Goal: Transaction & Acquisition: Download file/media

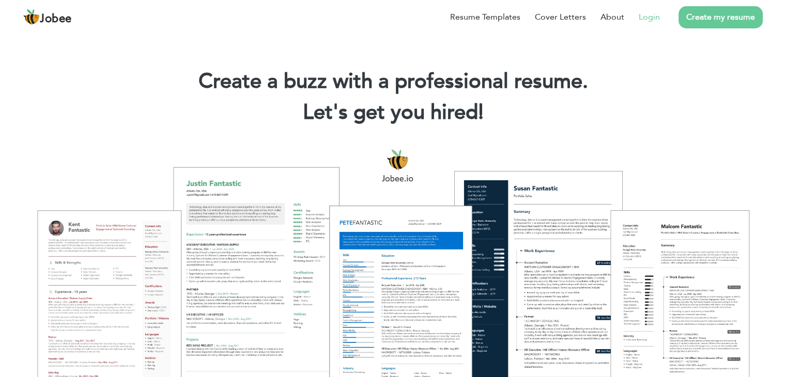
click at [656, 21] on link "Login" at bounding box center [649, 17] width 21 height 12
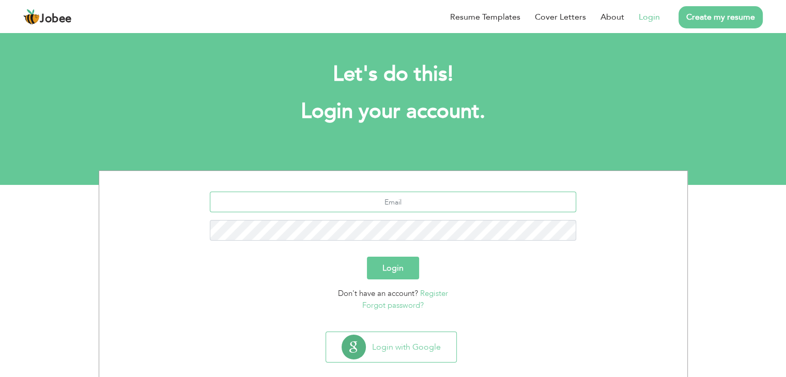
click at [394, 203] on input "text" at bounding box center [393, 202] width 366 height 21
type input "qaisermushtaq@gmail.com"
click at [367, 257] on button "Login" at bounding box center [393, 268] width 52 height 23
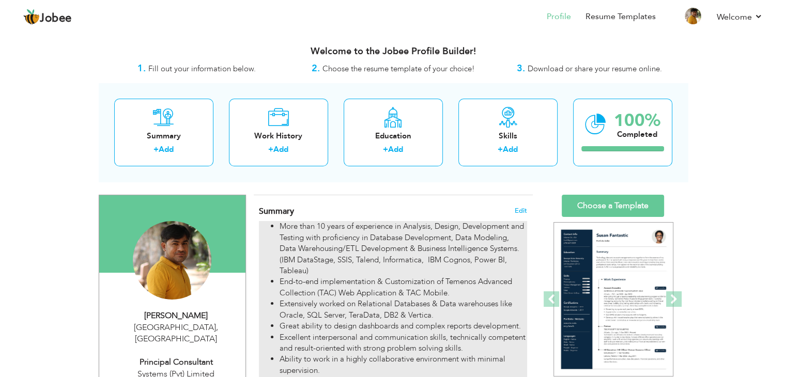
click at [308, 331] on li "Great ability to design dashboards and complex reports development." at bounding box center [403, 326] width 247 height 11
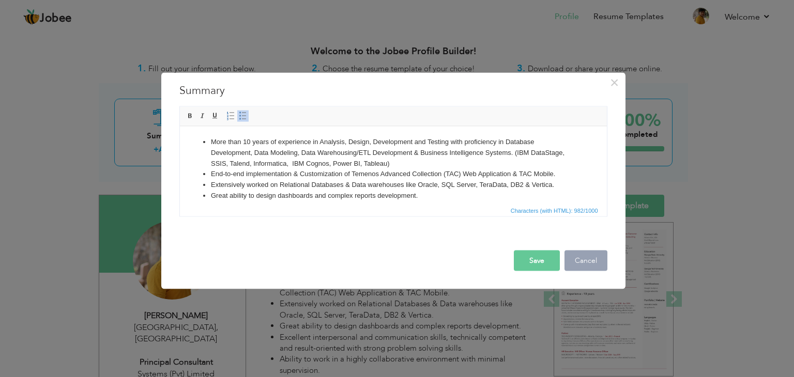
click at [591, 256] on button "Cancel" at bounding box center [585, 261] width 43 height 21
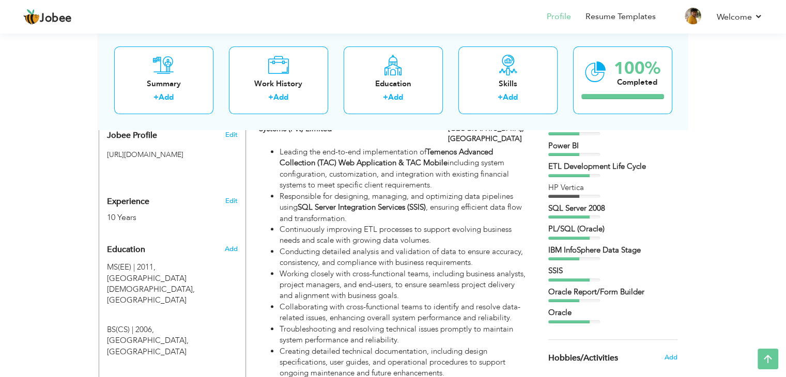
scroll to position [351, 0]
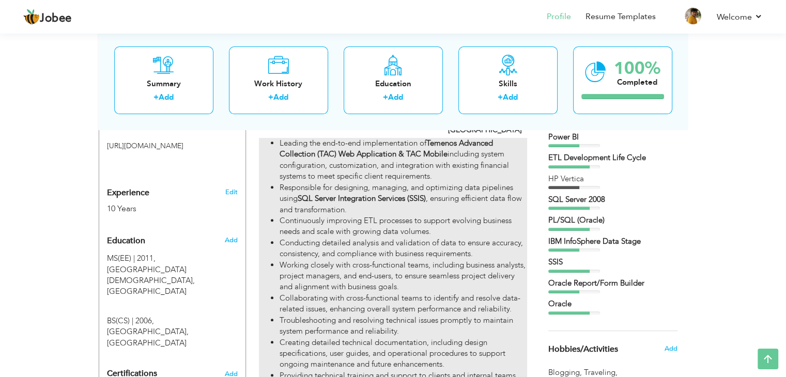
click at [429, 276] on li "Working closely with cross-functional teams, including business analysts, proje…" at bounding box center [403, 276] width 247 height 33
type input "Principal Consultant - Data Analytics"
type input "Systems (Pvt) Limited"
type input "06/2024"
type input "[GEOGRAPHIC_DATA]"
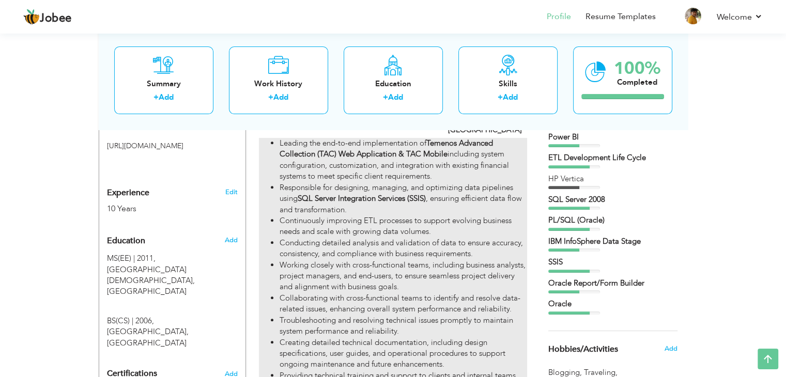
type input "[GEOGRAPHIC_DATA]"
checkbox input "true"
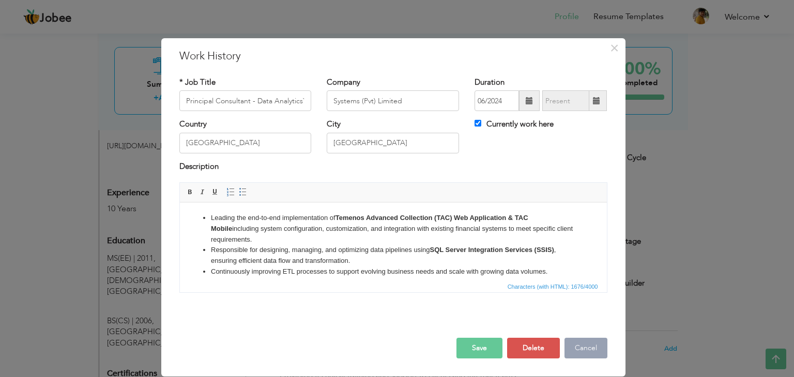
click at [579, 346] on button "Cancel" at bounding box center [585, 348] width 43 height 21
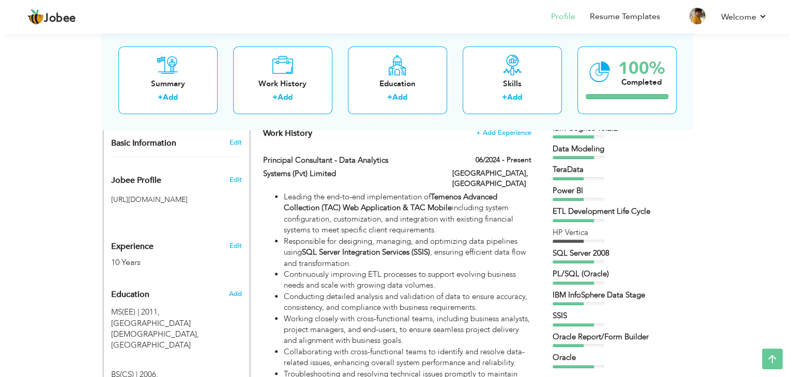
scroll to position [297, 0]
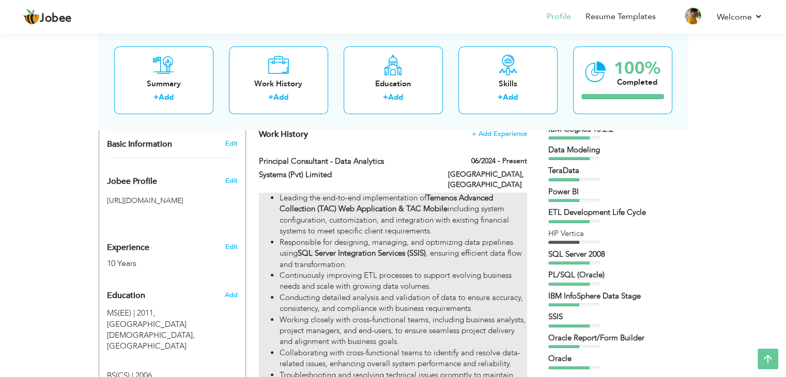
click at [325, 224] on li "Leading the end-to-end implementation of Temenos Advanced Collection (TAC) Web …" at bounding box center [403, 215] width 247 height 44
type input "Principal Consultant - Data Analytics"
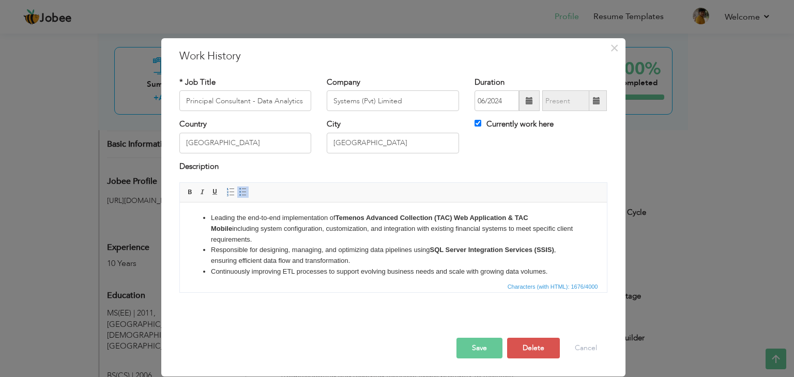
click at [347, 250] on li "Responsible for designing, managing, and optimizing data pipelines using SQL Se…" at bounding box center [392, 256] width 365 height 22
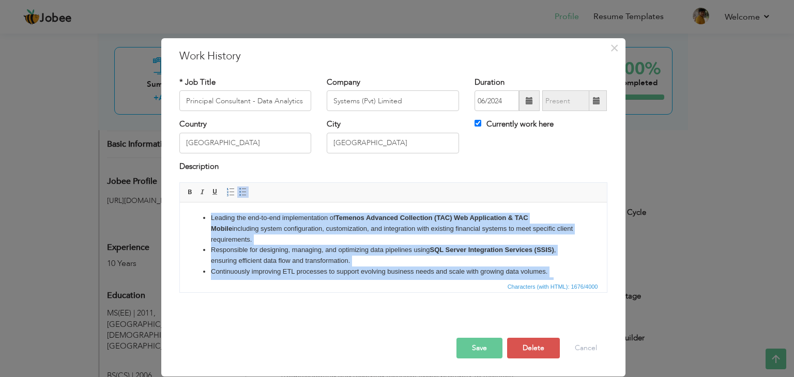
copy ul "Leading the end-to-end implementation of Temenos Advanced Collection (TAC) Web …"
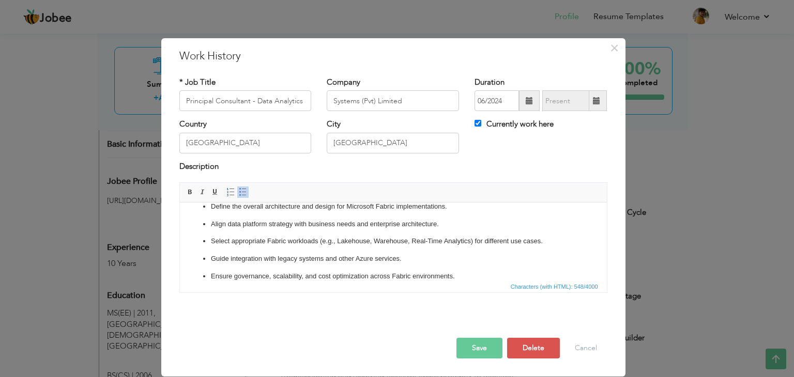
scroll to position [39, 0]
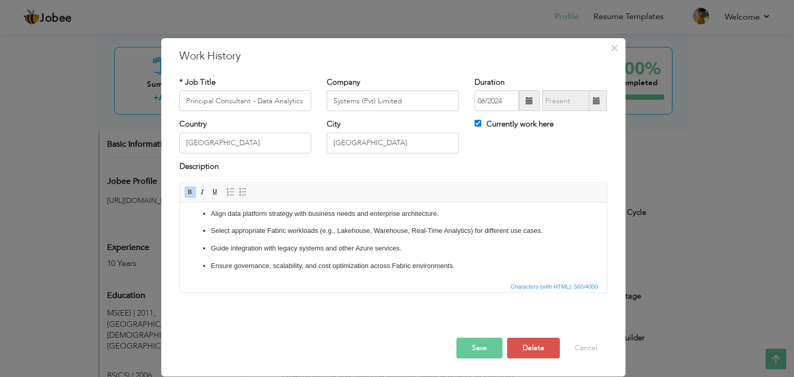
copy body "Fabric Solution Architect Define the overall architecture and design for Micros…"
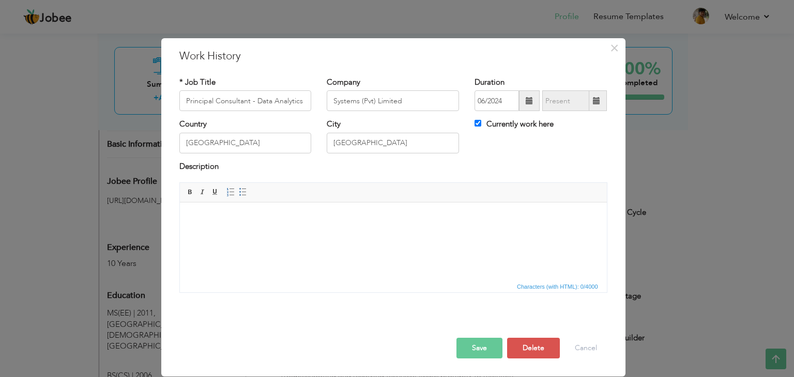
click at [341, 234] on html at bounding box center [392, 219] width 427 height 32
drag, startPoint x: 341, startPoint y: 243, endPoint x: 220, endPoint y: 226, distance: 121.6
click at [220, 226] on html at bounding box center [392, 219] width 427 height 32
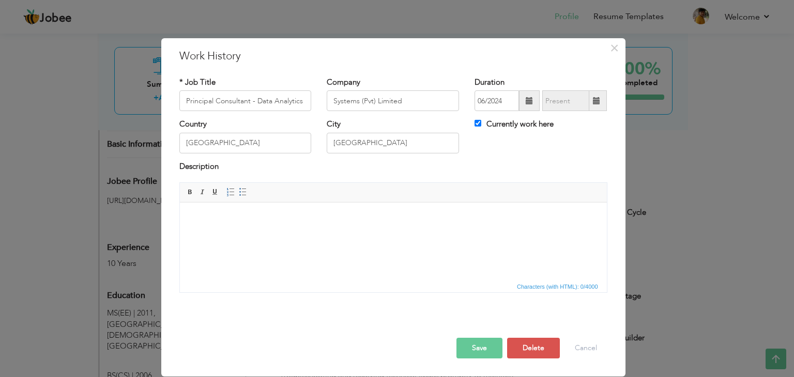
click at [204, 215] on body at bounding box center [393, 218] width 406 height 11
click at [579, 348] on button "Cancel" at bounding box center [585, 348] width 43 height 21
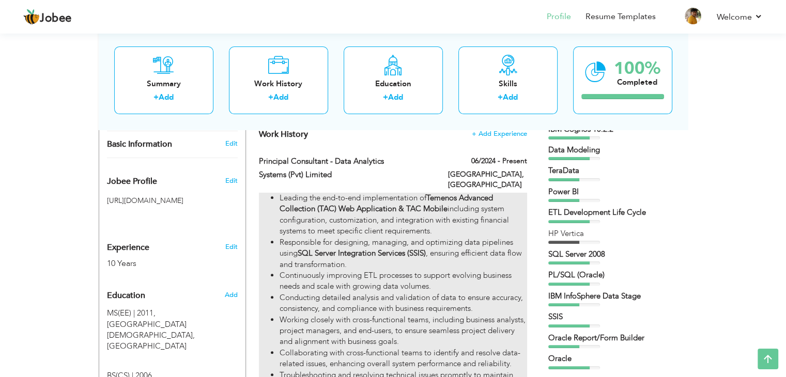
click at [354, 248] on strong "SQL Server Integration Services (SSIS)" at bounding box center [362, 253] width 128 height 10
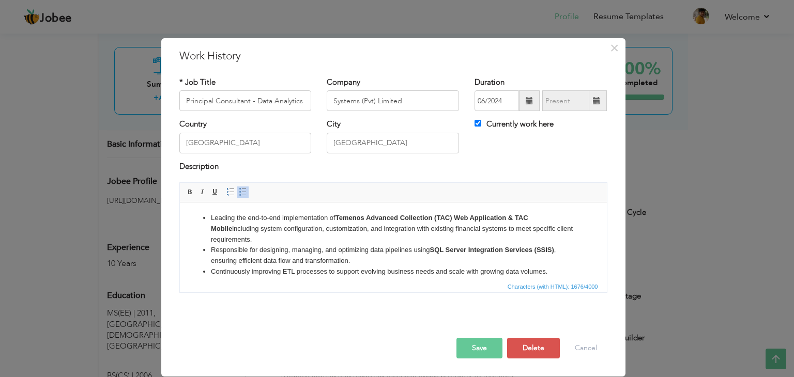
click at [279, 232] on li "Leading the end-to-end implementation of Temenos Advanced Collection (TAC) Web …" at bounding box center [392, 229] width 365 height 32
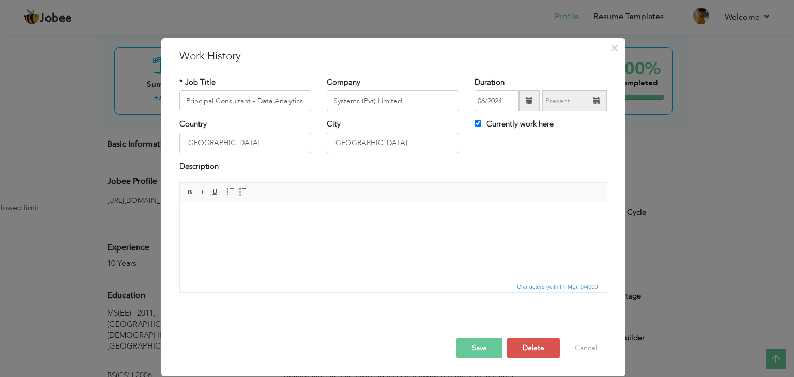
click at [280, 234] on html at bounding box center [392, 219] width 427 height 32
click at [239, 188] on span at bounding box center [243, 192] width 8 height 8
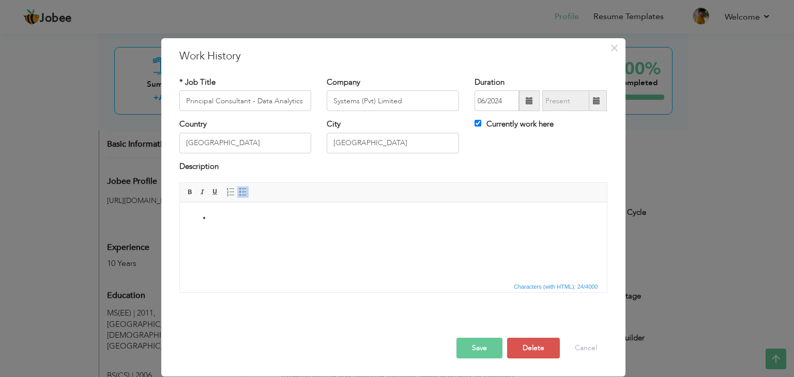
click at [310, 234] on html at bounding box center [392, 219] width 427 height 32
click at [282, 234] on html at bounding box center [392, 219] width 427 height 32
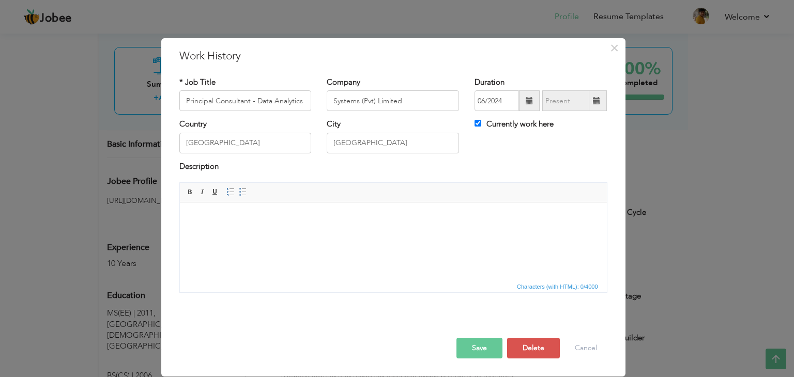
click at [282, 234] on html at bounding box center [392, 219] width 427 height 32
paste body
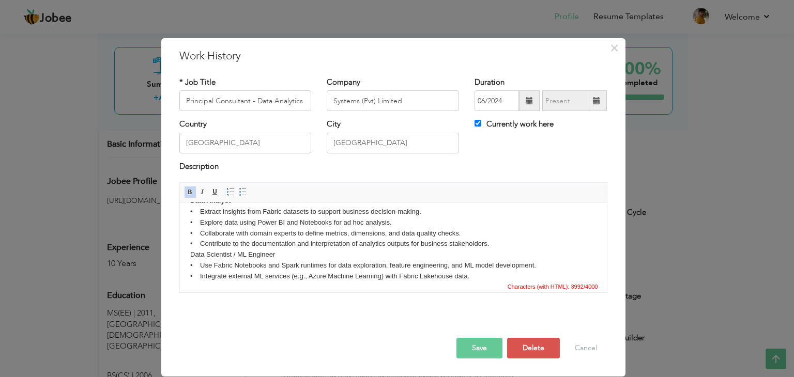
scroll to position [23, 0]
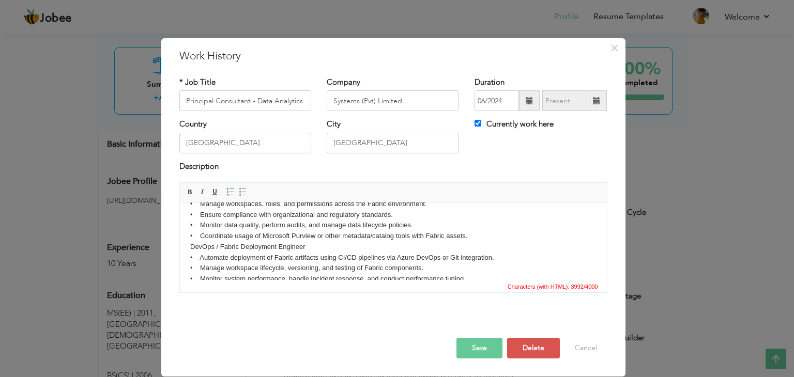
scroll to position [345, 0]
click at [306, 248] on body "Fabric Solution Architect • Define the overall architecture and design for Micr…" at bounding box center [393, 83] width 406 height 430
click at [190, 195] on span at bounding box center [190, 192] width 8 height 8
click at [311, 260] on body "Fabric Solution Architect • Define the overall architecture and design for Micr…" at bounding box center [393, 83] width 406 height 430
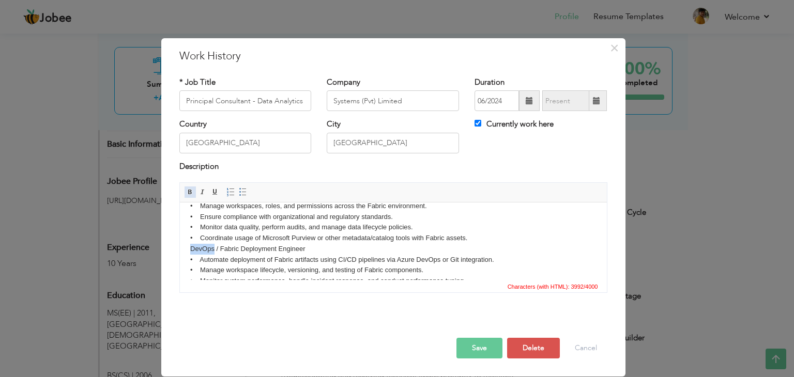
click at [191, 189] on span at bounding box center [190, 192] width 8 height 8
click at [288, 264] on body "Fabric Solution Architect • Define the overall architecture and design for Micr…" at bounding box center [393, 83] width 406 height 430
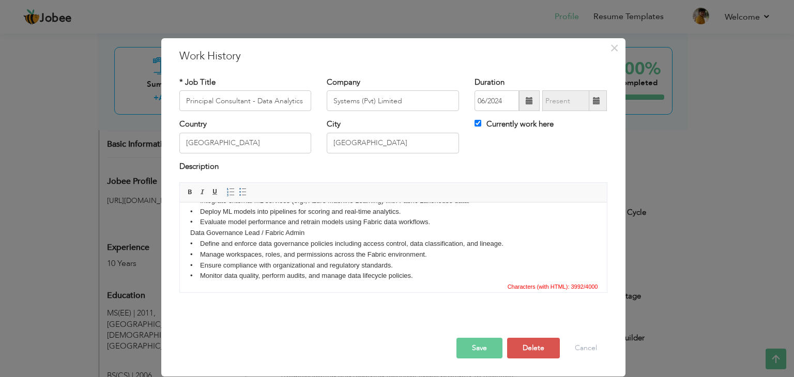
scroll to position [294, 0]
click at [310, 242] on body "Fabric Solution Architect • Define the overall architecture and design for Micr…" at bounding box center [393, 134] width 406 height 430
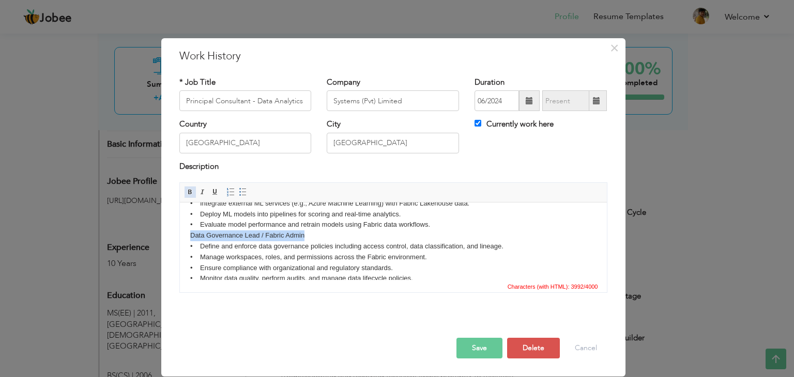
click at [191, 192] on span at bounding box center [190, 192] width 8 height 8
click at [332, 242] on body "Fabric Solution Architect • Define the overall architecture and design for Micr…" at bounding box center [393, 134] width 406 height 430
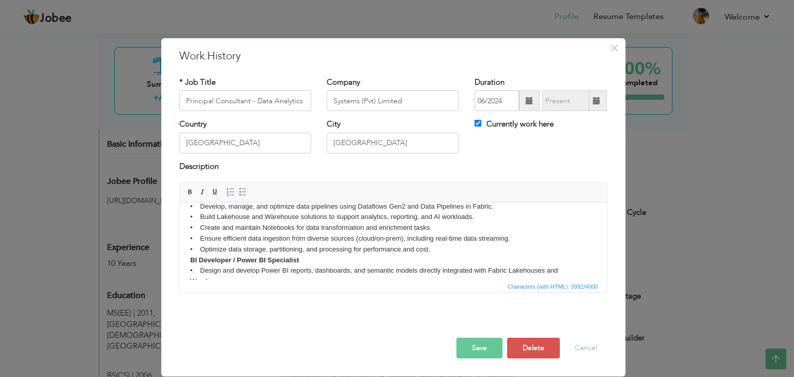
scroll to position [12, 0]
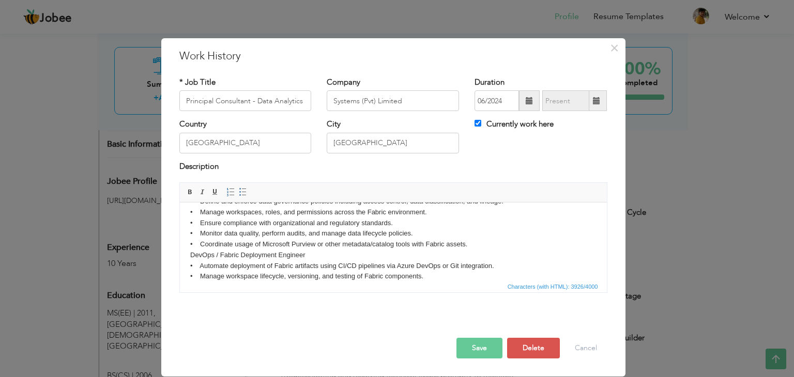
scroll to position [361, 0]
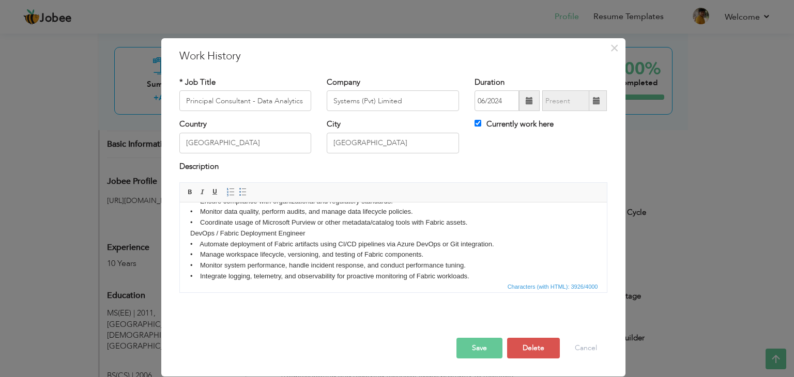
click at [494, 349] on button "Save" at bounding box center [479, 348] width 46 height 21
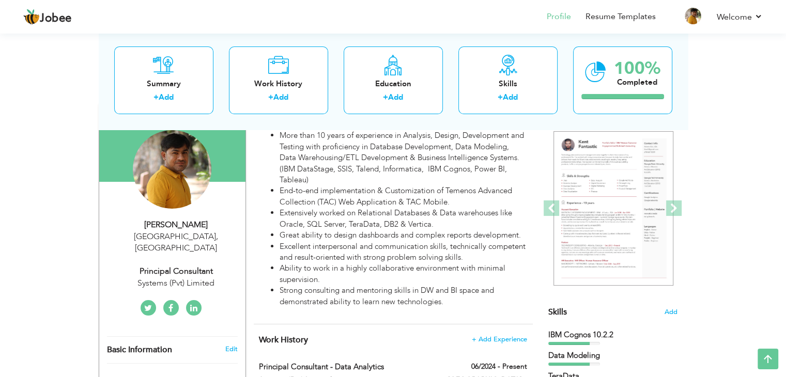
scroll to position [0, 0]
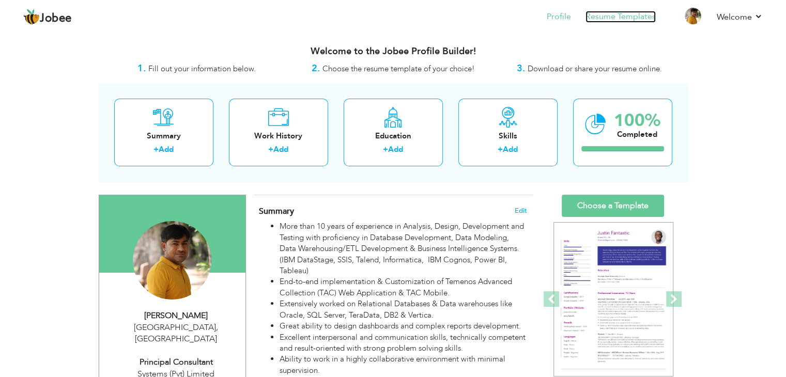
click at [634, 13] on link "Resume Templates" at bounding box center [621, 17] width 70 height 12
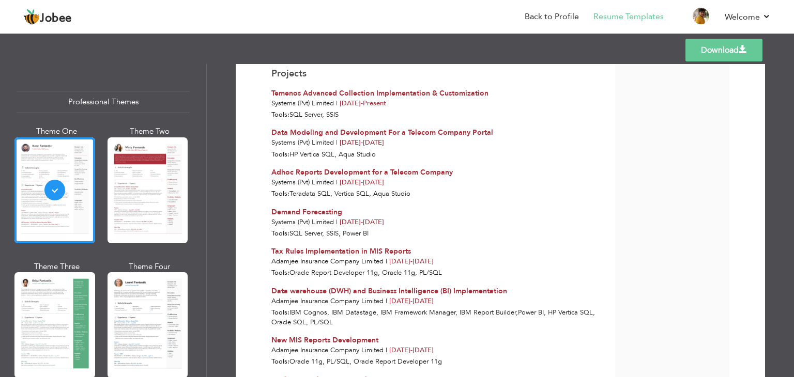
scroll to position [1402, 0]
click at [457, 302] on div "Adamjee Insurance Company Limited | Jan 2017 - Nov 2019" at bounding box center [437, 301] width 332 height 10
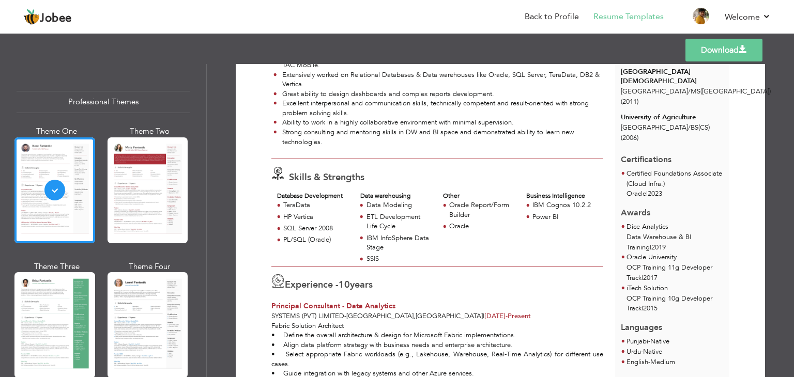
scroll to position [0, 0]
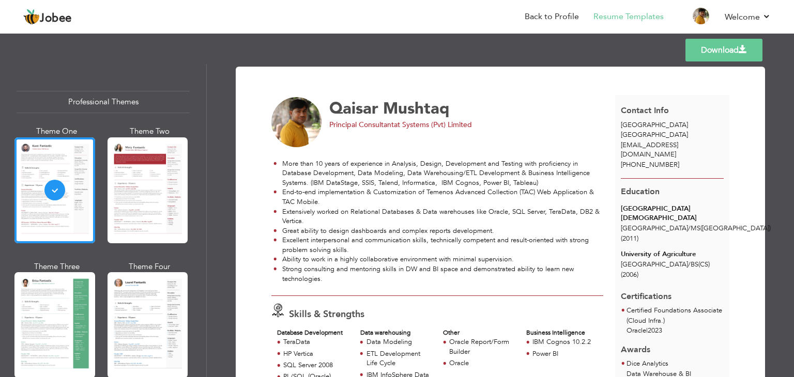
click at [732, 60] on link "Download" at bounding box center [723, 50] width 77 height 23
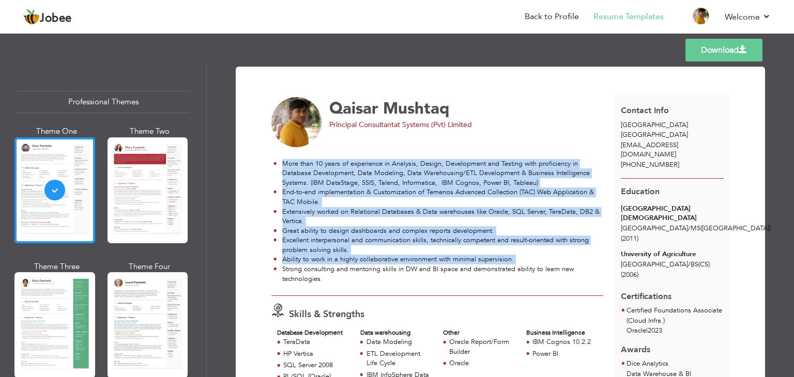
drag, startPoint x: 281, startPoint y: 165, endPoint x: 320, endPoint y: 283, distance: 123.7
click at [320, 283] on ul "More than 10 years of experience in Analysis, Design, Development and Testing w…" at bounding box center [437, 221] width 332 height 125
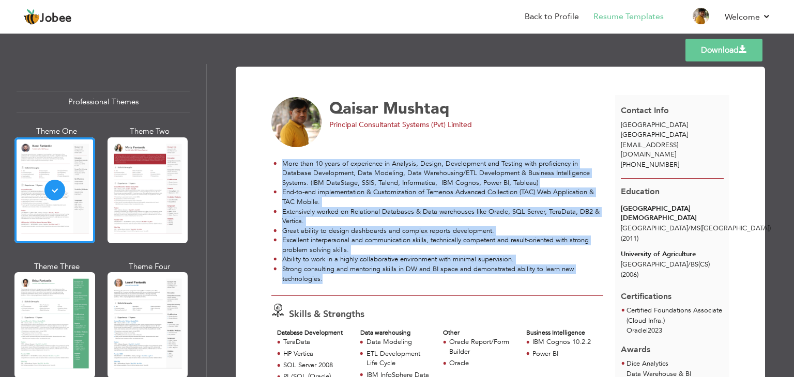
click at [320, 283] on li "Strong consulting and mentoring skills in DW and BI space and demonstrated abil…" at bounding box center [438, 274] width 330 height 19
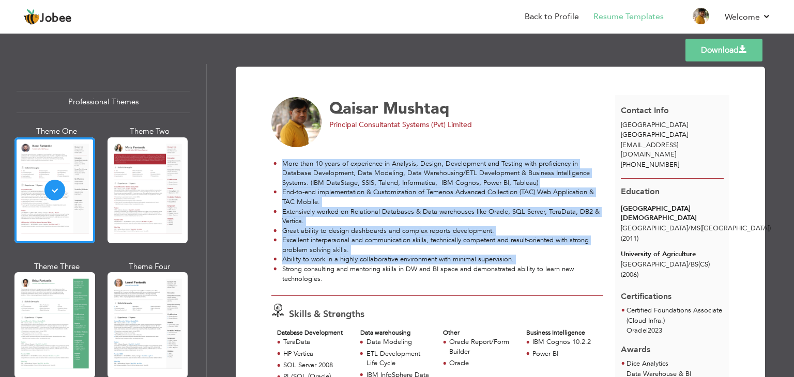
drag, startPoint x: 323, startPoint y: 279, endPoint x: 277, endPoint y: 166, distance: 122.2
click at [277, 166] on ul "More than 10 years of experience in Analysis, Design, Development and Testing w…" at bounding box center [437, 221] width 332 height 125
copy ul "More than 10 years of experience in Analysis, Design, Development and Testing w…"
click at [552, 14] on link "Back to Profile" at bounding box center [552, 17] width 54 height 12
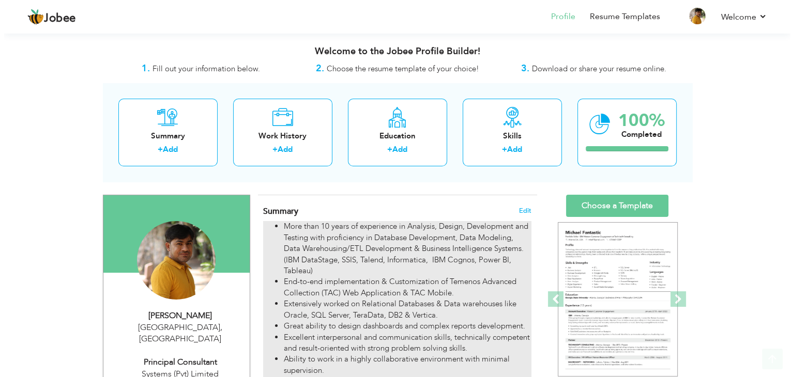
scroll to position [258, 0]
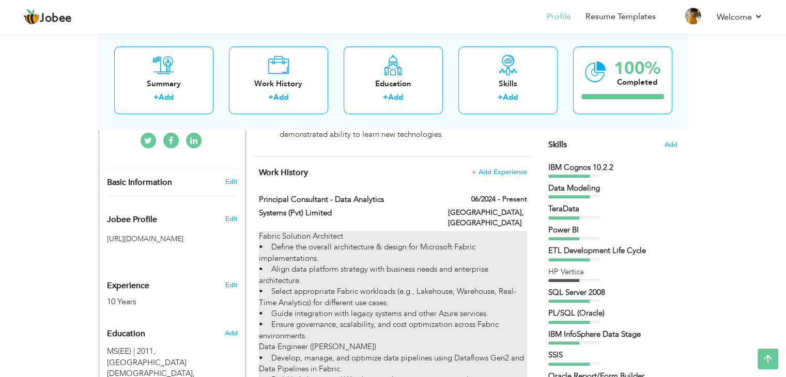
type input "Principal Consultant - Data Analytics"
type input "Systems (Pvt) Limited"
type input "06/2024"
type input "[GEOGRAPHIC_DATA]"
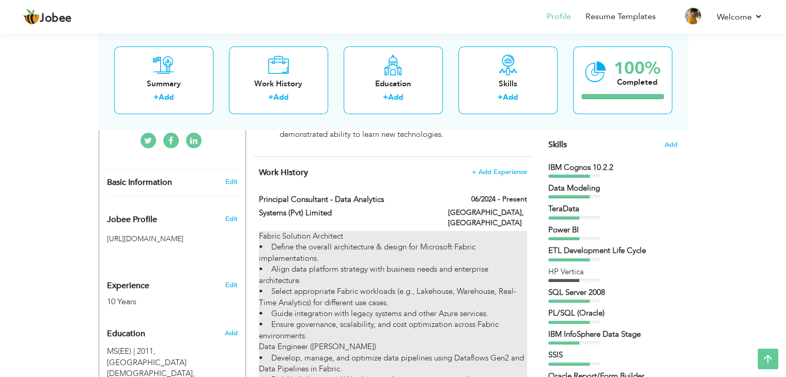
type input "[GEOGRAPHIC_DATA]"
checkbox input "true"
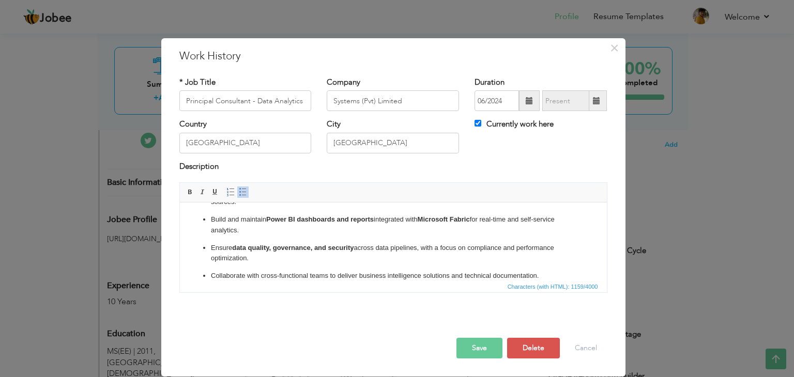
scroll to position [89, 0]
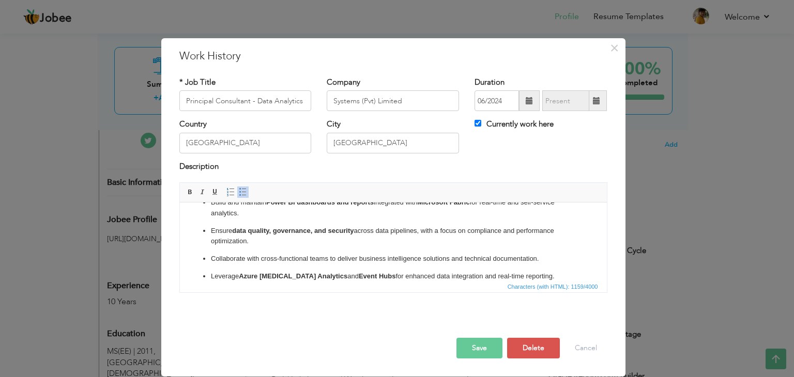
click at [479, 352] on button "Save" at bounding box center [479, 348] width 46 height 21
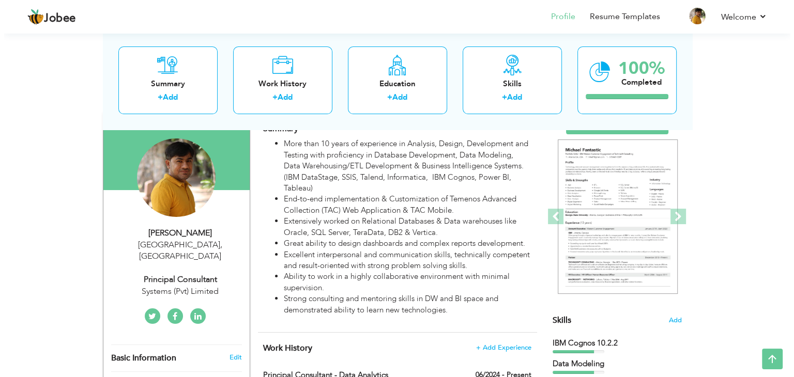
scroll to position [0, 0]
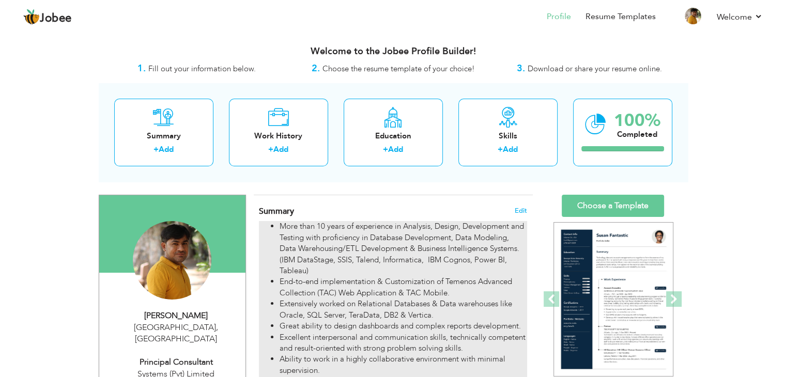
click at [412, 267] on li "More than 10 years of experience in Analysis, Design, Development and Testing w…" at bounding box center [403, 248] width 247 height 55
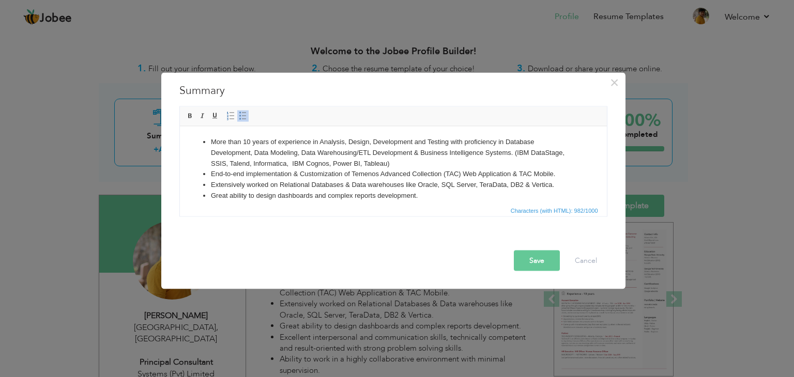
click at [374, 173] on li "End-to-end implementation & Customization of Temenos Advanced Collection (TAC) …" at bounding box center [392, 173] width 365 height 11
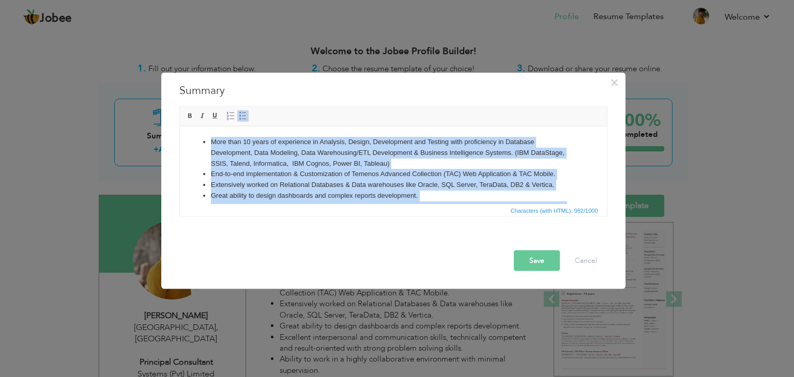
copy ul "More than 10 years of experience in Analysis, Design, Development and Testing w…"
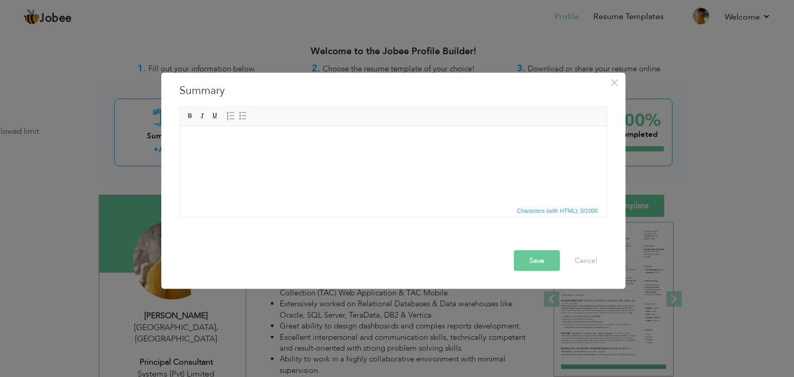
click at [374, 158] on html at bounding box center [392, 142] width 427 height 32
click at [327, 158] on html at bounding box center [392, 142] width 427 height 32
click at [349, 158] on html at bounding box center [392, 142] width 427 height 32
click at [307, 158] on html at bounding box center [392, 142] width 427 height 32
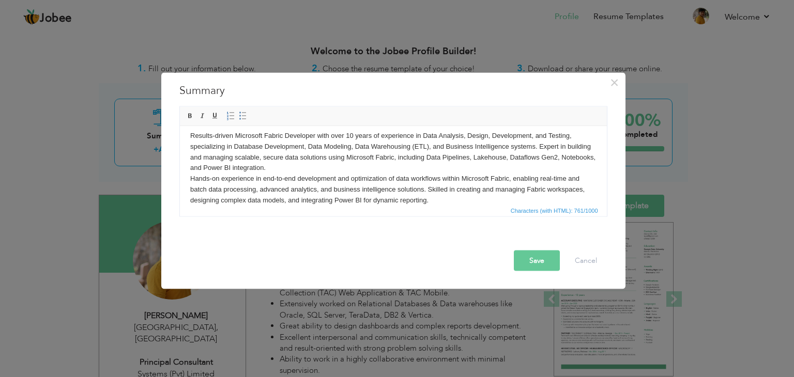
scroll to position [17, 0]
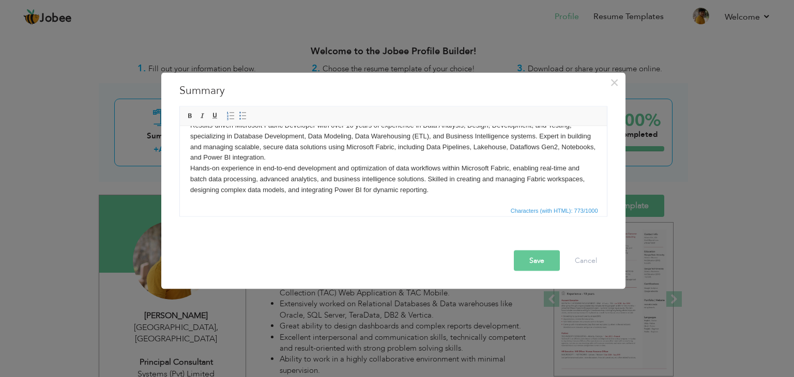
drag, startPoint x: 319, startPoint y: 106, endPoint x: 164, endPoint y: 29, distance: 172.9
click at [319, 106] on div "More than 10 years of experience in Analysis, Design, Development and Testing w…" at bounding box center [393, 164] width 443 height 121
click at [343, 156] on body "Results-driven Microsoft Fabric Developer with over 10 years of experience in D…" at bounding box center [393, 163] width 406 height 86
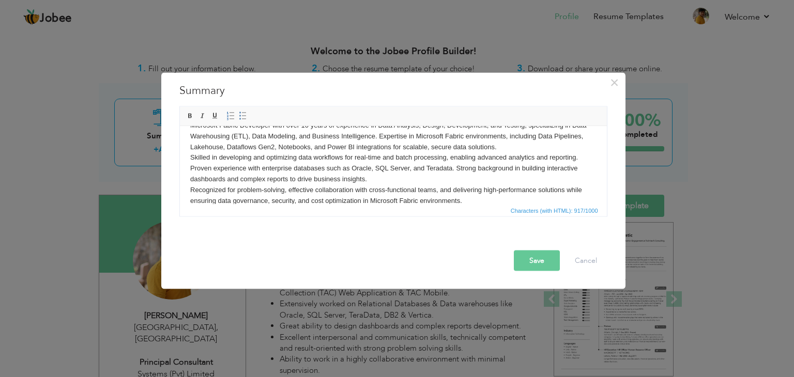
scroll to position [0, 0]
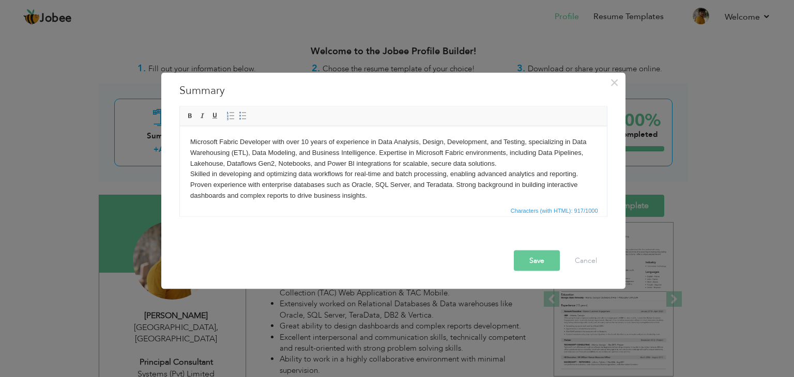
click at [407, 185] on body "Microsoft Fabric Developer with over 10 years of experience in Data Analysis, D…" at bounding box center [393, 179] width 406 height 86
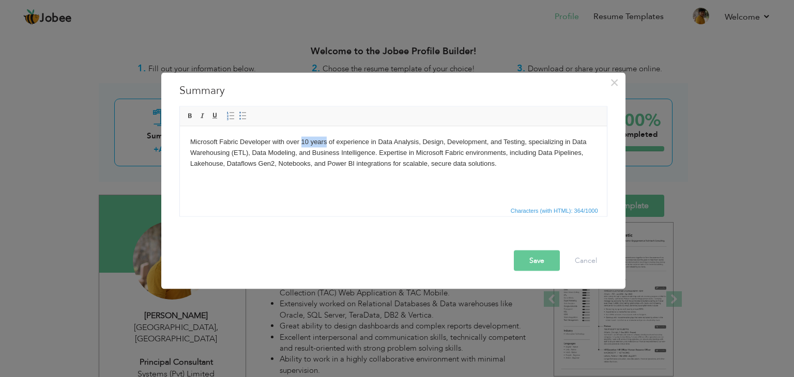
drag, startPoint x: 300, startPoint y: 145, endPoint x: 325, endPoint y: 141, distance: 24.6
click at [325, 141] on body "Microsoft Fabric Developer with over 10 years of experience in Data Analysis, D…" at bounding box center [393, 152] width 406 height 32
click at [425, 165] on body "Microsoft Fabric Developer with over 10 years of experience in Data Analysis, D…" at bounding box center [393, 152] width 406 height 32
drag, startPoint x: 416, startPoint y: 151, endPoint x: 463, endPoint y: 148, distance: 47.1
click at [463, 148] on body "Microsoft Fabric Developer with over 10 years of experience in Data Analysis, D…" at bounding box center [393, 152] width 406 height 32
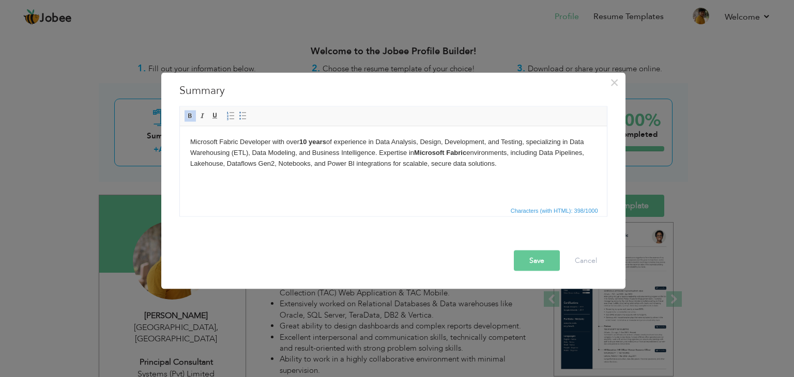
click at [434, 147] on body "Microsoft Fabric Developer with over 10 years of experience in Data Analysis, D…" at bounding box center [393, 152] width 406 height 32
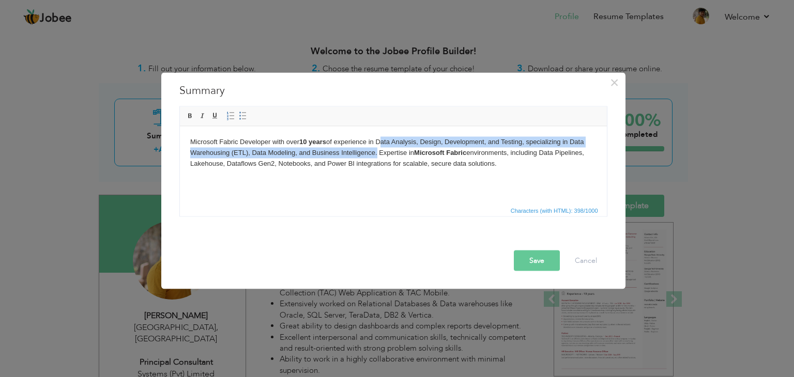
drag, startPoint x: 379, startPoint y: 142, endPoint x: 374, endPoint y: 152, distance: 11.6
click at [374, 152] on body "Microsoft Fabric Developer with over 10 years of experience in Data Analysis, D…" at bounding box center [393, 152] width 406 height 32
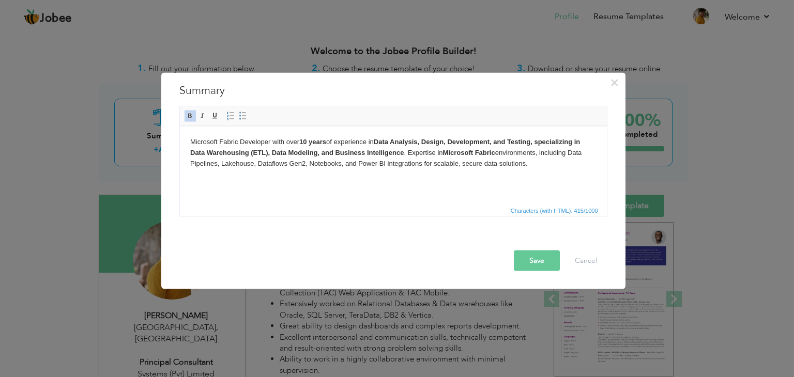
click at [486, 161] on body "Microsoft Fabric Developer with over 10 years of experience in Data Analysis, D…" at bounding box center [393, 152] width 406 height 32
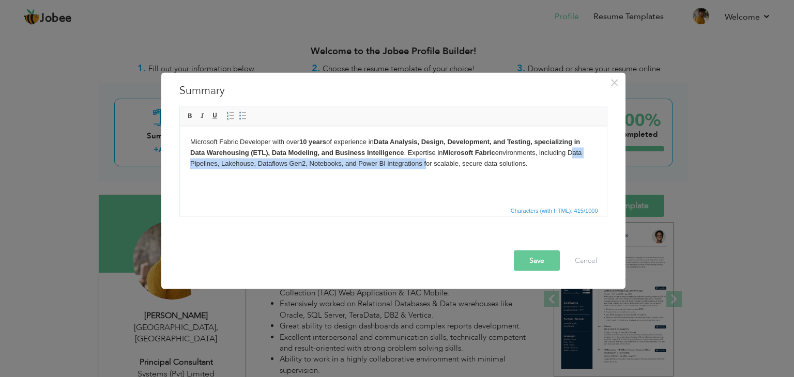
drag, startPoint x: 571, startPoint y: 154, endPoint x: 423, endPoint y: 171, distance: 148.2
click at [423, 171] on html "Microsoft Fabric Developer with over 10 years of experience in Data Analysis, D…" at bounding box center [392, 152] width 427 height 53
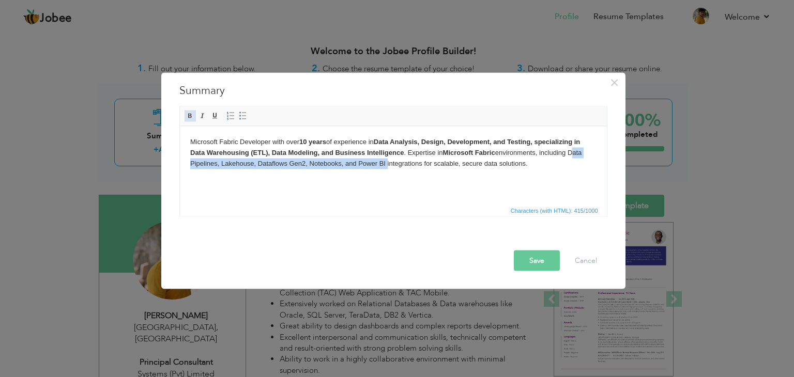
click at [191, 113] on span at bounding box center [190, 116] width 8 height 8
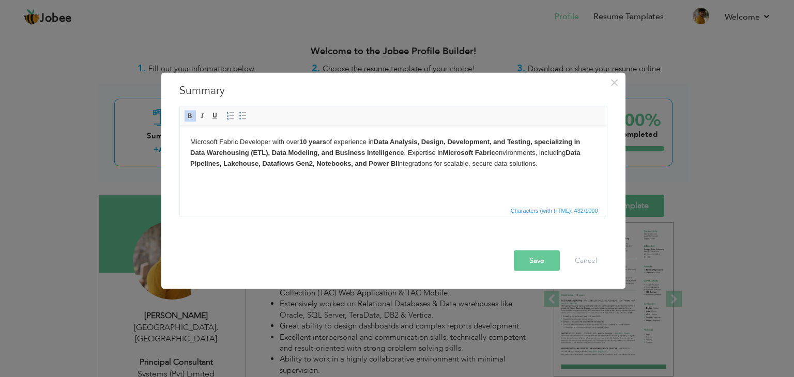
click at [358, 162] on strong "Data Pipelines, Lakehouse, Dataflows Gen2, Notebooks, and Power BI" at bounding box center [385, 157] width 390 height 19
click at [365, 165] on strong "Data Pipelines, Lakehouse, Dataflows Gen2, Notebooks, and Power BI" at bounding box center [385, 157] width 390 height 19
click at [543, 166] on body "Microsoft Fabric Developer with over 10 years of experience in Data Analysis, D…" at bounding box center [393, 152] width 406 height 32
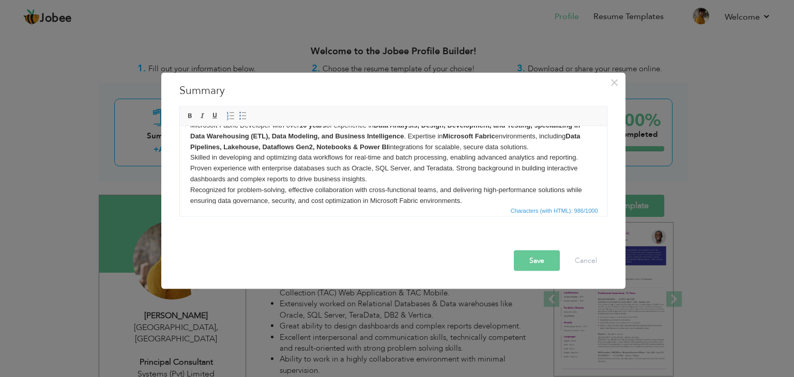
scroll to position [12, 0]
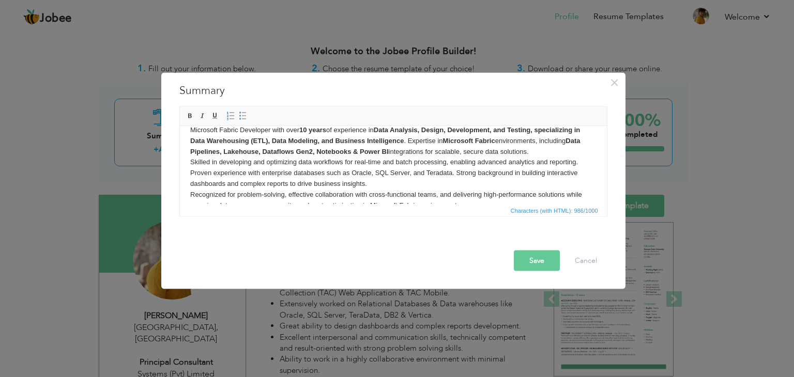
click at [411, 178] on body "Microsoft Fabric Developer with over 10 years of experience in Data Analysis, D…" at bounding box center [393, 168] width 406 height 86
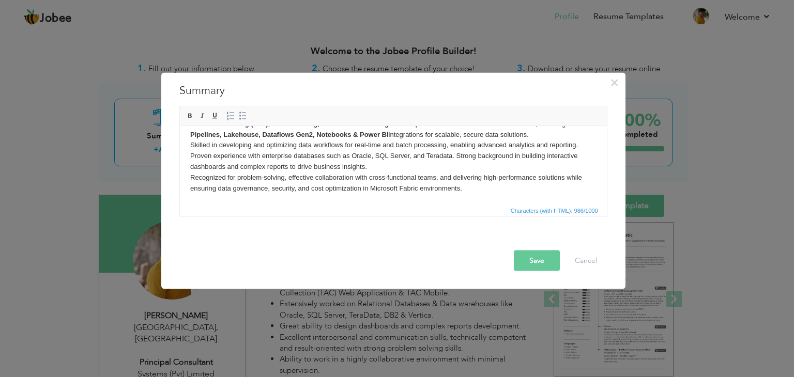
click at [219, 189] on body "Microsoft Fabric Developer with over 10 years of experience in Data Analysis, D…" at bounding box center [393, 151] width 406 height 86
drag, startPoint x: 359, startPoint y: 189, endPoint x: 217, endPoint y: 196, distance: 142.8
click at [217, 196] on html "Microsoft Fabric Developer with over 10 years of experience in Data Analysis, D…" at bounding box center [392, 150] width 427 height 106
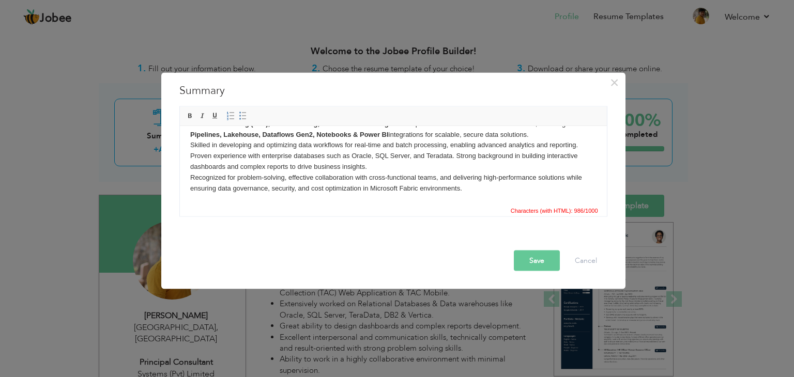
click at [306, 186] on body "Microsoft Fabric Developer with over 10 years of experience in Data Analysis, D…" at bounding box center [393, 151] width 406 height 86
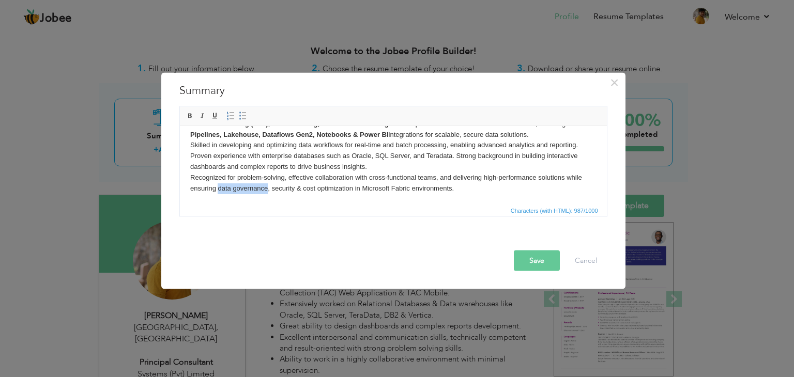
drag, startPoint x: 219, startPoint y: 189, endPoint x: 268, endPoint y: 187, distance: 49.1
click at [268, 187] on body "Microsoft Fabric Developer with over 10 years of experience in Data Analysis, D…" at bounding box center [393, 151] width 406 height 86
click at [189, 116] on span at bounding box center [190, 116] width 8 height 8
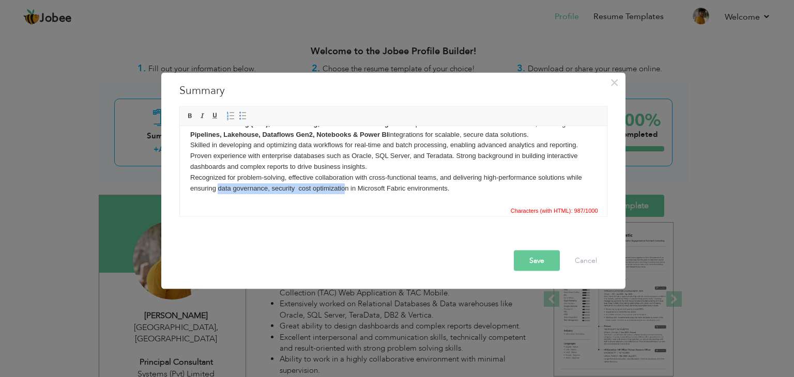
drag, startPoint x: 219, startPoint y: 187, endPoint x: 345, endPoint y: 190, distance: 126.2
click at [345, 190] on body "Microsoft Fabric Developer with over 10 years of experience in Data Analysis, D…" at bounding box center [393, 151] width 406 height 86
click at [351, 189] on body "Microsoft Fabric Developer with over 10 years of experience in Data Analysis, D…" at bounding box center [393, 151] width 406 height 86
click at [448, 189] on body "Microsoft Fabric Developer with over 10 years of experience in Data Analysis, D…" at bounding box center [393, 151] width 406 height 86
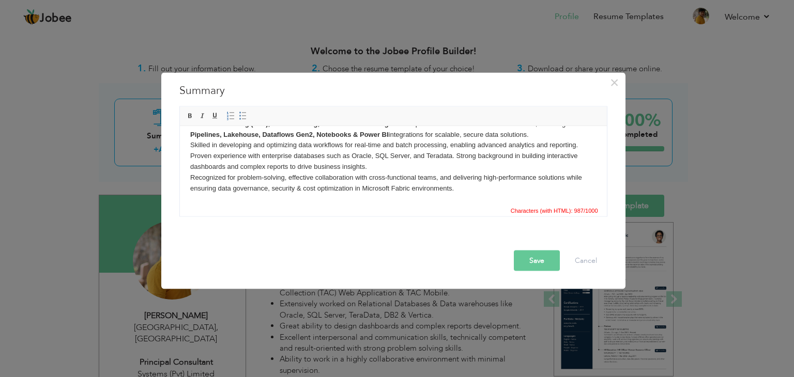
click at [481, 189] on body "Microsoft Fabric Developer with over 10 years of experience in Data Analysis, D…" at bounding box center [393, 151] width 406 height 86
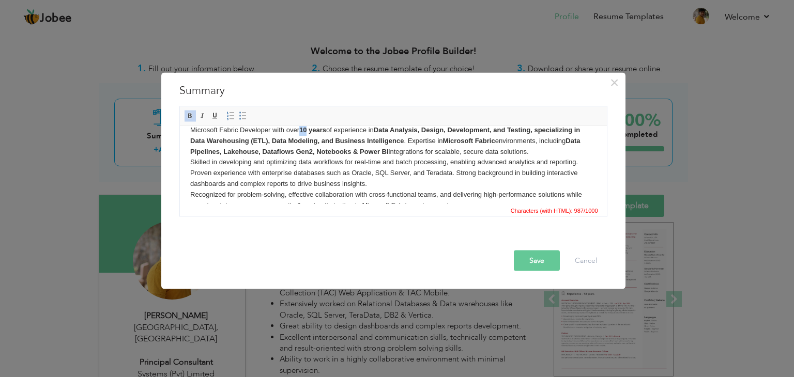
scroll to position [0, 0]
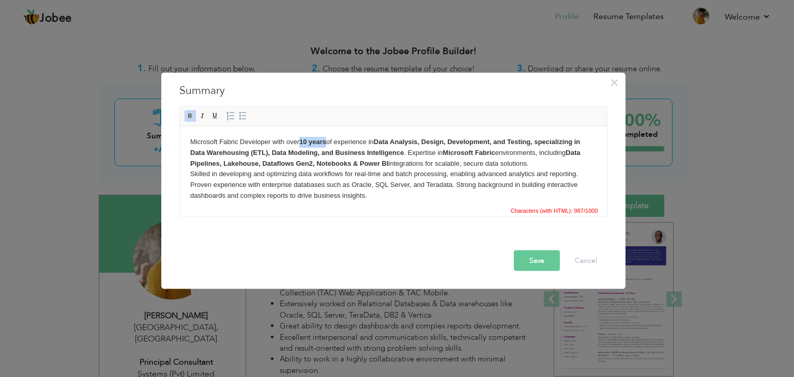
drag, startPoint x: 301, startPoint y: 130, endPoint x: 326, endPoint y: 133, distance: 25.1
click at [326, 133] on html "Microsoft Fabric Developer with over 10 years of experience in Data Analysis, D…" at bounding box center [392, 179] width 427 height 106
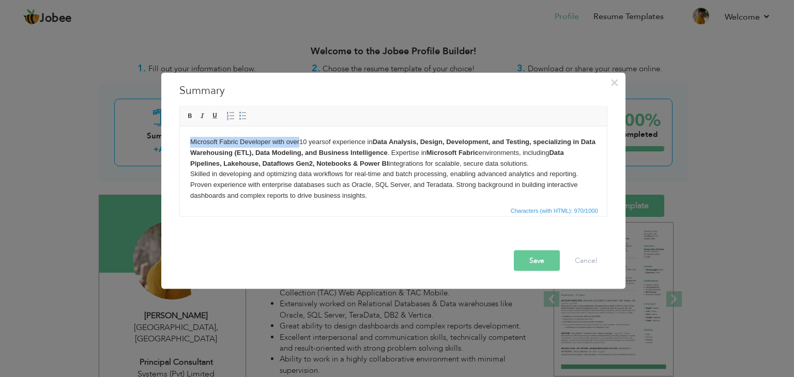
click at [318, 146] on body "Microsoft Fabric Developer with over 10 years of experience in Data Analysis, D…" at bounding box center [393, 179] width 406 height 86
click at [378, 140] on strong "Data Analysis, Design, Development, and Testing, specializing in Data Warehousi…" at bounding box center [392, 146] width 405 height 19
click at [402, 152] on strong "Data Analysis, Design, Development, and Testing, specializing in Data Warehousi…" at bounding box center [392, 146] width 405 height 19
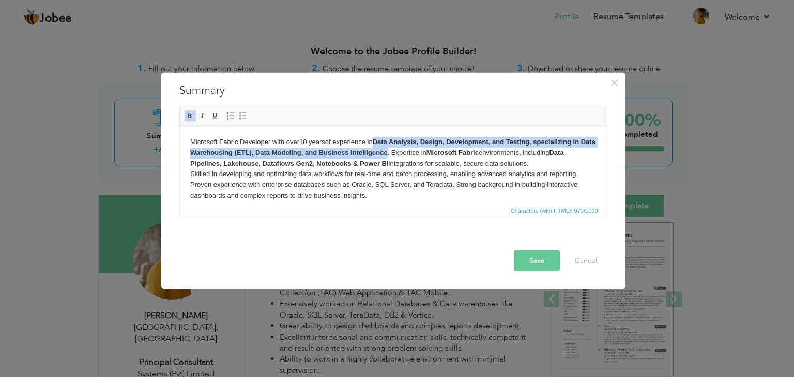
click at [377, 140] on strong "Data Analysis, Design, Development, and Testing, specializing in Data Warehousi…" at bounding box center [392, 146] width 405 height 19
click at [189, 115] on span at bounding box center [190, 116] width 8 height 8
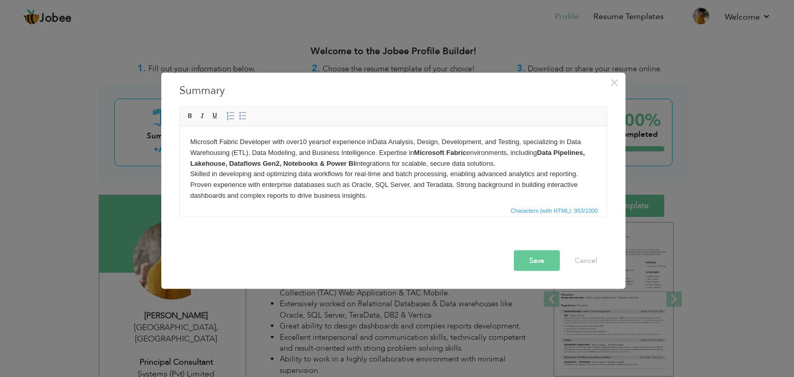
click at [301, 141] on body "Microsoft Fabric Developer with over 10 years of experience in Data Analysis, D…" at bounding box center [393, 179] width 406 height 86
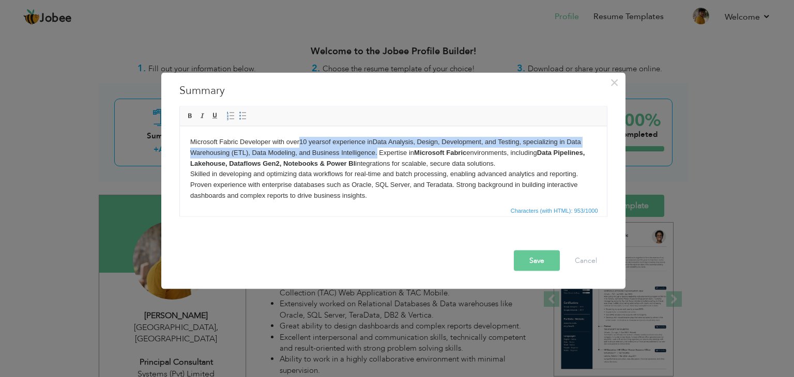
drag, startPoint x: 301, startPoint y: 141, endPoint x: 376, endPoint y: 152, distance: 75.2
click at [376, 152] on body "Microsoft Fabric Developer with over 10 years of experience in Data Analysis, D…" at bounding box center [393, 179] width 406 height 86
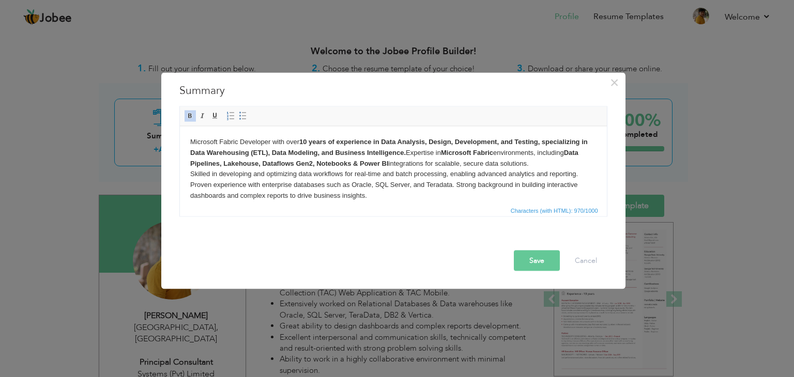
click at [371, 198] on body "Microsoft Fabric Developer with over 10 years of experience in Data Analysis, D…" at bounding box center [393, 179] width 406 height 86
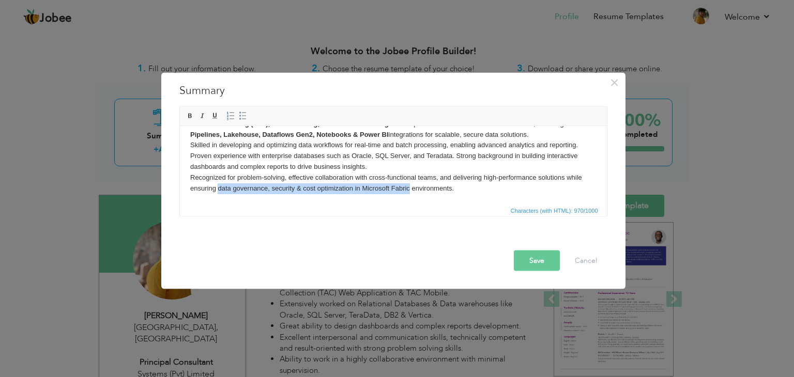
drag, startPoint x: 218, startPoint y: 189, endPoint x: 410, endPoint y: 187, distance: 192.3
click at [410, 187] on body "Microsoft Fabric Developer with over 10 years of experience in Data Analysis, D…" at bounding box center [393, 151] width 406 height 86
click at [356, 190] on strong "data governance, security & cost optimization in Microsoft Fabric" at bounding box center [320, 188] width 209 height 8
click at [342, 170] on body "Microsoft Fabric Developer with over 10 years of experience in Data Analysis, D…" at bounding box center [393, 151] width 406 height 86
drag, startPoint x: 425, startPoint y: 189, endPoint x: 217, endPoint y: 189, distance: 208.3
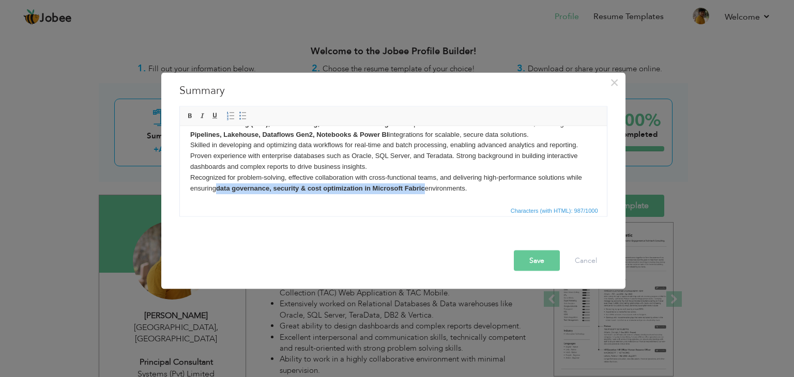
click at [217, 189] on body "Microsoft Fabric Developer with over 10 years of experience in Data Analysis, D…" at bounding box center [393, 151] width 406 height 86
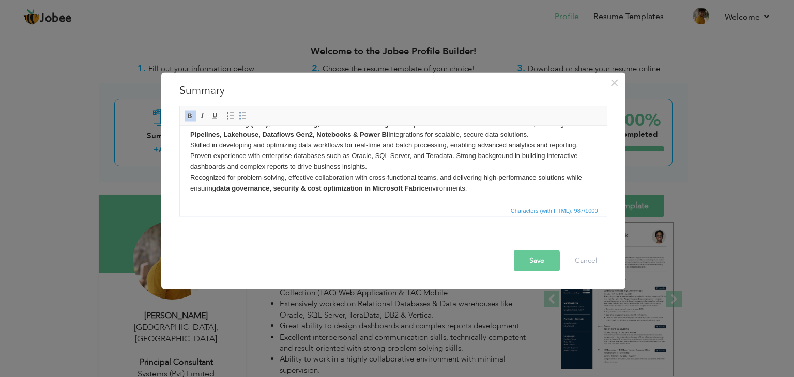
click at [451, 189] on body "Microsoft Fabric Developer with over 10 years of experience in Data Analysis, D…" at bounding box center [393, 151] width 406 height 86
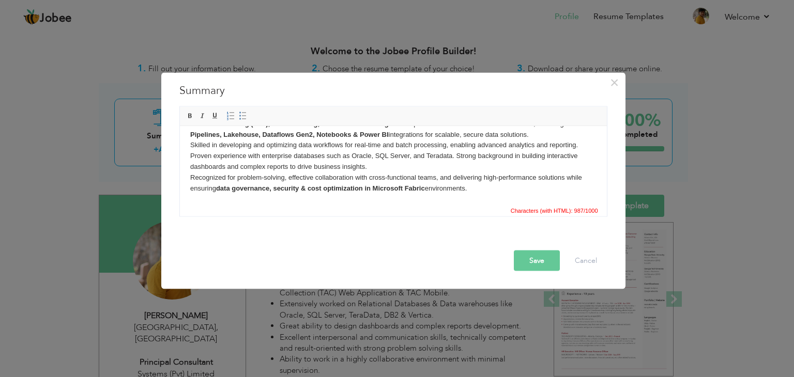
click at [451, 189] on body "Microsoft Fabric Developer with over 10 years of experience in Data Analysis, D…" at bounding box center [393, 151] width 406 height 86
click at [401, 191] on strong "data governance, security & cost optimization in Microsoft Fabric" at bounding box center [320, 188] width 209 height 8
click at [426, 191] on body "Microsoft Fabric Developer with over 10 years of experience in Data Analysis, D…" at bounding box center [393, 151] width 406 height 86
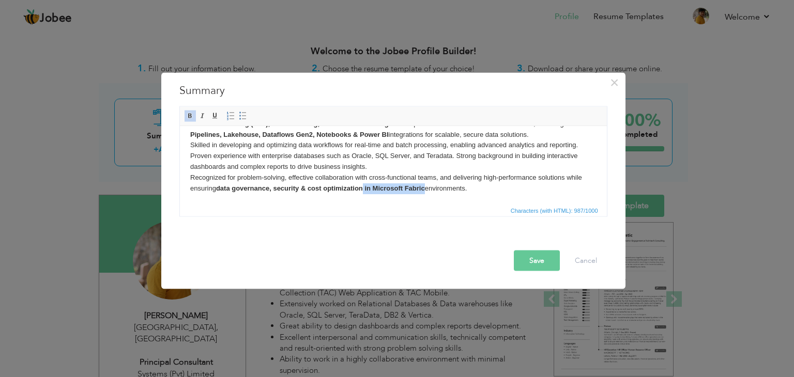
drag, startPoint x: 426, startPoint y: 191, endPoint x: 363, endPoint y: 190, distance: 63.1
click at [363, 190] on body "Microsoft Fabric Developer with over 10 years of experience in Data Analysis, D…" at bounding box center [393, 151] width 406 height 86
click at [423, 185] on body "Microsoft Fabric Developer with over 10 years of experience in Data Analysis, D…" at bounding box center [393, 151] width 406 height 86
click at [405, 185] on body "Microsoft Fabric Developer with over 10 years of experience in Data Analysis, D…" at bounding box center [393, 151] width 406 height 86
click at [362, 188] on strong "data governance, security & cost optimization" at bounding box center [289, 188] width 147 height 8
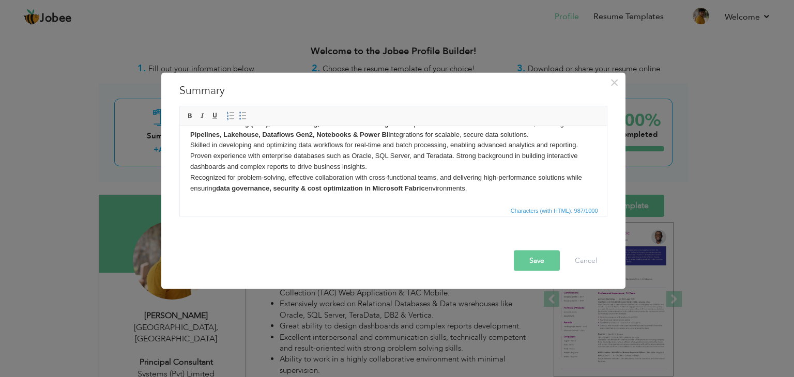
click at [528, 257] on button "Save" at bounding box center [537, 261] width 46 height 21
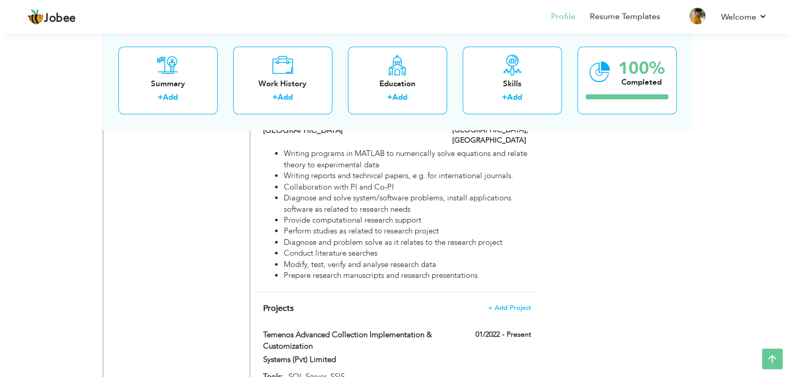
scroll to position [1400, 0]
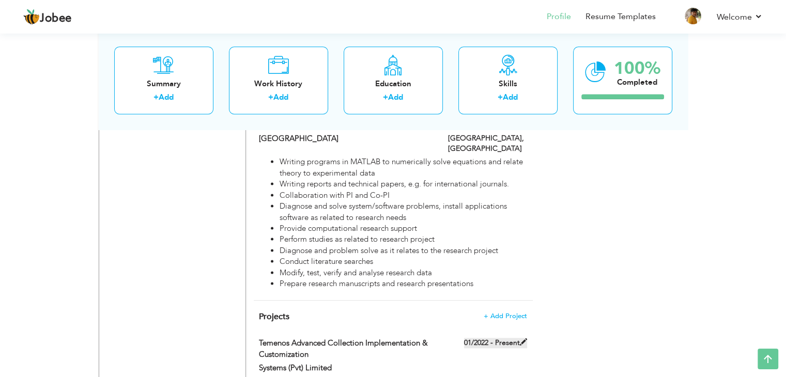
click at [523, 339] on span at bounding box center [523, 342] width 7 height 7
type input "Temenos Advanced Collection Implementation & Customization"
type input "Systems (Pvt) Limited"
type input "01/2022"
type input "SQL Server, SSIS"
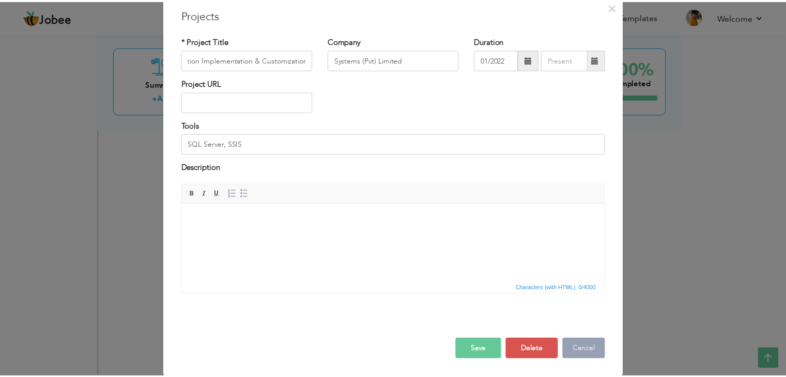
scroll to position [0, 0]
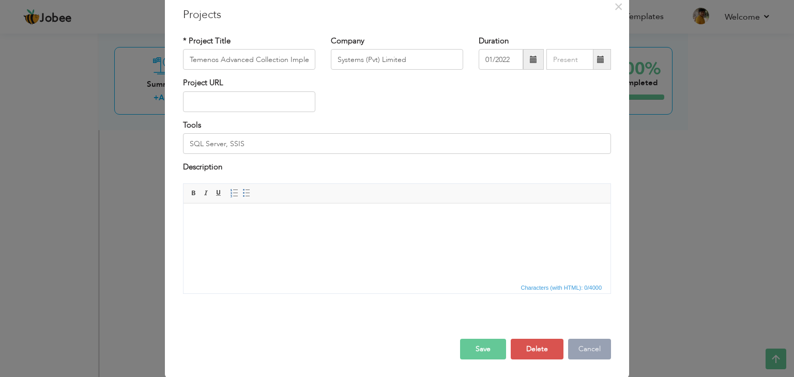
click at [578, 350] on button "Cancel" at bounding box center [589, 349] width 43 height 21
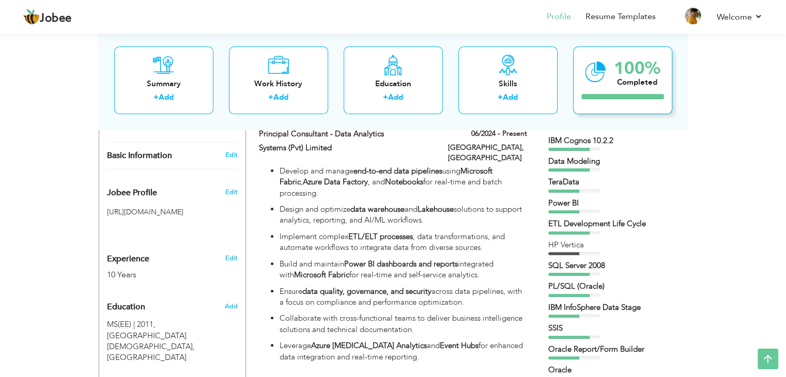
scroll to position [277, 0]
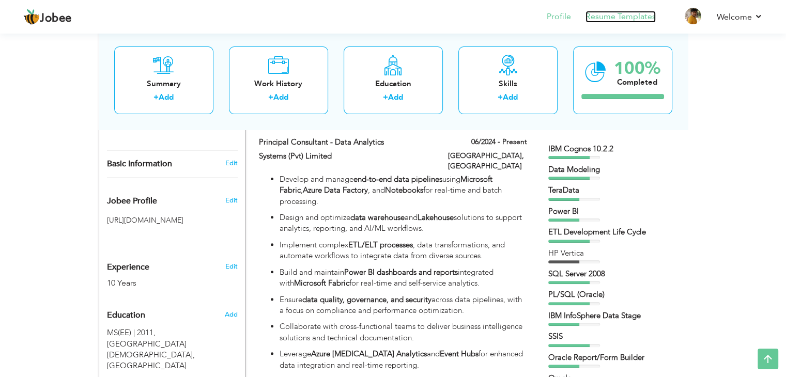
click at [631, 14] on link "Resume Templates" at bounding box center [621, 17] width 70 height 12
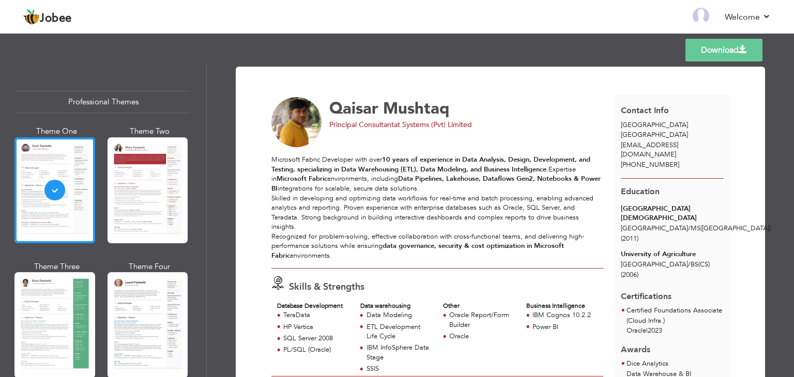
click at [467, 222] on div "Microsoft Fabric Developer with over 10 years of experience in Data Analysis, D…" at bounding box center [437, 207] width 332 height 105
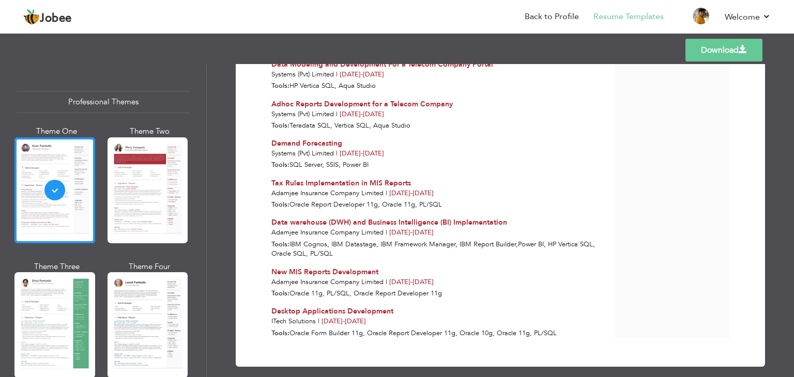
scroll to position [1157, 0]
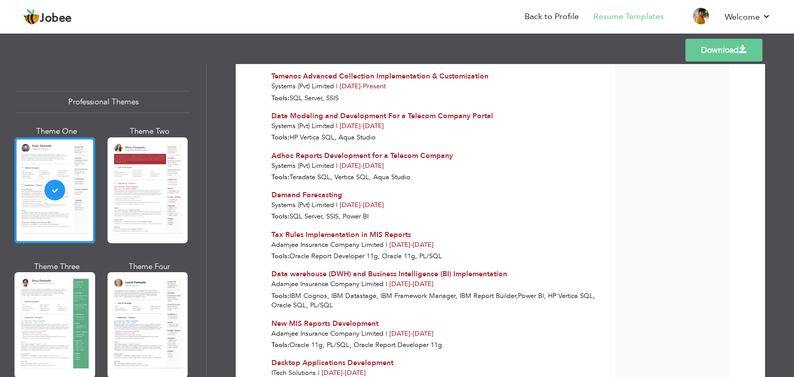
click at [722, 48] on link "Download" at bounding box center [723, 50] width 77 height 23
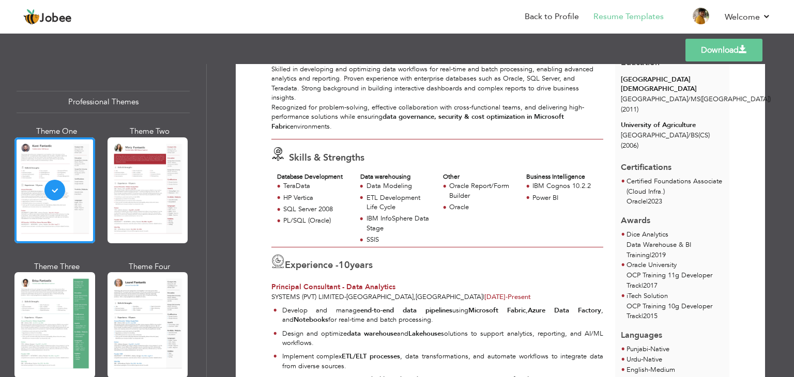
scroll to position [130, 0]
click at [550, 15] on link "Back to Profile" at bounding box center [552, 17] width 54 height 12
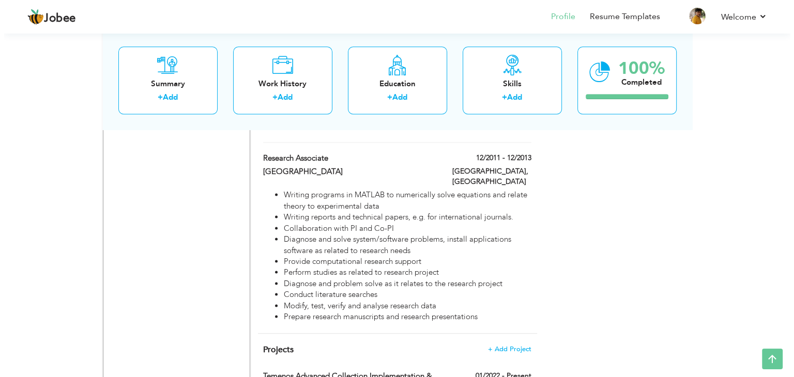
scroll to position [1354, 0]
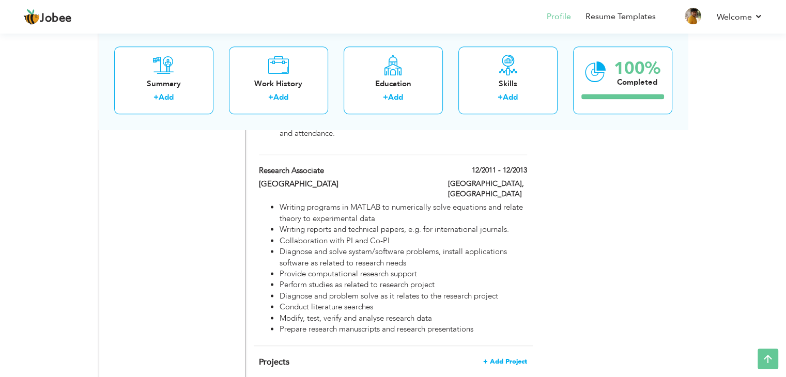
click at [517, 358] on span "+ Add Project" at bounding box center [505, 361] width 44 height 7
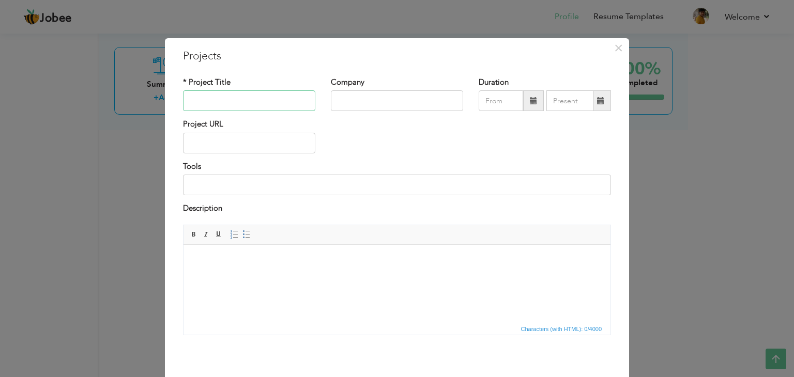
scroll to position [41, 0]
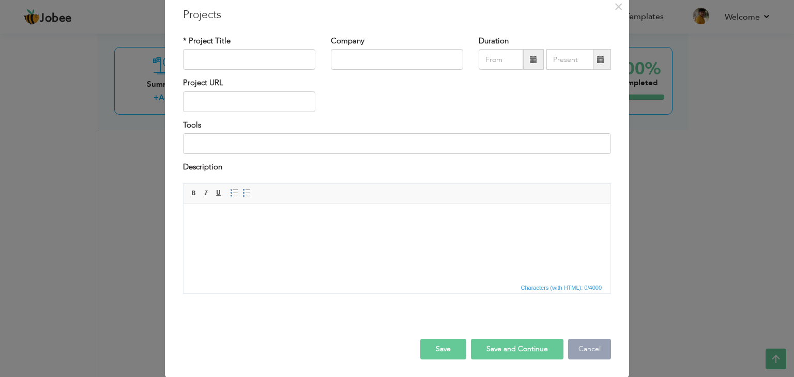
click at [591, 353] on button "Cancel" at bounding box center [589, 349] width 43 height 21
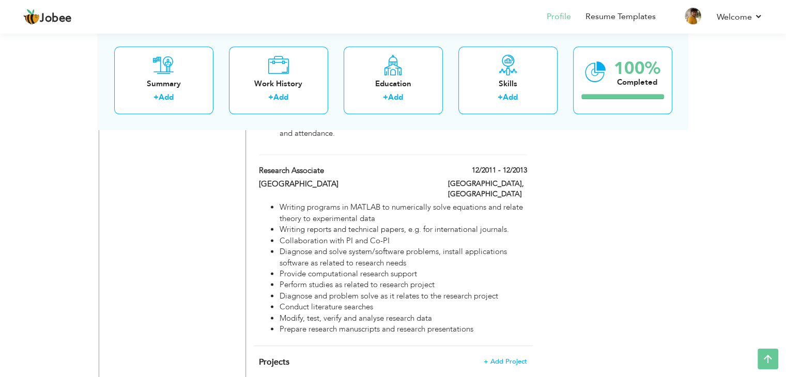
type input "Temenos Advanced Collection Implementation & Customization"
type input "Systems (Pvt) Limited"
type input "01/2022"
type input "SQL Server, SSIS"
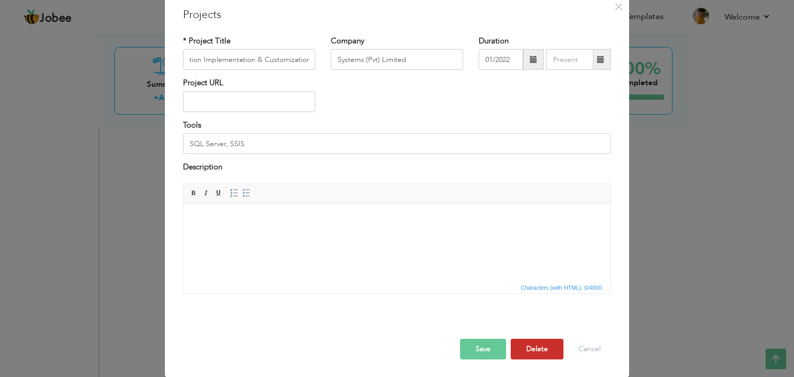
scroll to position [0, 0]
click at [531, 356] on button "Delete" at bounding box center [537, 349] width 53 height 21
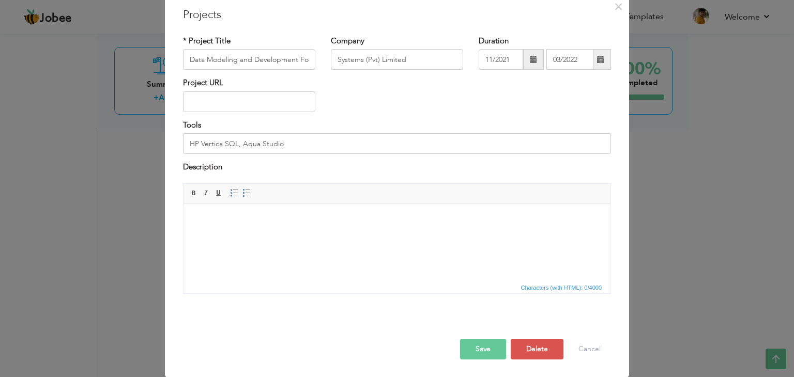
click at [530, 360] on div "Save Save and Continue Delete Cancel" at bounding box center [396, 339] width 443 height 58
click at [530, 352] on button "Delete" at bounding box center [537, 349] width 53 height 21
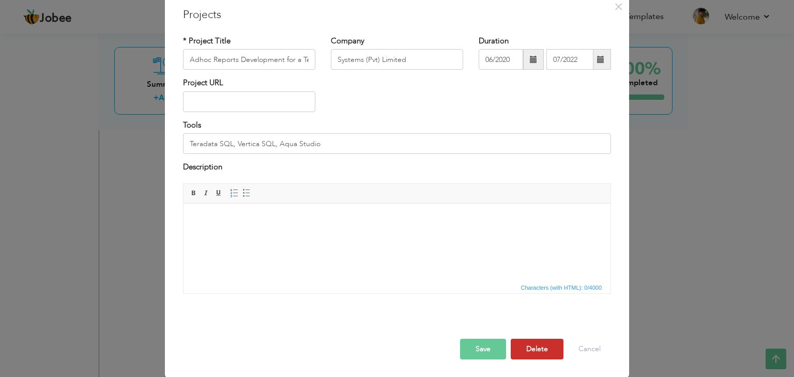
click at [532, 349] on button "Delete" at bounding box center [537, 349] width 53 height 21
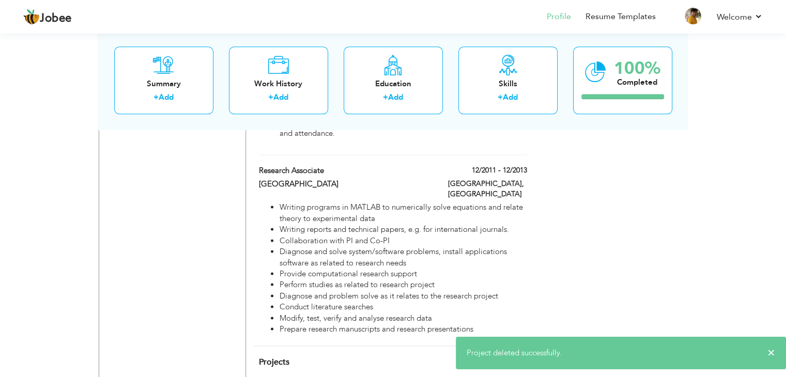
type input "Demand Forecasting"
type input "11/2019"
type input "05/2020"
type input "SQL Server, SSIS, Power BI"
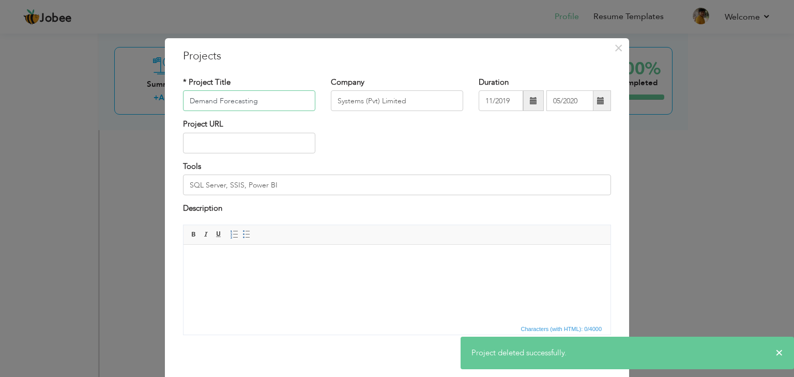
scroll to position [41, 0]
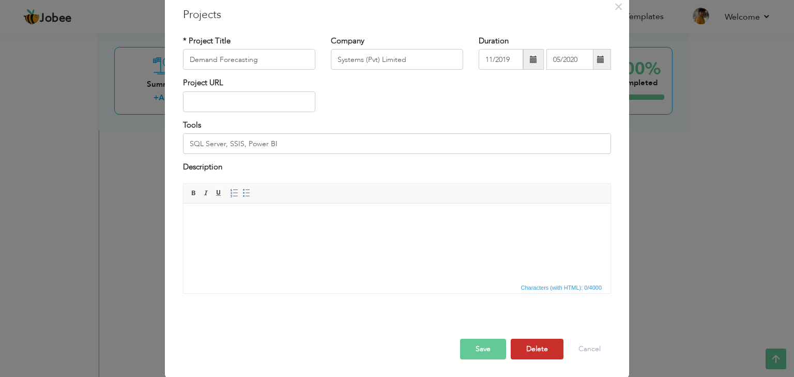
click at [529, 350] on button "Delete" at bounding box center [537, 349] width 53 height 21
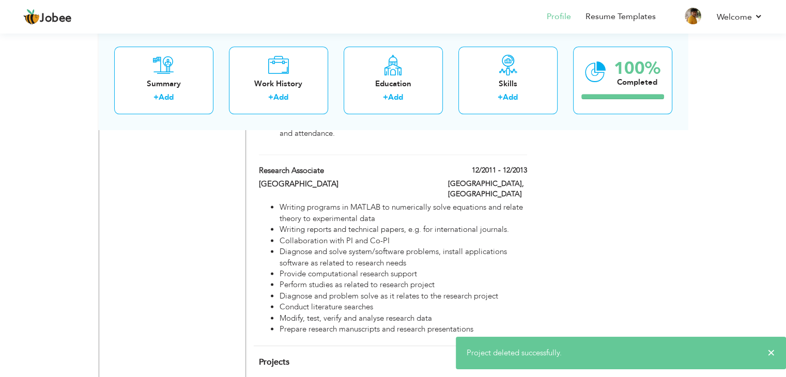
type input "Tax Rules Implementation in MIS Reports"
type input "Adamjee Insurance Company Limited"
type input "03/2017"
type input "06/2017"
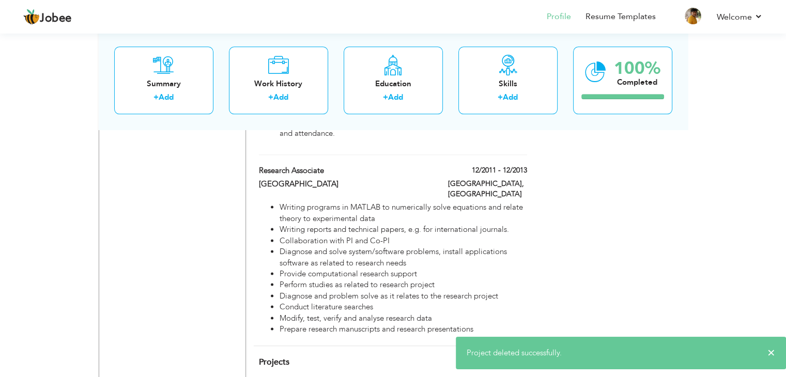
type input "Oracle Report Developer 11g, Oracle 11g, PL/SQL"
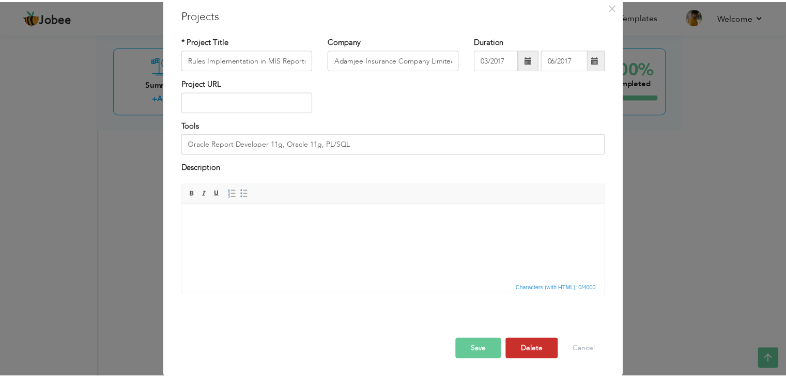
scroll to position [0, 0]
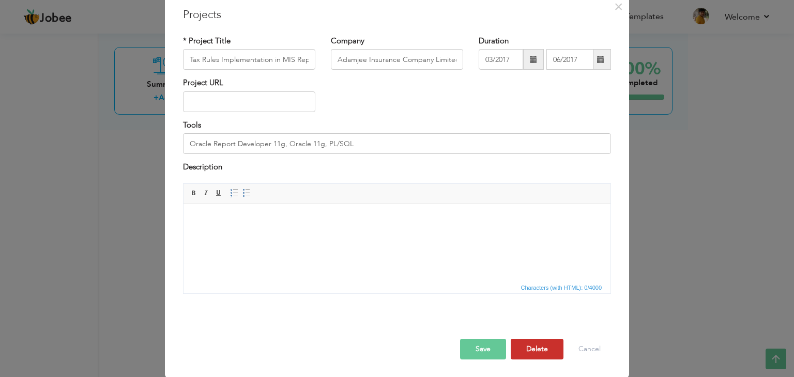
click at [528, 350] on button "Delete" at bounding box center [537, 349] width 53 height 21
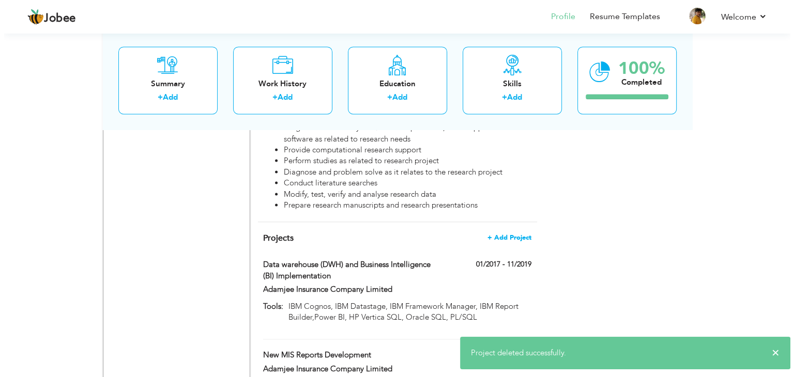
scroll to position [1482, 0]
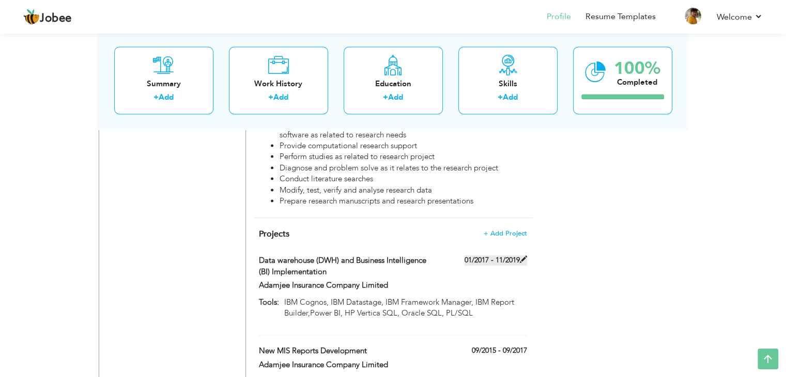
click at [520, 256] on span at bounding box center [523, 259] width 7 height 7
type input "Data warehouse (DWH) and Business Intelligence (BI) Implementation"
type input "01/2017"
type input "11/2019"
type input "IBM Cognos, IBM Datastage, IBM Framework Manager, IBM Report Builder,Power BI, …"
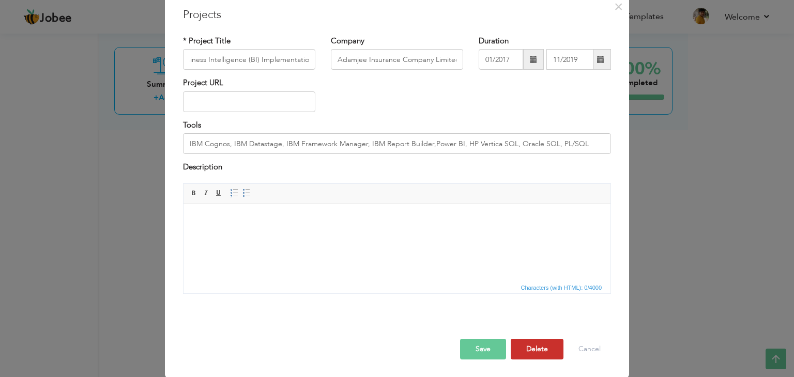
scroll to position [0, 0]
click at [527, 343] on button "Delete" at bounding box center [537, 349] width 53 height 21
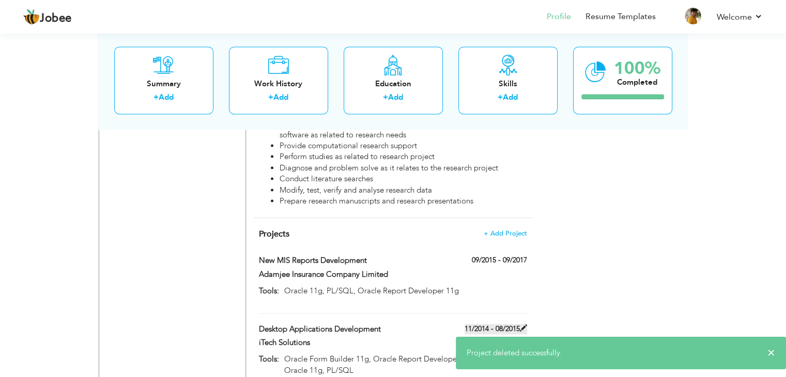
click at [517, 324] on label "11/2014 - 08/2015" at bounding box center [496, 329] width 63 height 10
type input "Desktop Applications Development"
type input "iTech Solutions"
type input "11/2014"
type input "08/2015"
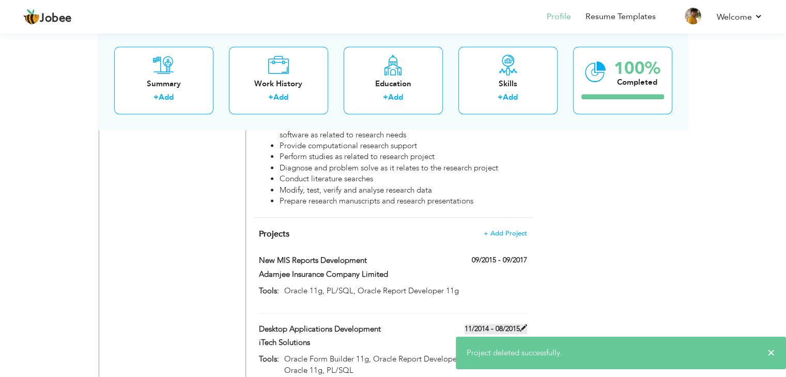
type input "Oracle Form Builder 11g, Oracle Report Developer 11g, Oracle 10g, Oracle 11g, P…"
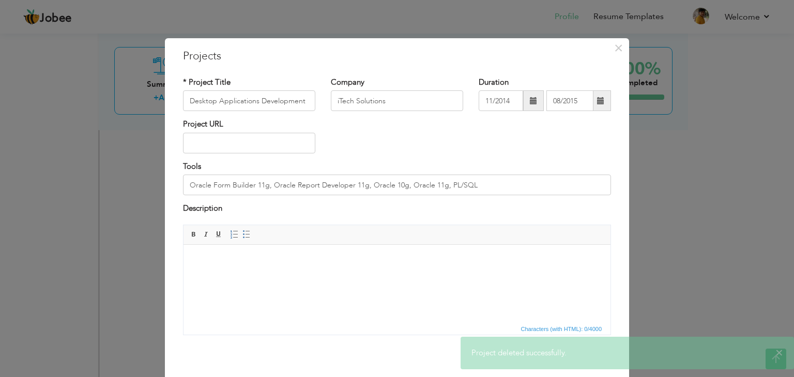
click at [534, 362] on div "× Project deleted successfully." at bounding box center [627, 353] width 333 height 33
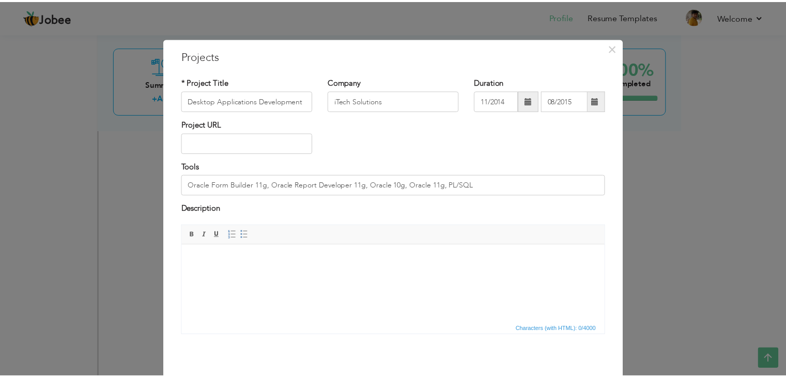
scroll to position [41, 0]
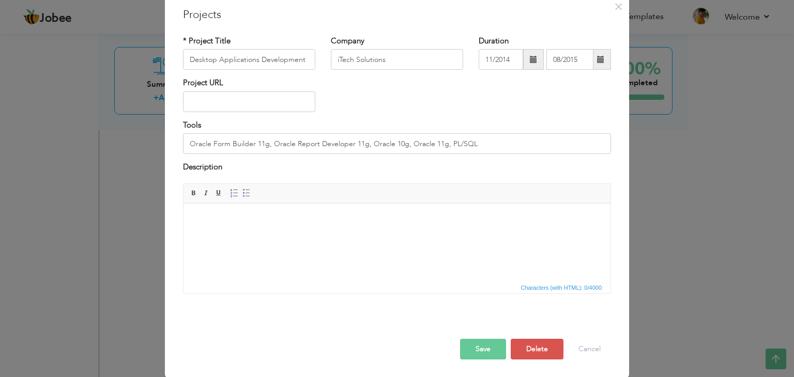
click at [534, 362] on div "Save Save and Continue Delete Cancel" at bounding box center [396, 339] width 443 height 58
click at [531, 350] on button "Delete" at bounding box center [537, 349] width 53 height 21
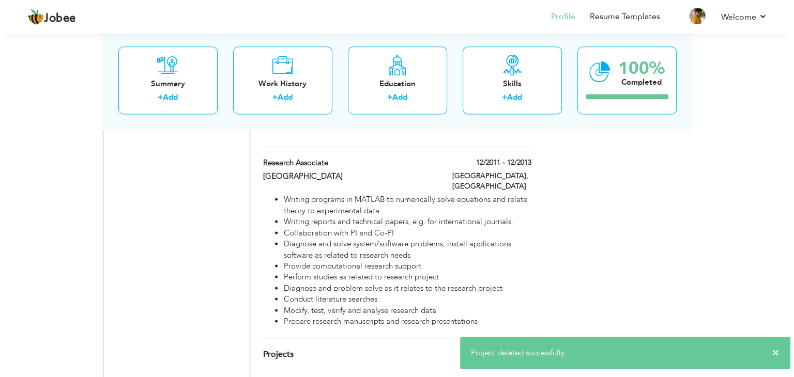
scroll to position [1361, 0]
click at [511, 376] on label "09/2015 - 09/2017" at bounding box center [496, 381] width 63 height 10
type input "New MIS Reports Development"
type input "Adamjee Insurance Company Limited"
type input "09/2015"
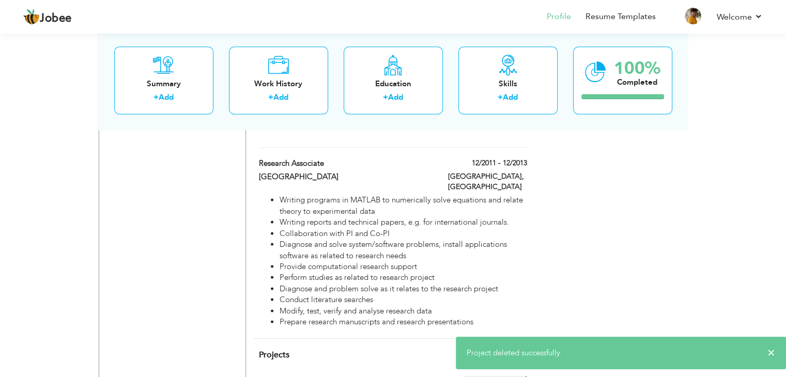
type input "09/2017"
type input "Oracle 11g, PL/SQL, Oracle Report Developer 11g"
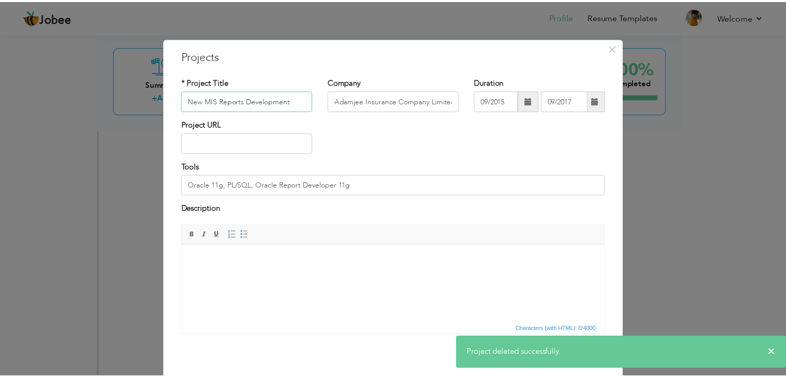
scroll to position [41, 0]
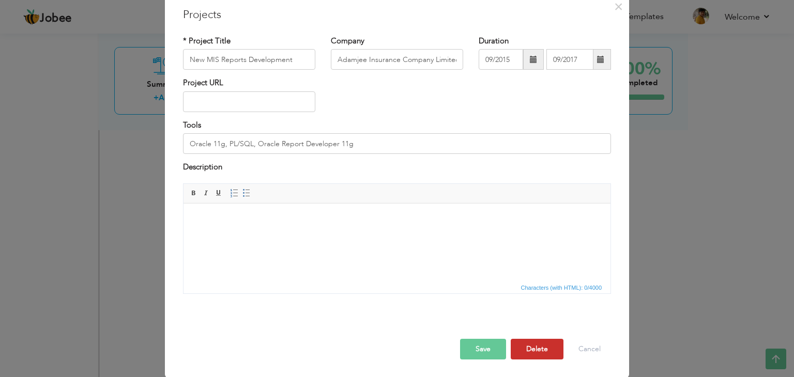
click at [539, 350] on button "Delete" at bounding box center [537, 349] width 53 height 21
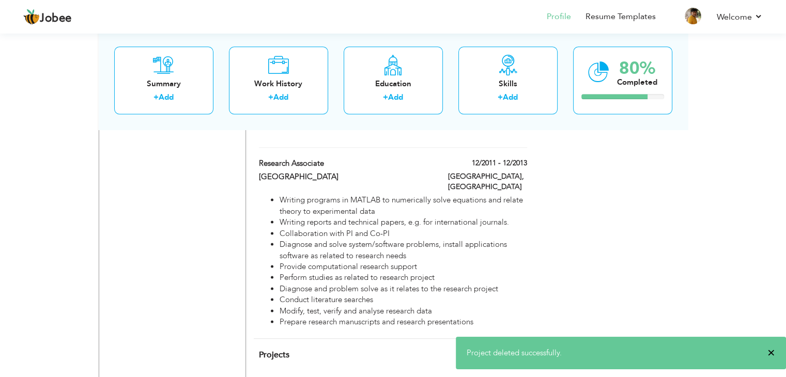
click at [771, 351] on span "×" at bounding box center [772, 353] width 8 height 10
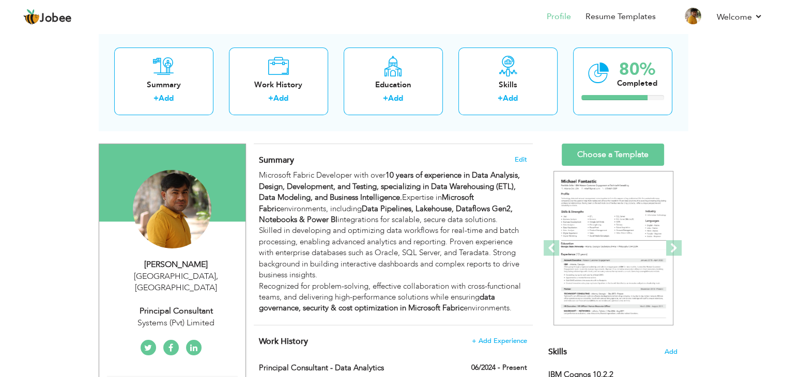
scroll to position [52, 0]
click at [510, 94] on link "Add" at bounding box center [510, 98] width 15 height 10
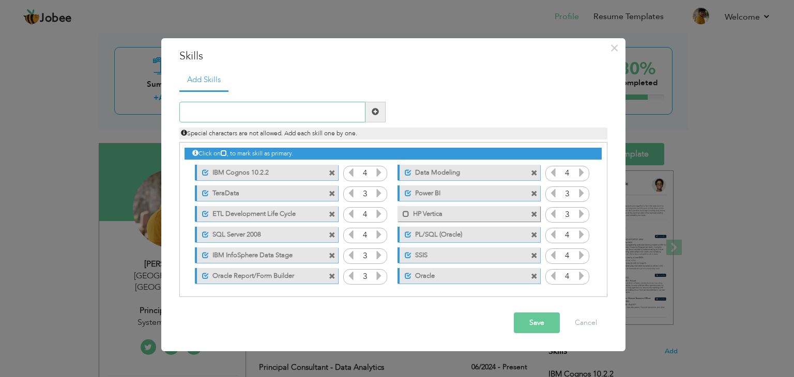
click at [289, 114] on input "text" at bounding box center [272, 112] width 186 height 21
type input "f"
click at [574, 322] on button "Cancel" at bounding box center [585, 323] width 43 height 21
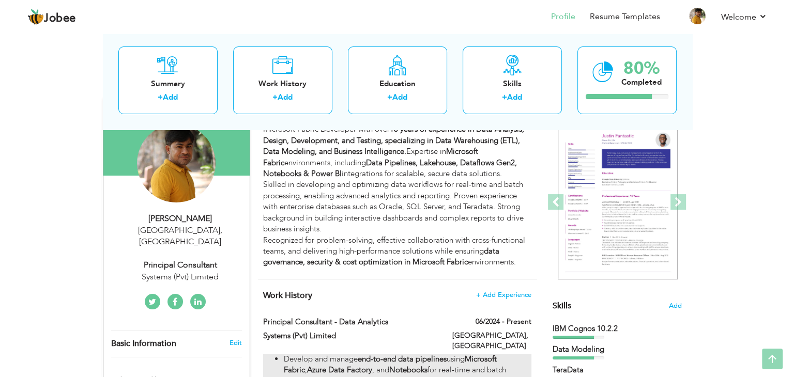
scroll to position [0, 0]
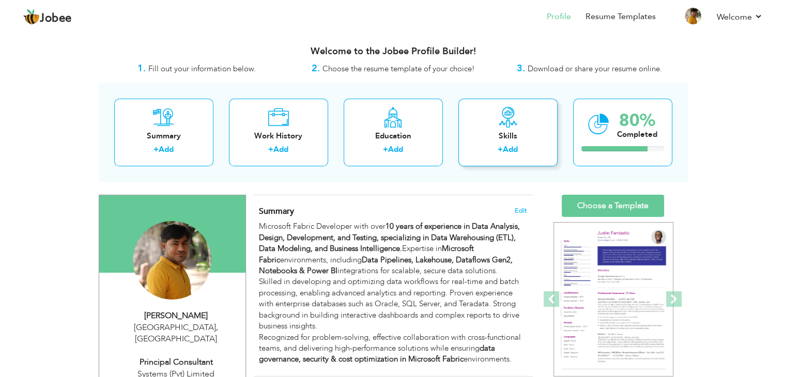
click at [504, 139] on div "Skills" at bounding box center [508, 136] width 83 height 11
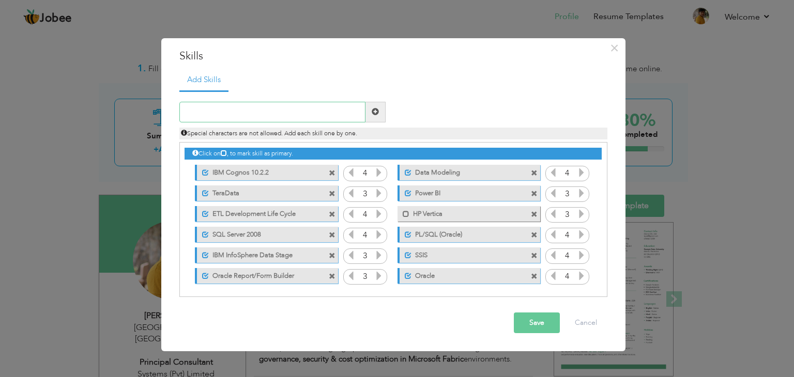
click at [287, 109] on input "text" at bounding box center [272, 112] width 186 height 21
type input "Microsoft Fabric"
click at [380, 111] on span at bounding box center [375, 112] width 20 height 21
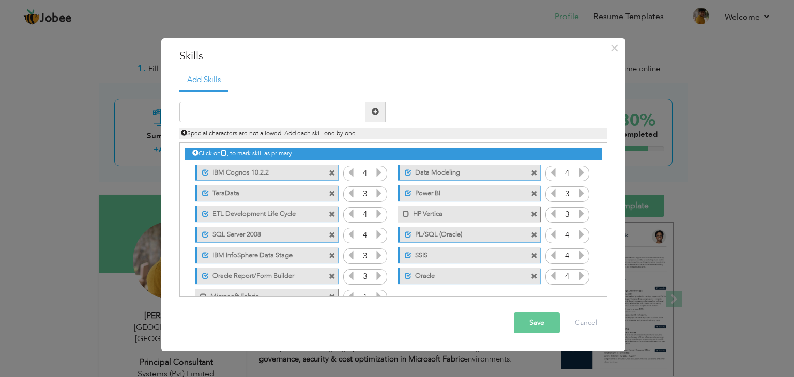
scroll to position [23, 0]
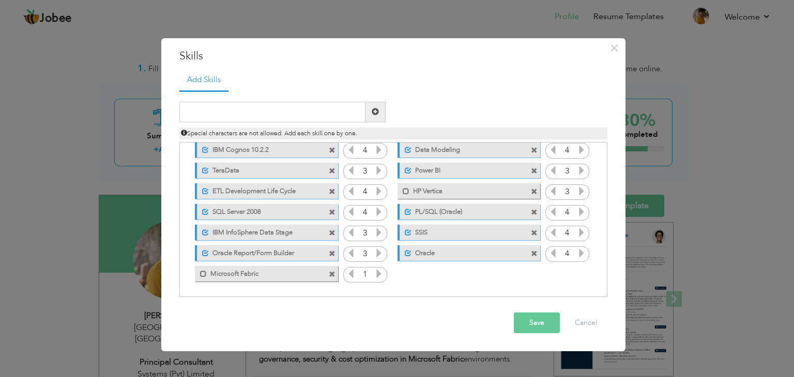
click at [378, 275] on icon at bounding box center [378, 273] width 9 height 9
click at [351, 275] on icon at bounding box center [350, 273] width 9 height 9
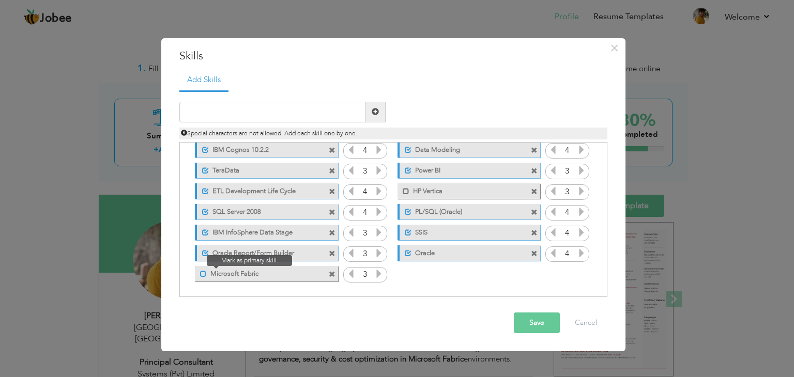
click at [204, 271] on span at bounding box center [203, 274] width 7 height 7
click at [206, 251] on span at bounding box center [205, 253] width 7 height 7
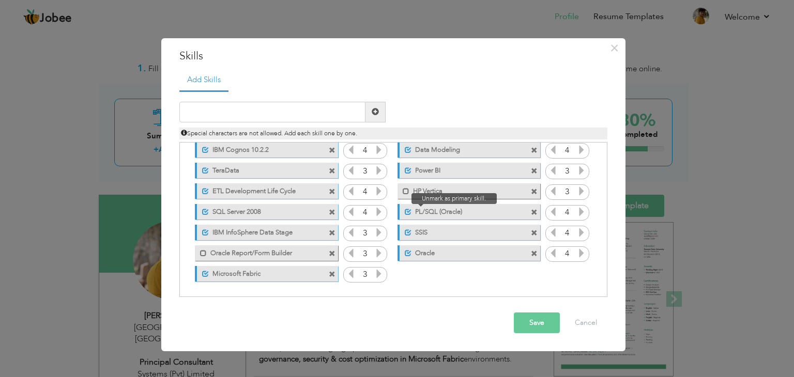
click at [406, 211] on span at bounding box center [408, 212] width 7 height 7
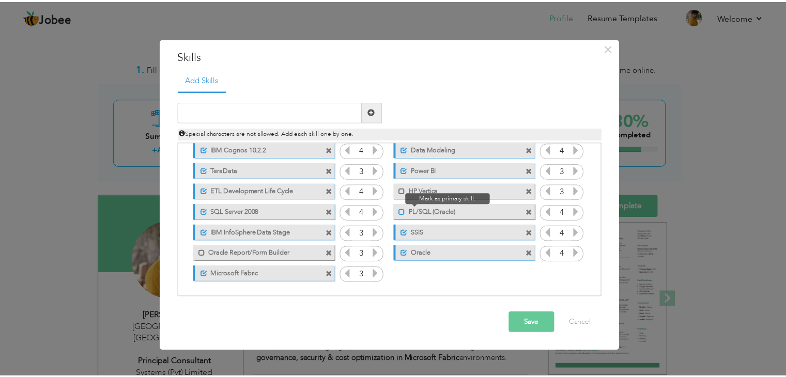
scroll to position [0, 0]
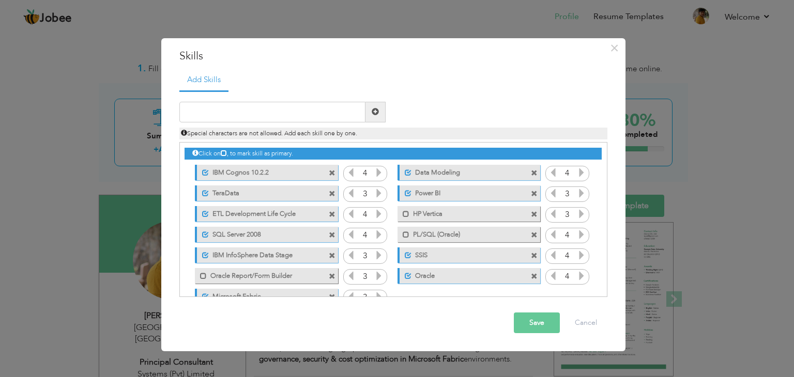
click at [527, 321] on button "Save" at bounding box center [537, 323] width 46 height 21
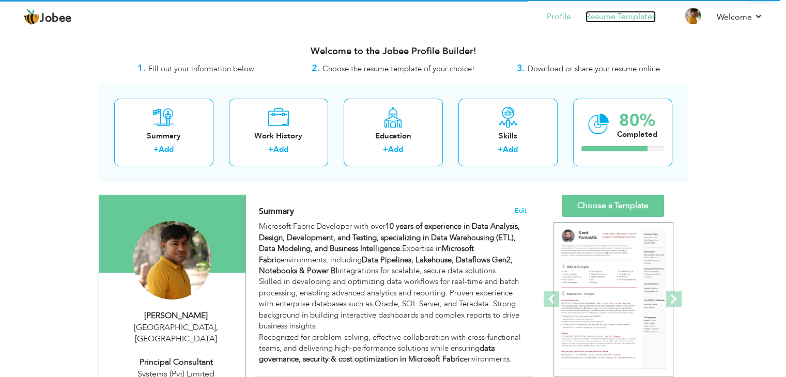
click at [612, 19] on link "Resume Templates" at bounding box center [621, 17] width 70 height 12
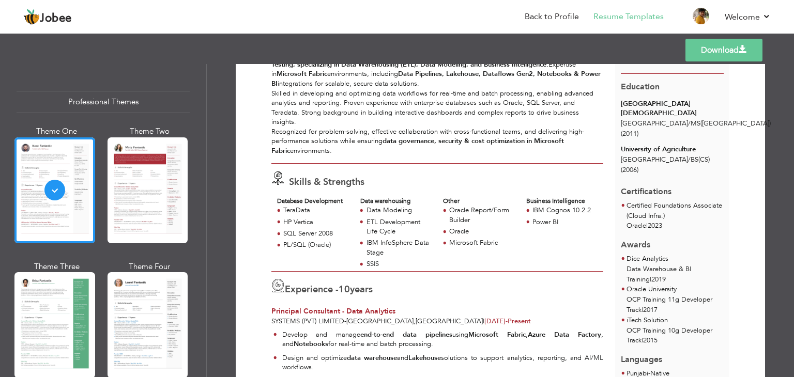
scroll to position [107, 0]
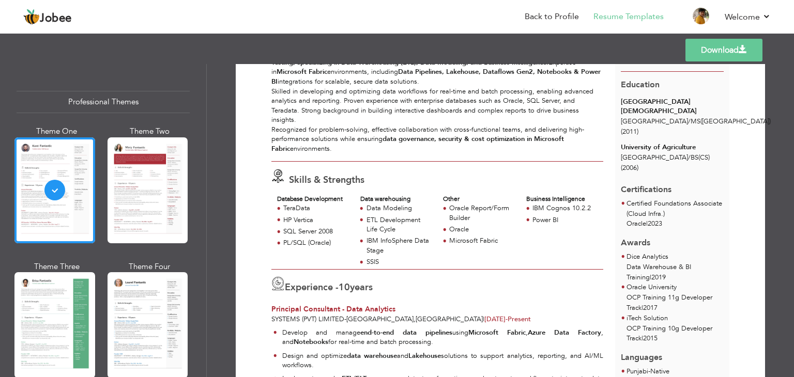
click at [463, 211] on div "Oracle Report/Form Builder" at bounding box center [481, 213] width 65 height 19
drag, startPoint x: 550, startPoint y: 9, endPoint x: 540, endPoint y: 17, distance: 13.6
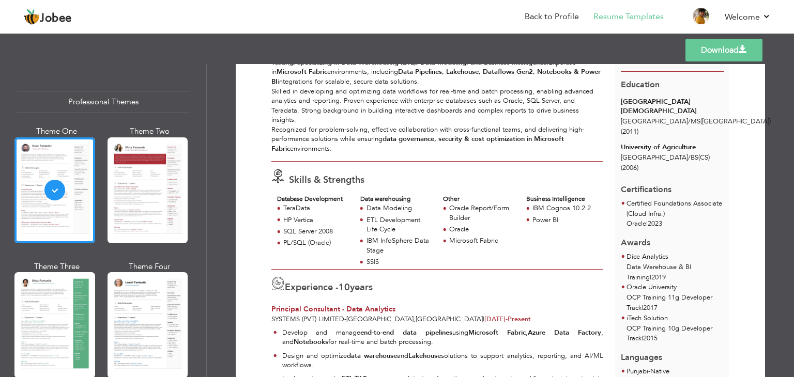
scroll to position [0, 0]
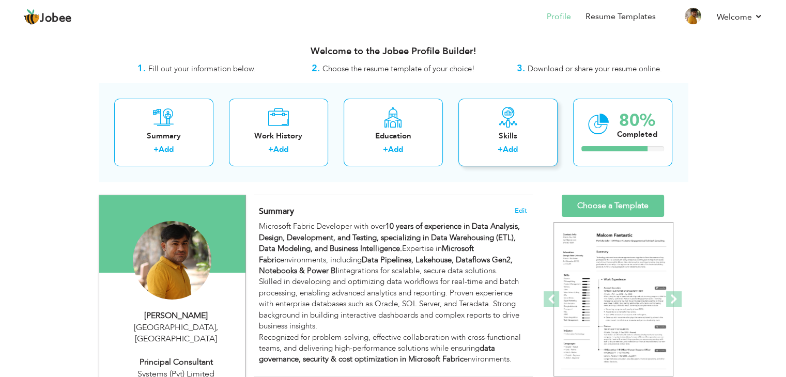
click at [526, 141] on div "Skills" at bounding box center [508, 136] width 83 height 11
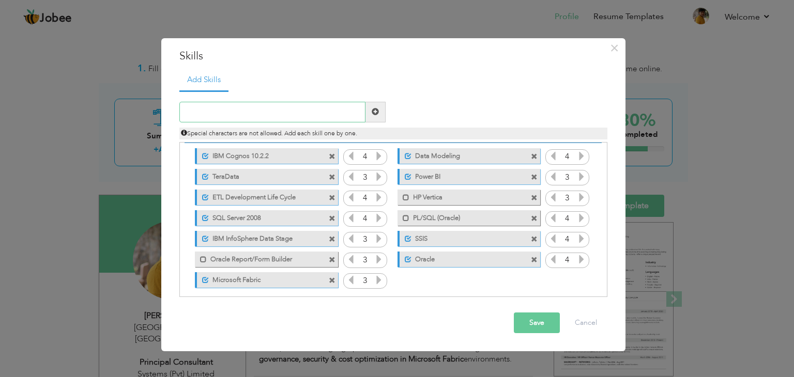
scroll to position [23, 0]
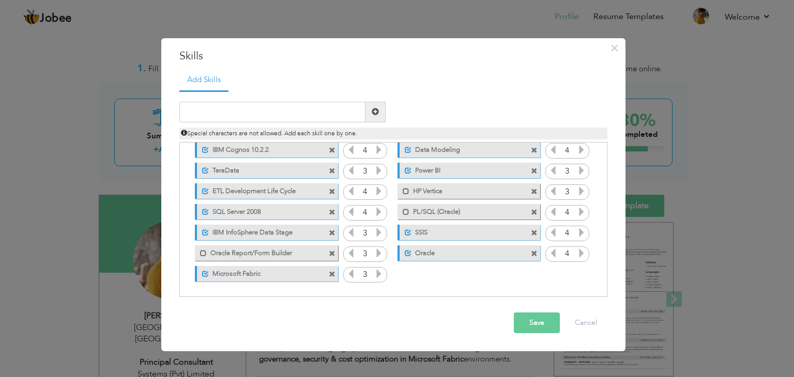
click at [332, 253] on span at bounding box center [332, 254] width 7 height 7
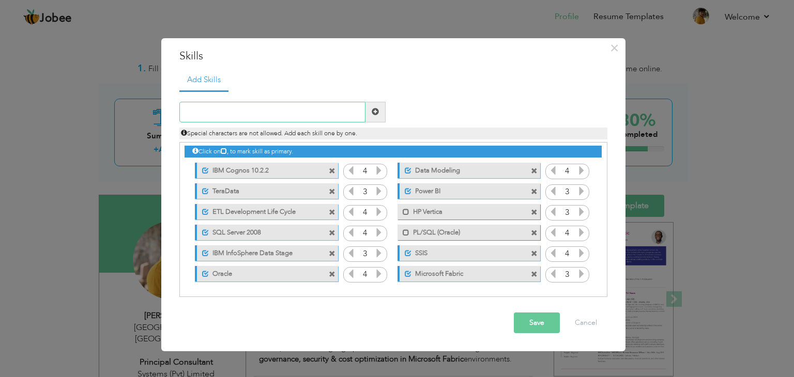
click at [289, 104] on input "text" at bounding box center [272, 112] width 186 height 21
paste input "Azure Data Factory (ADF)"
type input "Azure Data Factory (ADF)"
click at [378, 111] on span at bounding box center [375, 111] width 7 height 7
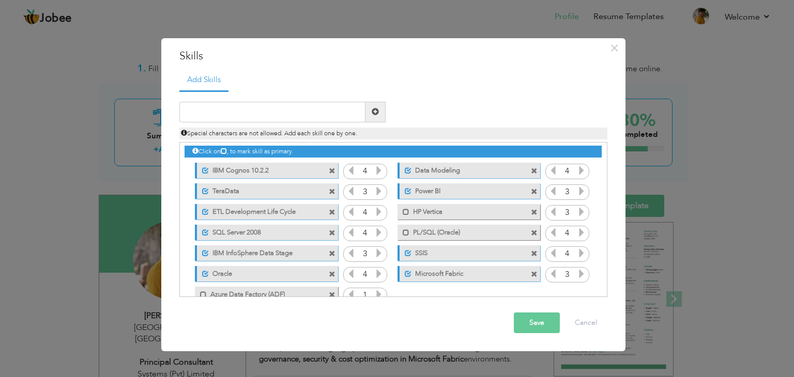
scroll to position [23, 0]
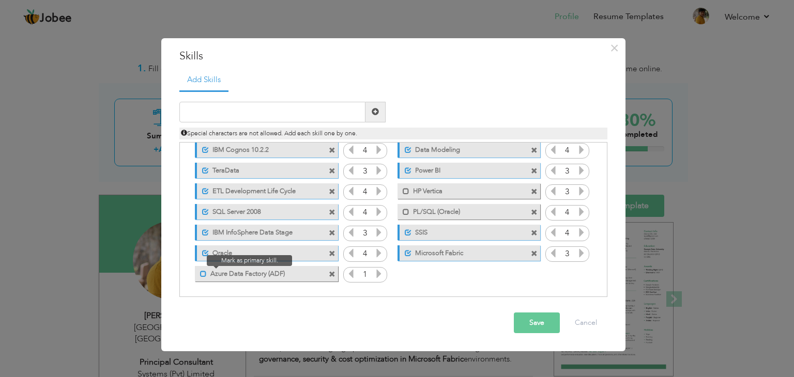
click at [201, 275] on span at bounding box center [203, 274] width 7 height 7
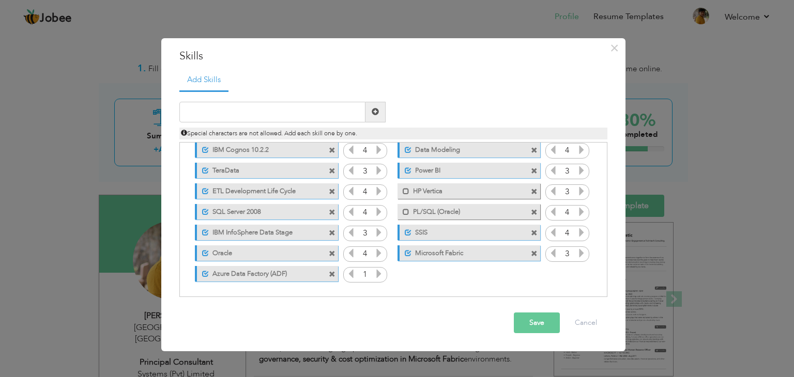
scroll to position [0, 0]
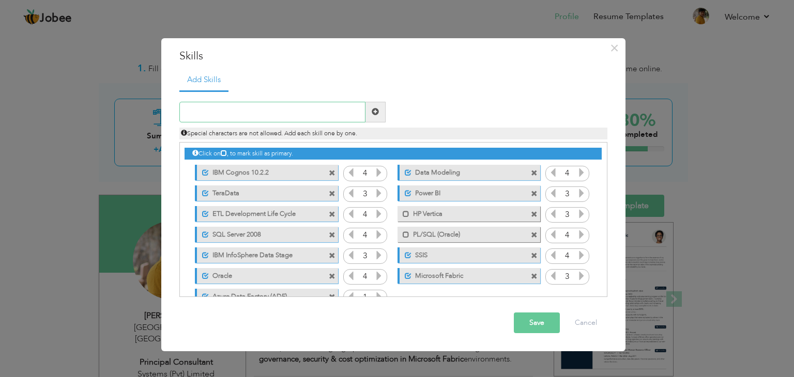
click at [322, 106] on input "text" at bounding box center [272, 112] width 186 height 21
paste input "Azure [MEDICAL_DATA] Analytics"
type input "Azure [MEDICAL_DATA] Analytics"
click at [376, 116] on span at bounding box center [375, 112] width 20 height 21
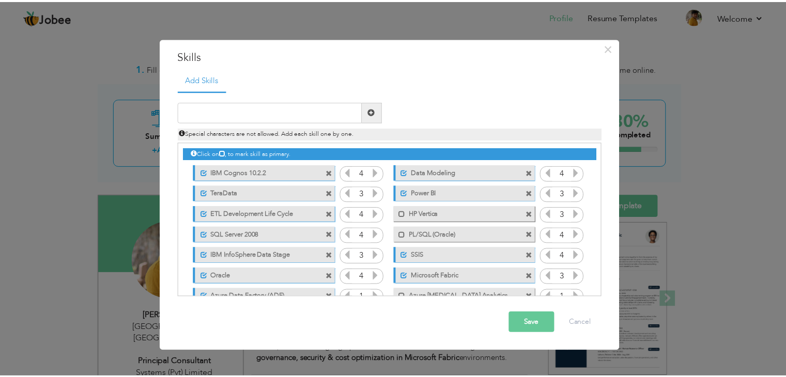
scroll to position [23, 0]
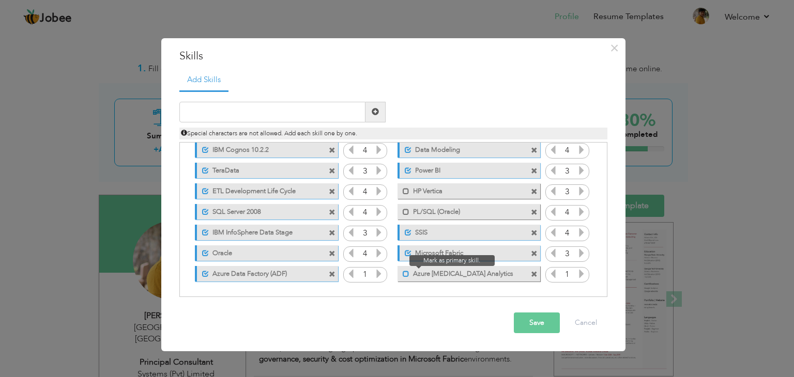
click at [404, 273] on span at bounding box center [406, 274] width 7 height 7
click at [532, 323] on button "Save" at bounding box center [537, 323] width 46 height 21
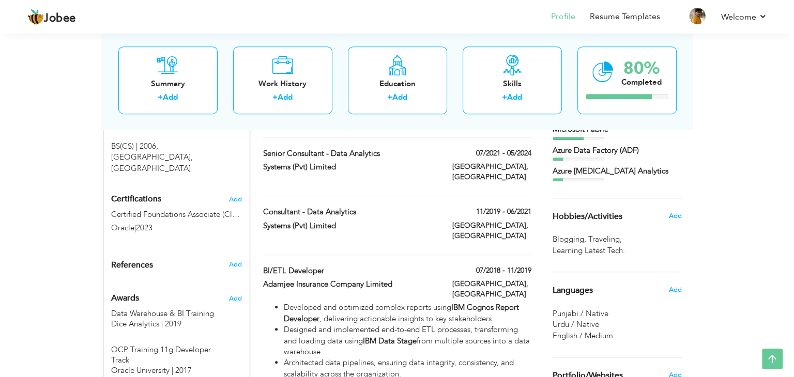
scroll to position [525, 0]
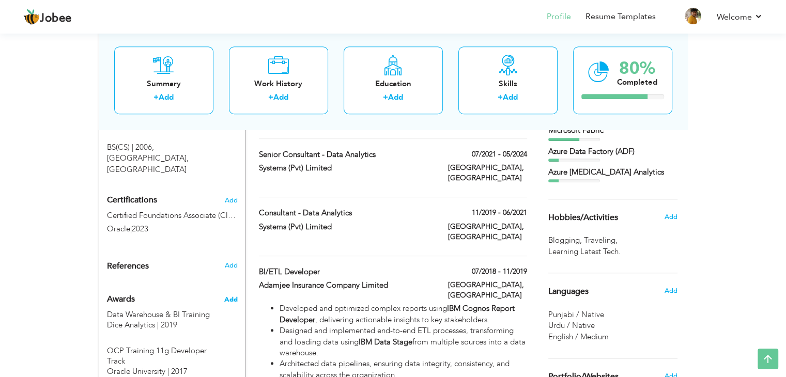
click at [232, 295] on span "Add" at bounding box center [230, 299] width 13 height 9
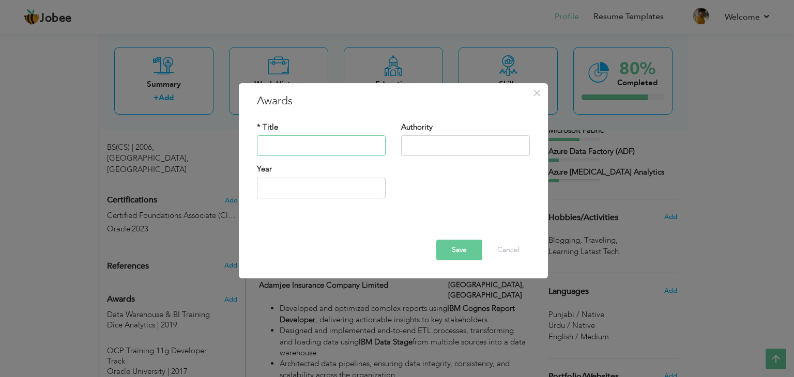
paste input "Microsoft DP-700 Exam Prep : Fabric Data Engineer Associate"
type input "Microsoft DP-700: Fabric Data Engineer Associate"
click at [422, 145] on input "text" at bounding box center [465, 146] width 129 height 21
type input "Udemy"
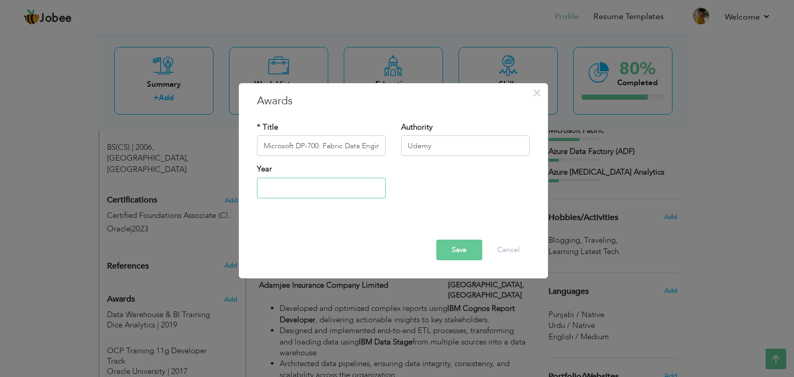
type input "2025"
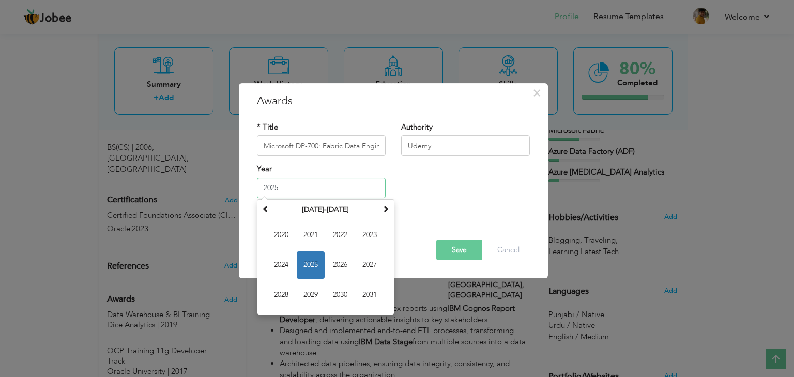
click at [323, 265] on span "2025" at bounding box center [311, 265] width 28 height 28
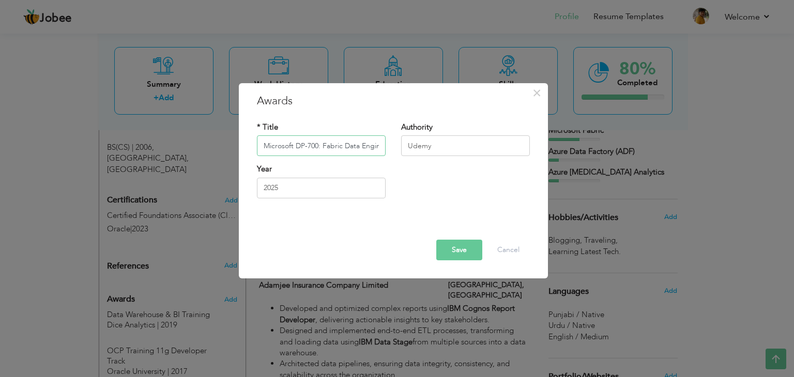
scroll to position [0, 43]
drag, startPoint x: 371, startPoint y: 143, endPoint x: 447, endPoint y: 148, distance: 75.6
click at [447, 148] on div "* Title Microsoft DP-700: Fabric Data Engineer Associate Authority Udemy" at bounding box center [393, 143] width 288 height 42
click at [357, 144] on input "Microsoft DP-700: Fabric Data Engineer Associate" at bounding box center [321, 146] width 129 height 21
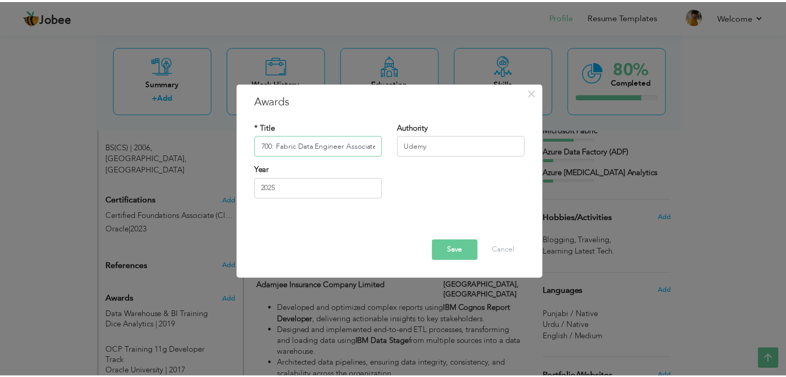
scroll to position [0, 0]
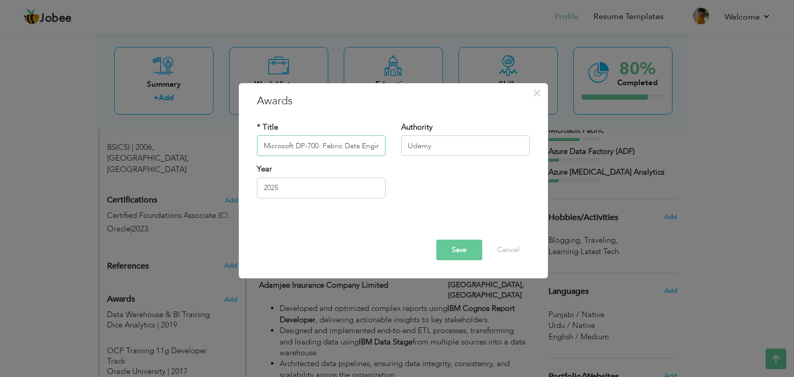
drag, startPoint x: 330, startPoint y: 142, endPoint x: 188, endPoint y: 129, distance: 142.7
click at [188, 129] on div "× Awards * Title Microsoft DP-700: Fabric Data Engineer Associate Authority Ude…" at bounding box center [397, 188] width 794 height 377
click at [416, 185] on div "Year 2025" at bounding box center [393, 185] width 288 height 42
click at [455, 255] on button "Save" at bounding box center [459, 250] width 46 height 21
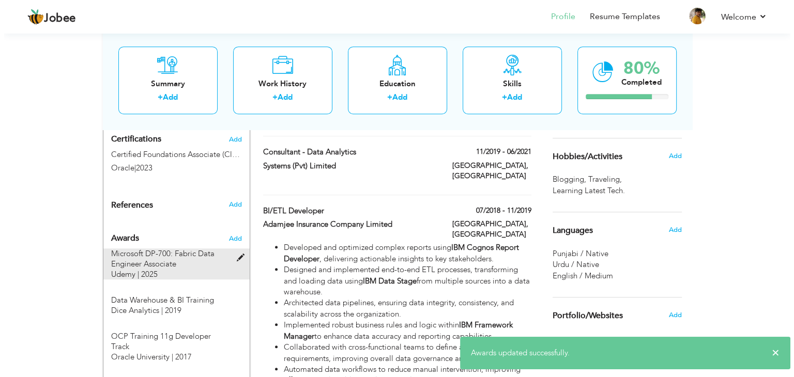
scroll to position [607, 0]
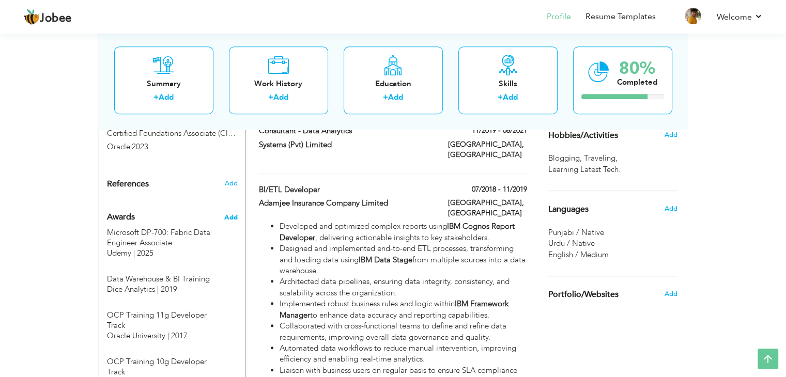
click at [234, 213] on span "Add" at bounding box center [230, 217] width 13 height 9
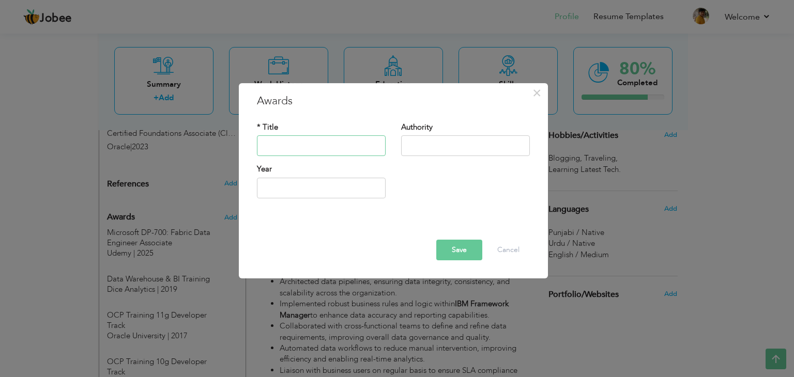
paste input "Azure Data Factory | Data Engineering on Azure and Fabric"
type input "Azure Data Factory | Data Engineering on Azure & Fabric"
type input "Udemy"
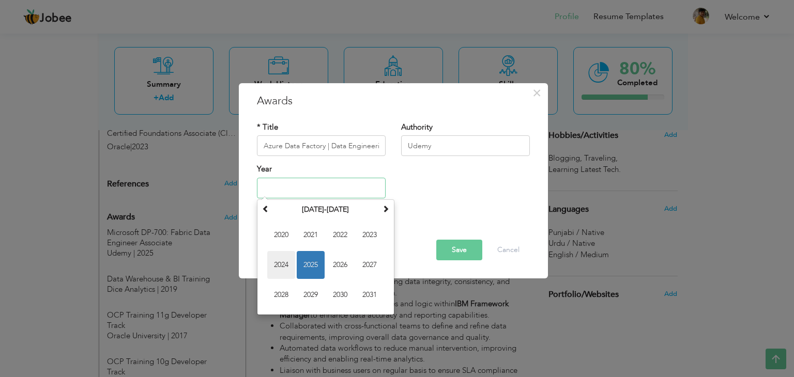
click at [277, 264] on span "2024" at bounding box center [281, 265] width 28 height 28
click at [274, 190] on input "2024" at bounding box center [321, 188] width 129 height 21
click at [284, 265] on span "2023" at bounding box center [281, 265] width 28 height 28
type input "2023"
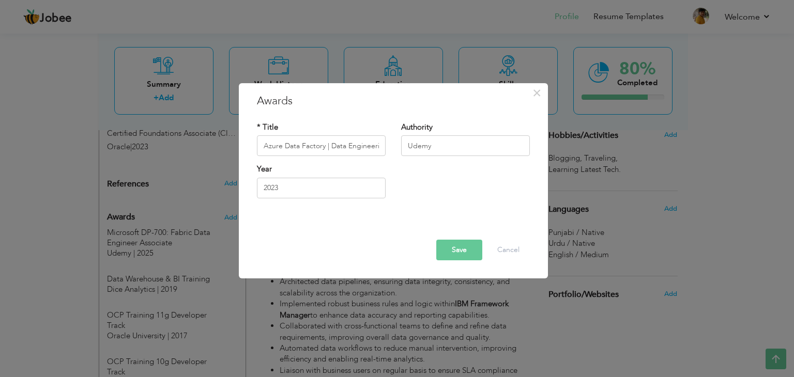
click at [458, 248] on button "Save" at bounding box center [459, 250] width 46 height 21
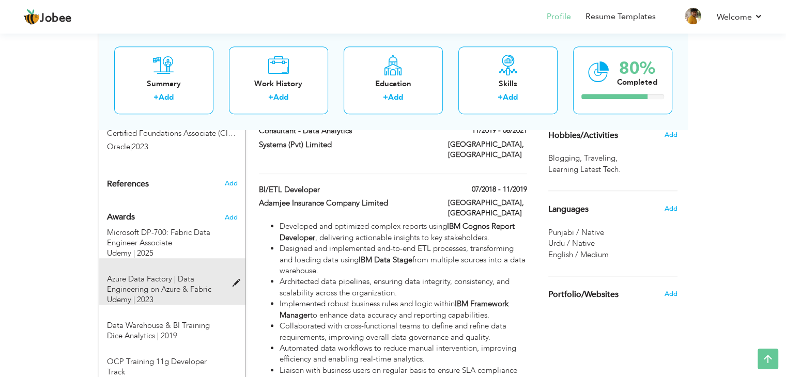
click at [182, 274] on span "Azure Data Factory | Data Engineering on Azure & Fabric" at bounding box center [159, 284] width 104 height 21
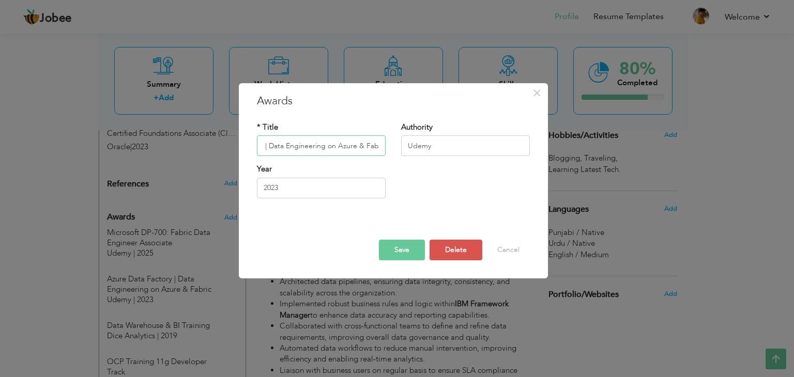
scroll to position [0, 66]
drag, startPoint x: 340, startPoint y: 148, endPoint x: 436, endPoint y: 149, distance: 95.6
click at [436, 149] on div "* Title Azure Data Factory | Data Engineering on Azure & Fabric Authority Udemy" at bounding box center [393, 143] width 288 height 42
click at [343, 144] on input "Azure Data Factory | Data Engineering on Azure & Fabric" at bounding box center [321, 146] width 129 height 21
click at [349, 145] on input "Azure Data Factory | Data Engineering on Azure & Fabric" at bounding box center [321, 146] width 129 height 21
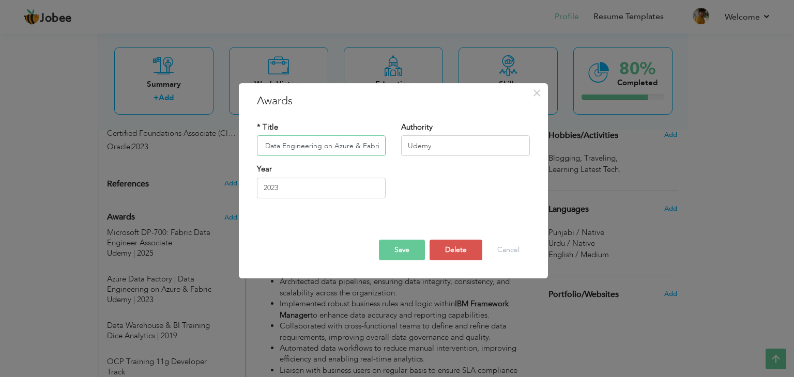
click at [349, 145] on input "Azure Data Factory | Data Engineering on Azure & Fabric" at bounding box center [321, 146] width 129 height 21
paste input "DP-203 - Data Engineering on Microsoft Azure"
click at [407, 254] on button "Save" at bounding box center [402, 250] width 46 height 21
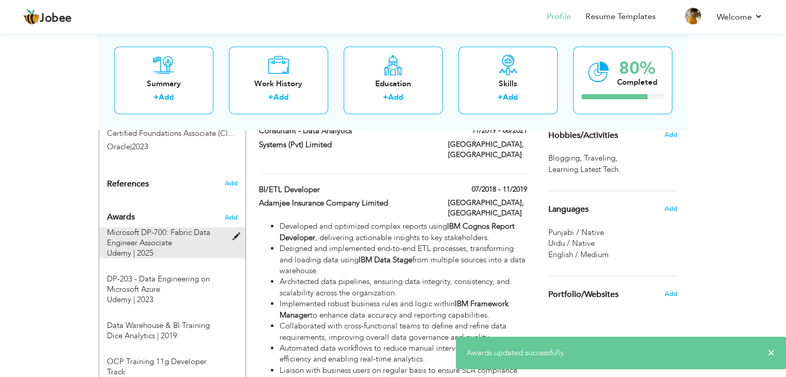
click at [167, 227] on span "Microsoft DP-700: Fabric Data Engineer Associate" at bounding box center [158, 237] width 103 height 21
type input "Microsoft DP-700: Fabric Data Engineer Associate"
type input "2025"
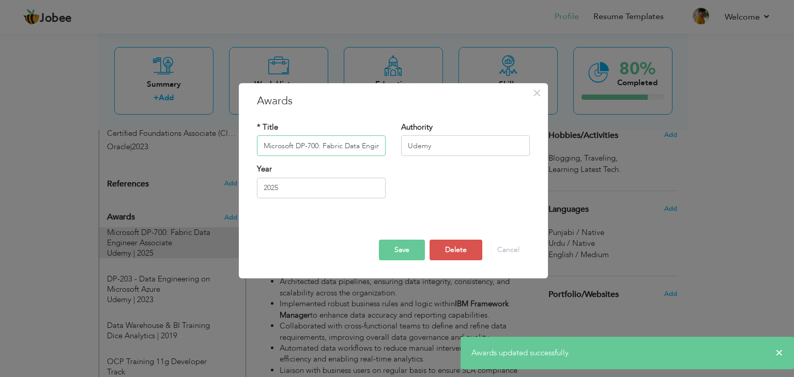
scroll to position [0, 43]
click at [283, 146] on input "Microsoft DP-700: Fabric Data Engineer Associate" at bounding box center [321, 146] width 129 height 21
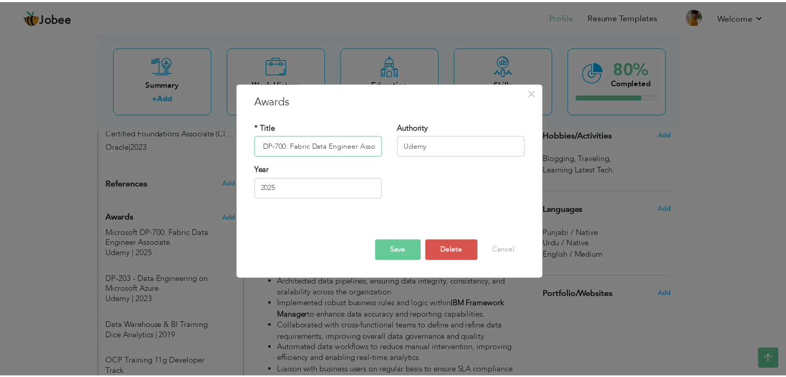
scroll to position [0, 0]
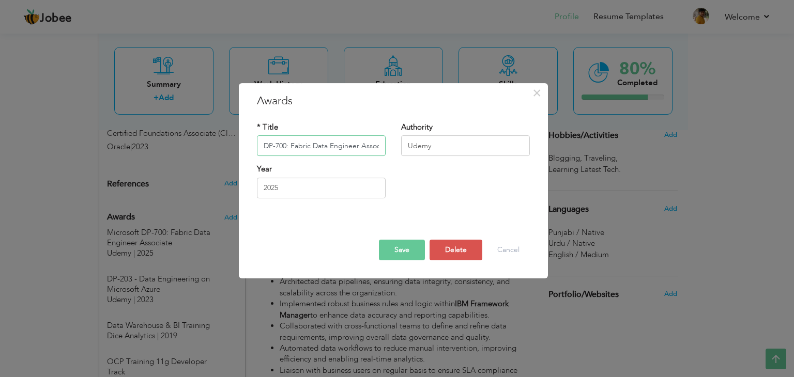
type input "DP-700: Fabric Data Engineer Associate"
click at [410, 247] on button "Save" at bounding box center [402, 250] width 46 height 21
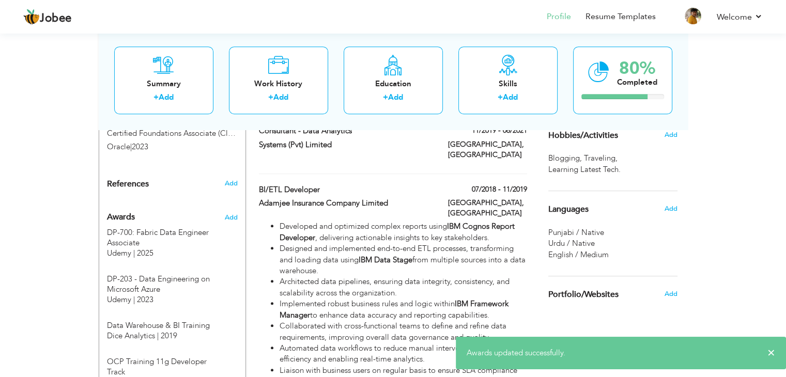
click at [87, 234] on div "View Resume Export PDF Profile Summary Public Link Experience Education Awards …" at bounding box center [393, 292] width 786 height 1737
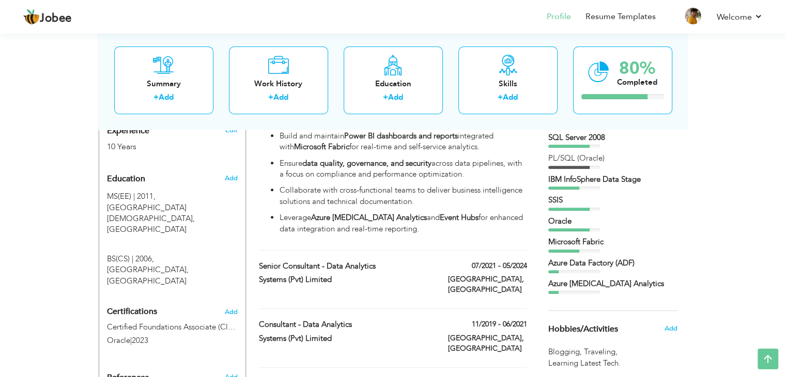
scroll to position [413, 0]
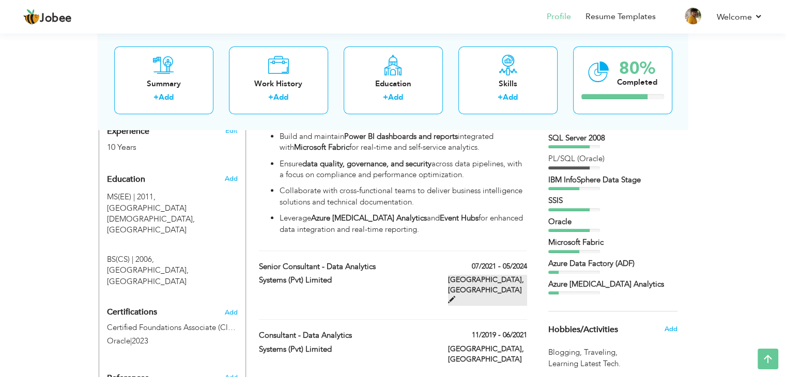
click at [455, 296] on span at bounding box center [451, 299] width 7 height 7
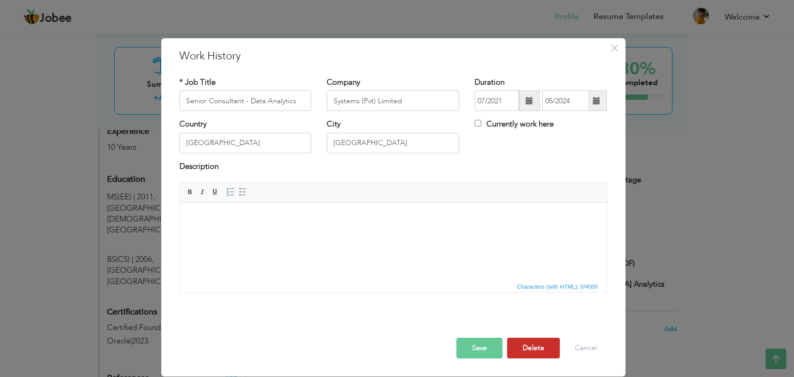
click at [529, 345] on button "Delete" at bounding box center [533, 348] width 53 height 21
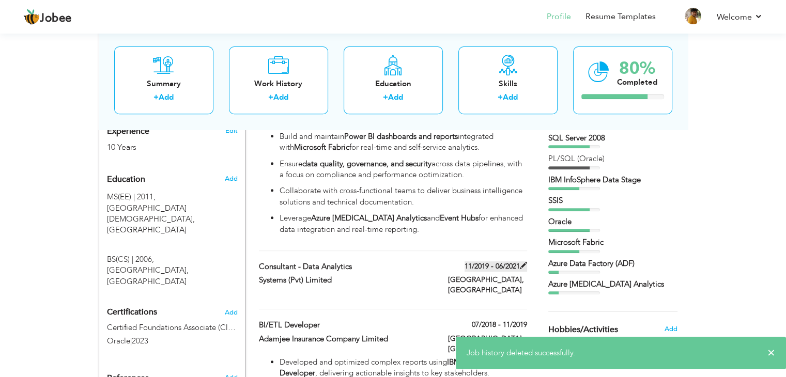
click at [523, 262] on span at bounding box center [523, 265] width 7 height 7
type input "Consultant - Data Analytics"
type input "11/2019"
type input "06/2021"
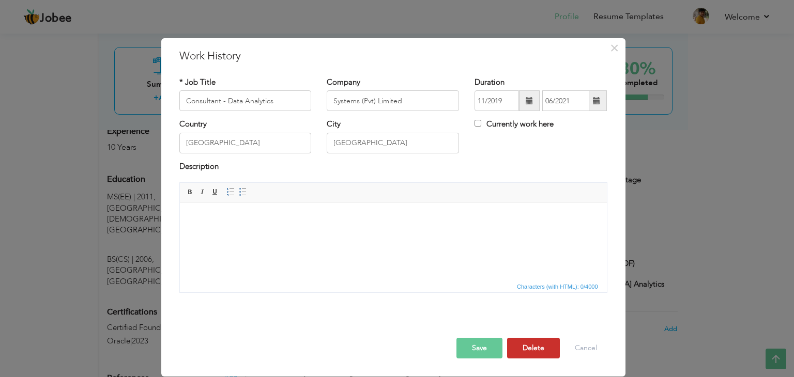
click at [535, 346] on button "Delete" at bounding box center [533, 348] width 53 height 21
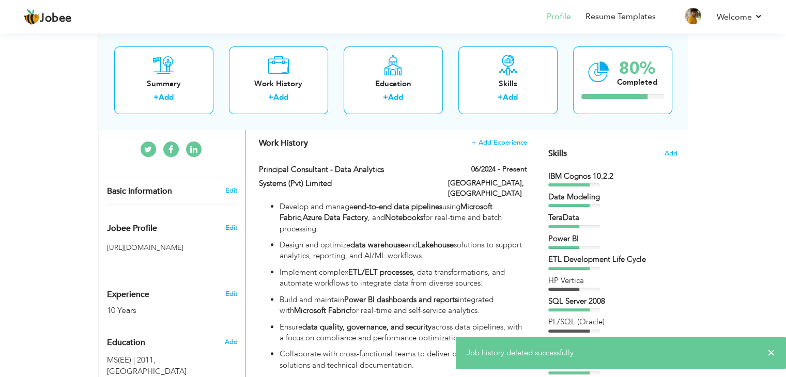
scroll to position [253, 0]
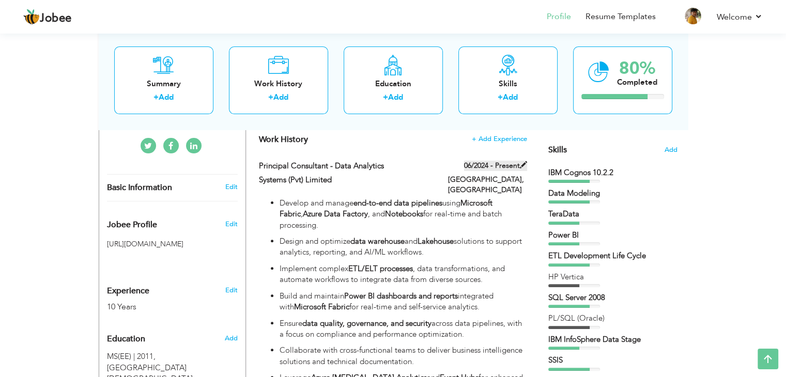
click at [517, 165] on label "06/2024 - Present" at bounding box center [495, 166] width 63 height 10
type input "Principal Consultant - Data Analytics"
type input "06/2024"
checkbox input "true"
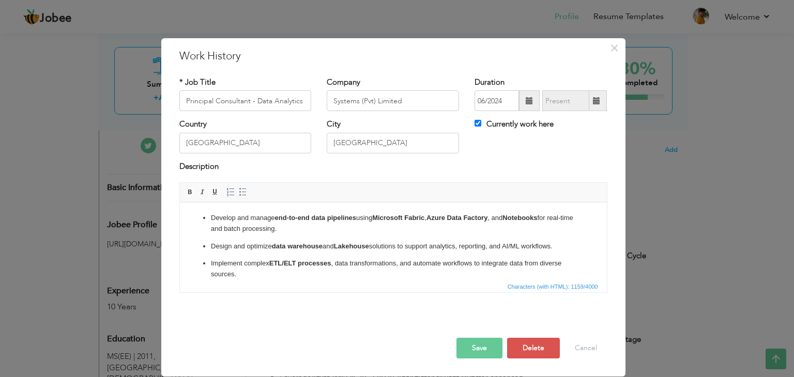
click at [530, 99] on span at bounding box center [529, 100] width 7 height 7
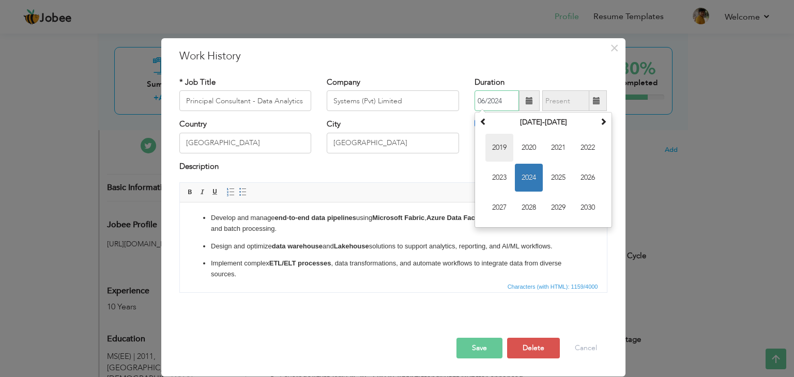
click at [500, 149] on span "2019" at bounding box center [499, 148] width 28 height 28
click at [558, 207] on span "Nov" at bounding box center [558, 208] width 28 height 28
type input "11/2019"
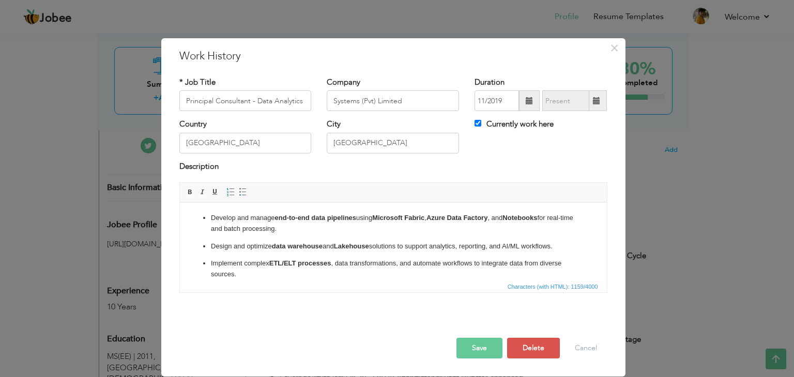
click at [479, 345] on button "Save" at bounding box center [479, 348] width 46 height 21
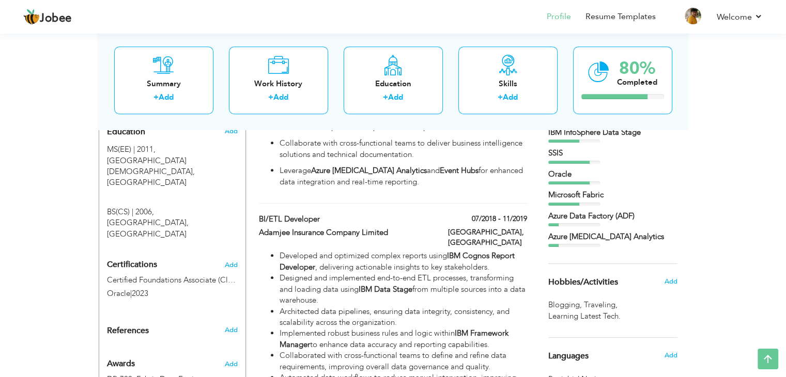
scroll to position [462, 0]
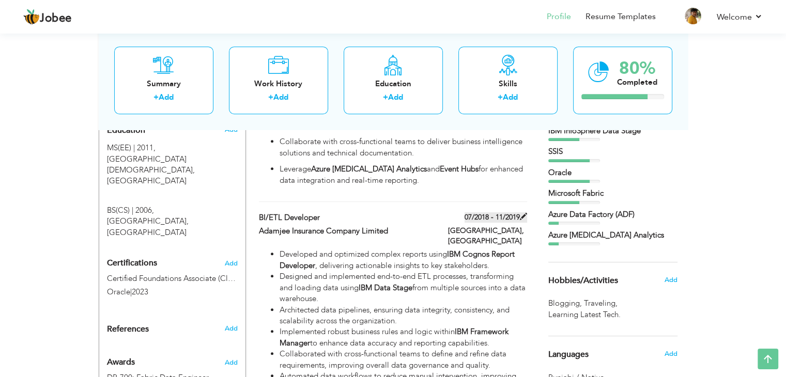
click at [481, 212] on label "07/2018 - 11/2019" at bounding box center [496, 217] width 63 height 10
type input "BI/ETL Developer"
type input "Adamjee Insurance Company Limited"
type input "07/2018"
type input "11/2019"
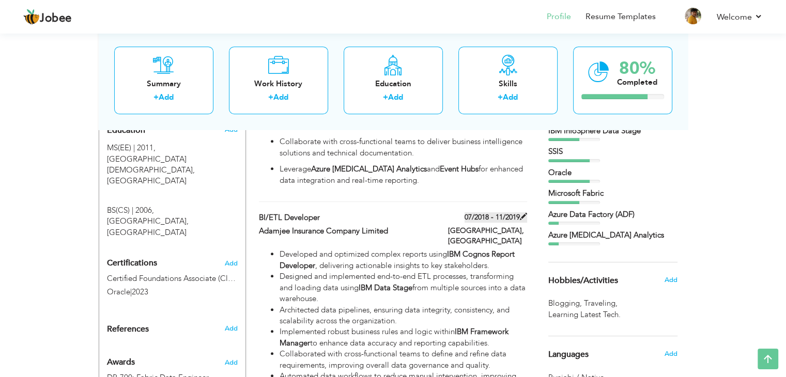
checkbox input "false"
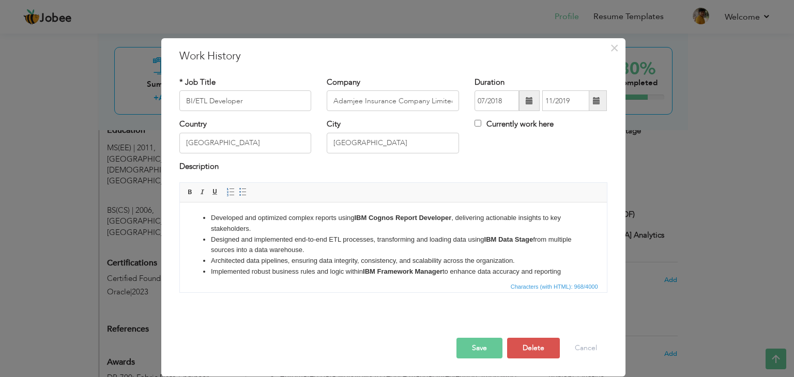
click at [524, 96] on span at bounding box center [529, 100] width 21 height 21
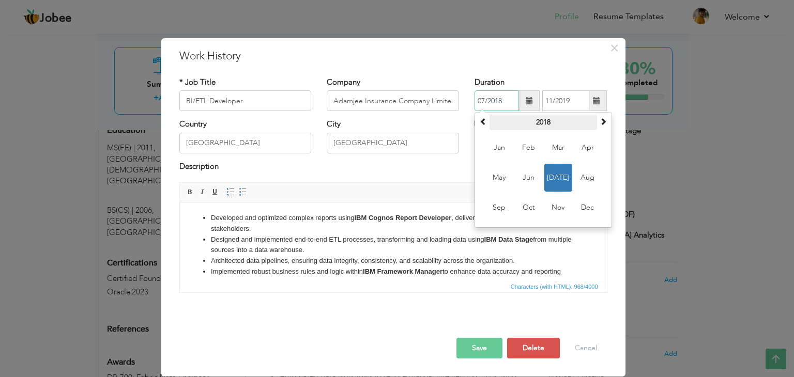
click at [549, 121] on th "2018" at bounding box center [543, 123] width 108 height 16
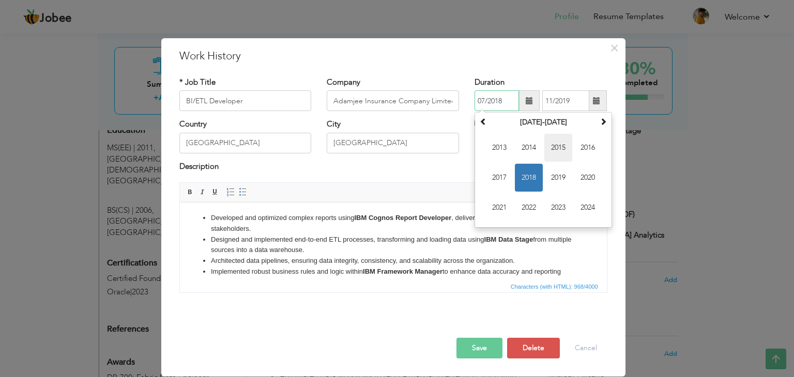
click at [562, 155] on span "2015" at bounding box center [558, 148] width 28 height 28
click at [502, 207] on span "Sep" at bounding box center [499, 208] width 28 height 28
type input "09/2015"
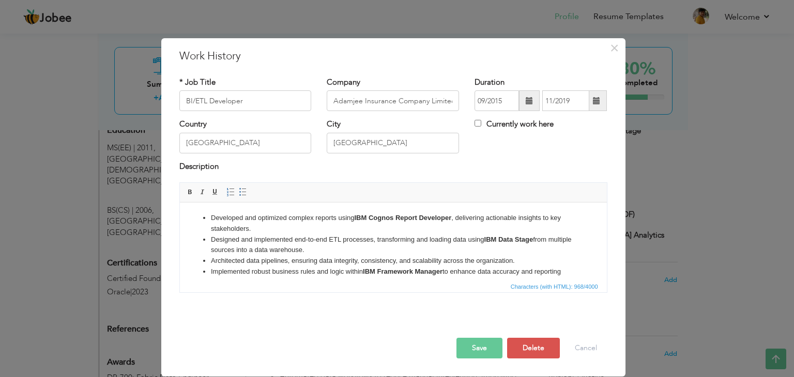
click at [482, 346] on button "Save" at bounding box center [479, 348] width 46 height 21
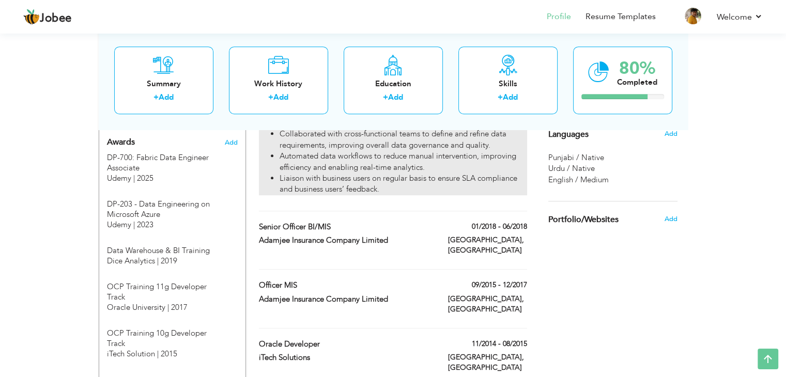
scroll to position [684, 0]
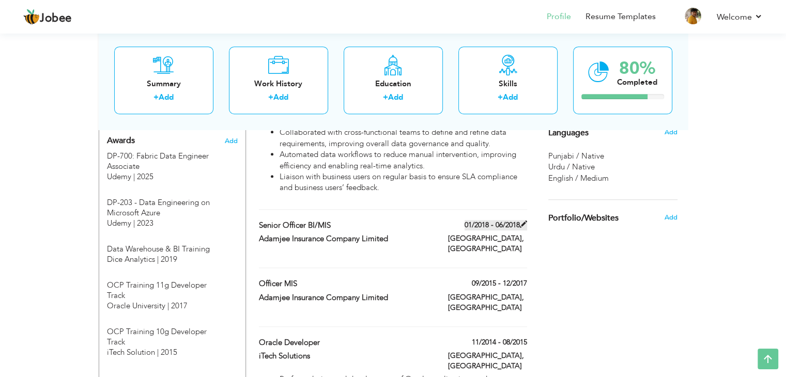
click at [523, 221] on span at bounding box center [523, 224] width 7 height 7
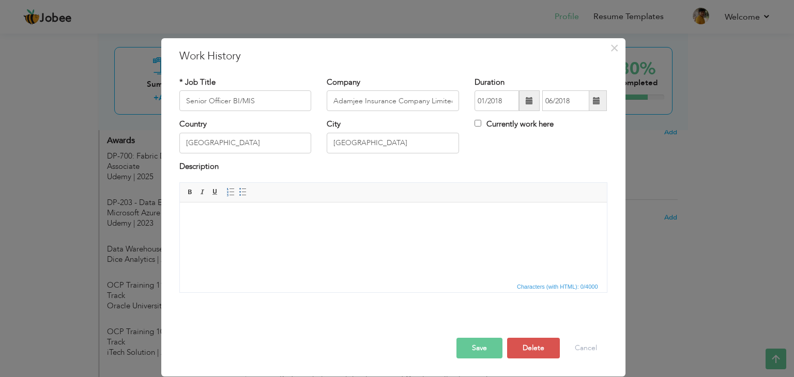
click at [483, 350] on button "Save" at bounding box center [479, 348] width 46 height 21
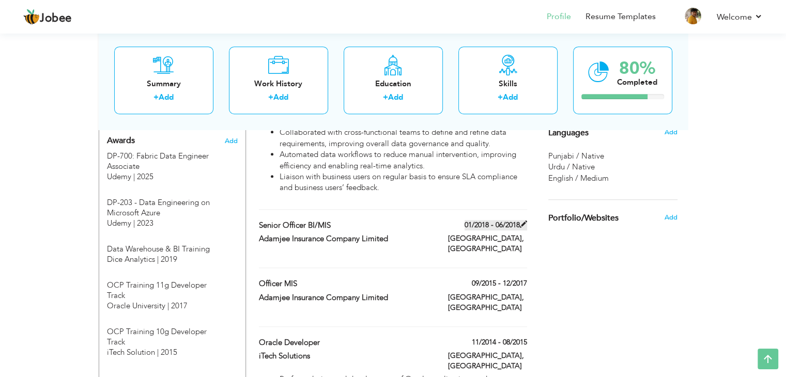
click at [520, 221] on span at bounding box center [523, 224] width 7 height 7
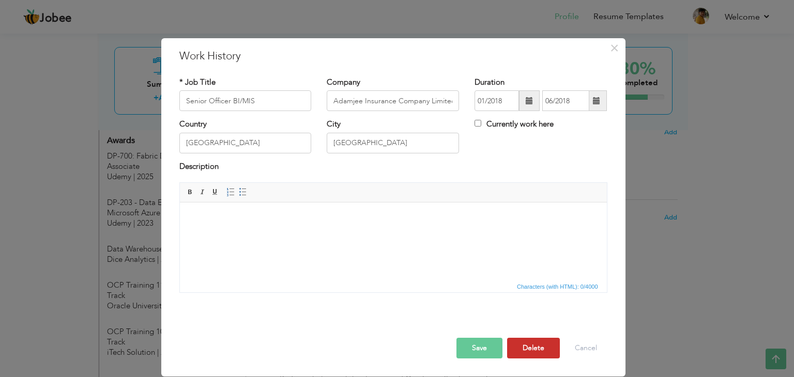
click at [533, 342] on button "Delete" at bounding box center [533, 348] width 53 height 21
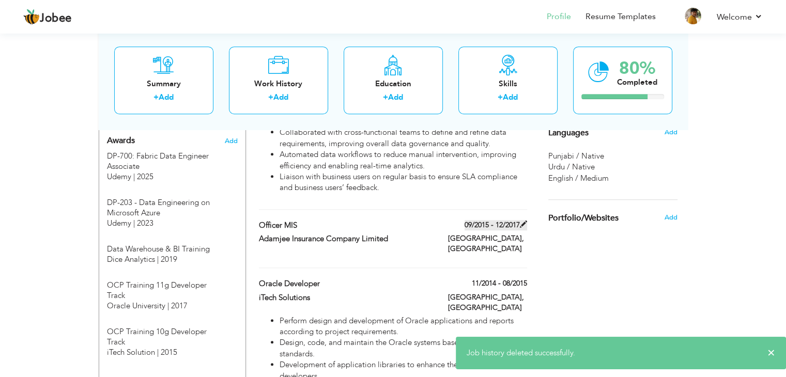
click at [521, 221] on span at bounding box center [523, 224] width 7 height 7
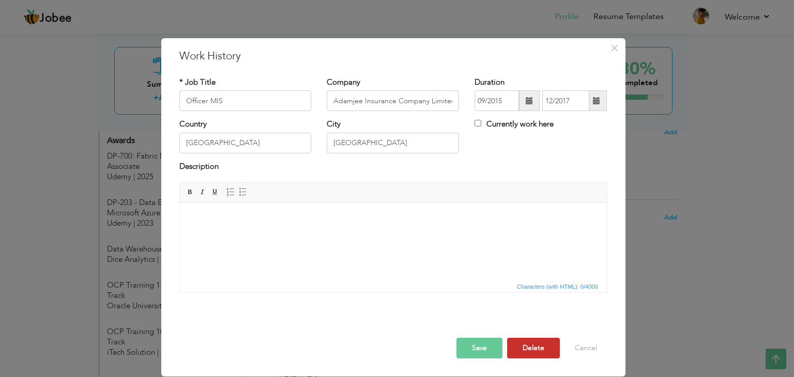
click at [523, 350] on button "Delete" at bounding box center [533, 348] width 53 height 21
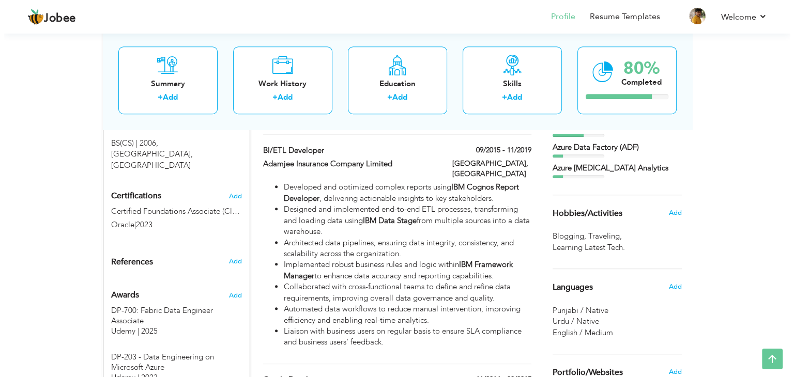
scroll to position [531, 0]
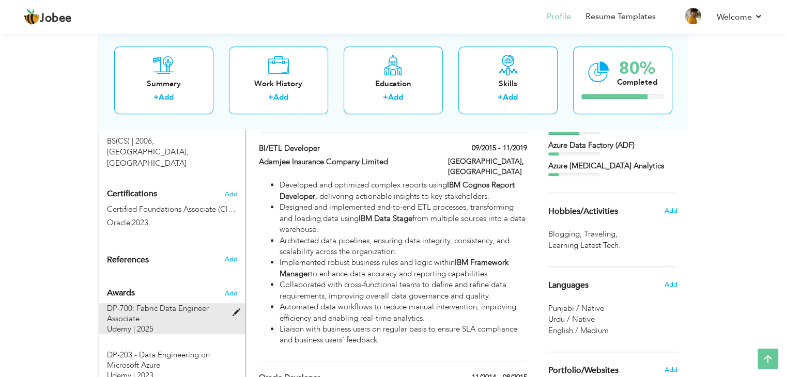
click at [236, 309] on span at bounding box center [238, 313] width 13 height 8
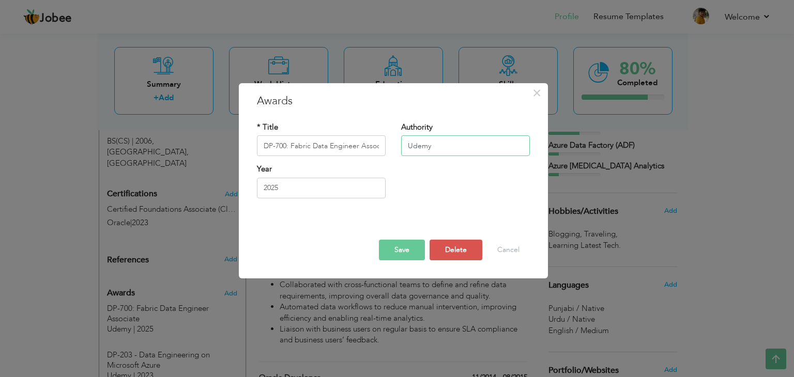
click at [456, 149] on input "Udemy" at bounding box center [465, 146] width 129 height 21
type input "Udemy Training"
click at [389, 254] on button "Save" at bounding box center [402, 250] width 46 height 21
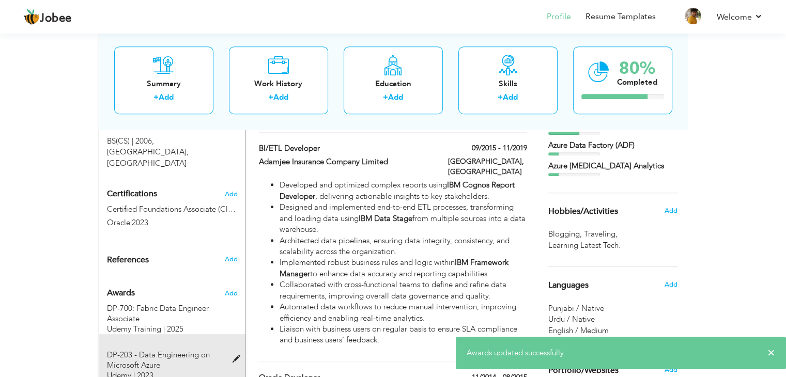
click at [235, 356] on span at bounding box center [238, 360] width 13 height 8
type input "DP-203 - Data Engineering on Microsoft Azure"
type input "Udemy"
type input "2023"
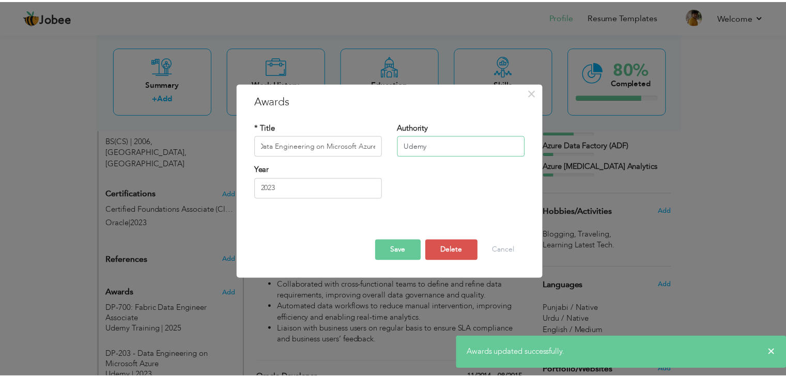
scroll to position [0, 0]
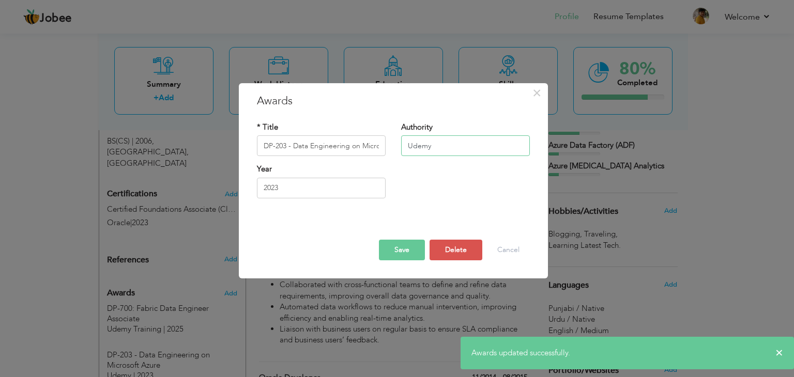
click at [444, 145] on input "Udemy" at bounding box center [465, 146] width 129 height 21
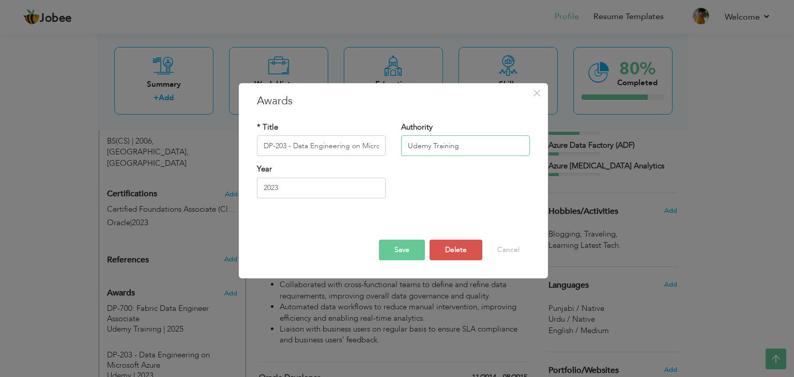
type input "Udemy Training"
click at [391, 249] on button "Save" at bounding box center [402, 250] width 46 height 21
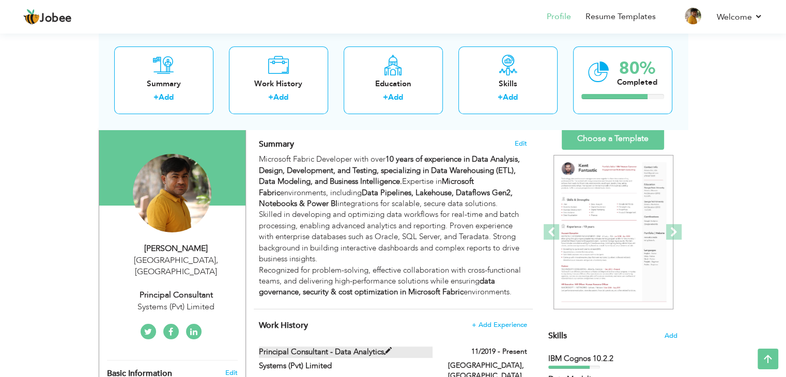
scroll to position [159, 0]
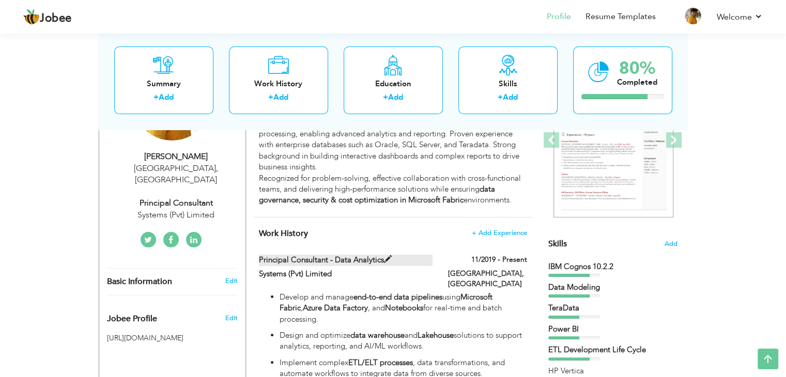
click at [387, 258] on span at bounding box center [388, 260] width 8 height 8
type input "Principal Consultant - Data Analytics"
type input "Systems (Pvt) Limited"
type input "11/2019"
checkbox input "true"
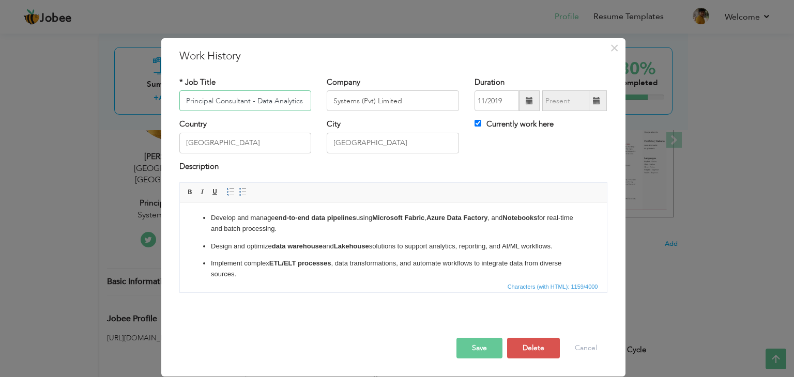
drag, startPoint x: 251, startPoint y: 100, endPoint x: 473, endPoint y: 160, distance: 230.3
click at [473, 160] on div "* Job Title Principal Consultant - Data Analytics Company Systems (Pvt) Limited…" at bounding box center [393, 188] width 443 height 239
click at [471, 349] on button "Save" at bounding box center [479, 348] width 46 height 21
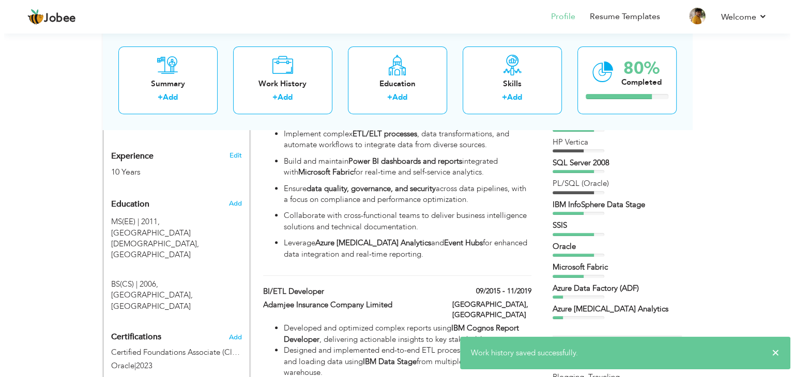
scroll to position [389, 0]
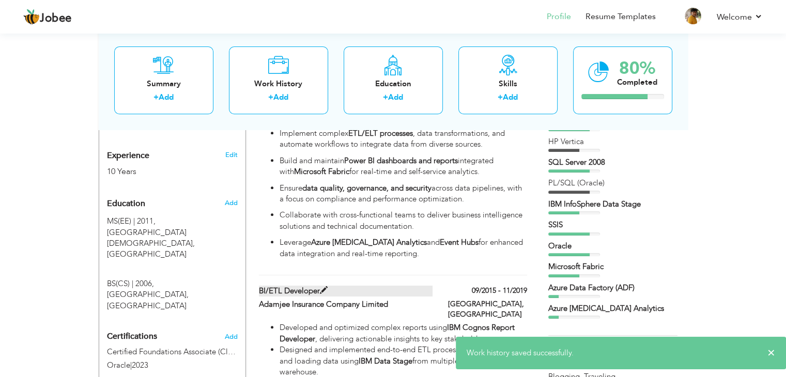
click at [296, 286] on label "BI/ETL Developer" at bounding box center [346, 291] width 174 height 11
type input "BI/ETL Developer"
type input "Adamjee Insurance Company Limited"
type input "09/2015"
type input "11/2019"
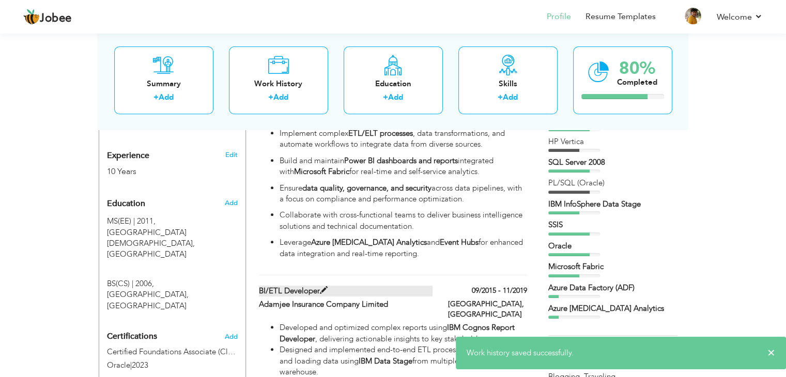
checkbox input "false"
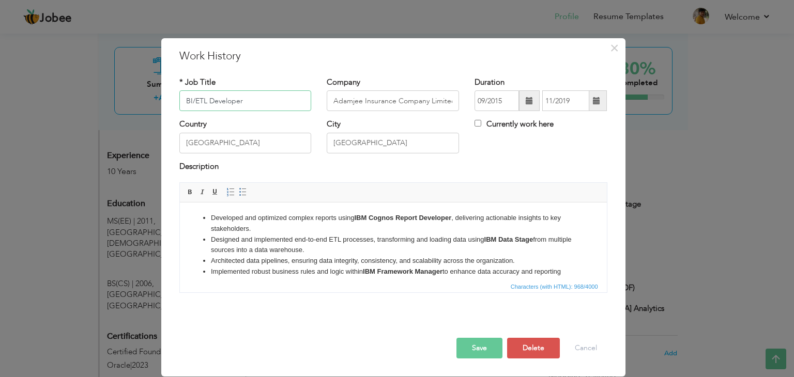
drag, startPoint x: 194, startPoint y: 99, endPoint x: 140, endPoint y: 112, distance: 55.4
click at [140, 112] on div "× Work History * Job Title BI/ETL Developer Company Adamjee Insurance Company L…" at bounding box center [397, 188] width 794 height 377
paste input "ETL/BI"
click at [258, 103] on input "Senior Developer (ETL / BI)" at bounding box center [245, 100] width 132 height 21
click at [263, 100] on input "Senior Developer (ETL / BI)" at bounding box center [245, 100] width 132 height 21
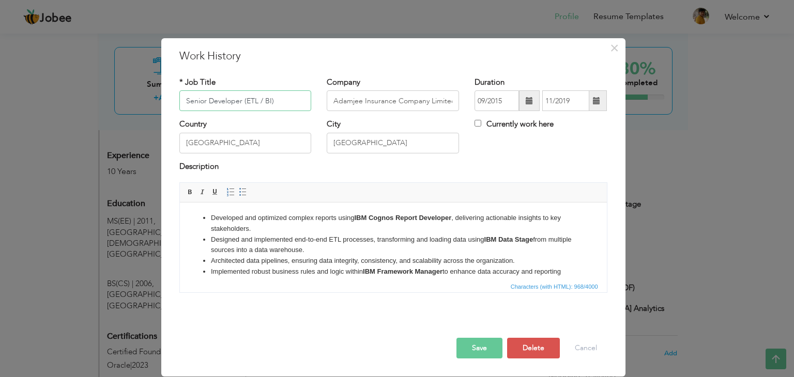
type input "Senior Developer (ETL / BI)"
click at [465, 268] on li "Implemented robust business rules and logic within IBM Framework Manager to enh…" at bounding box center [392, 278] width 365 height 22
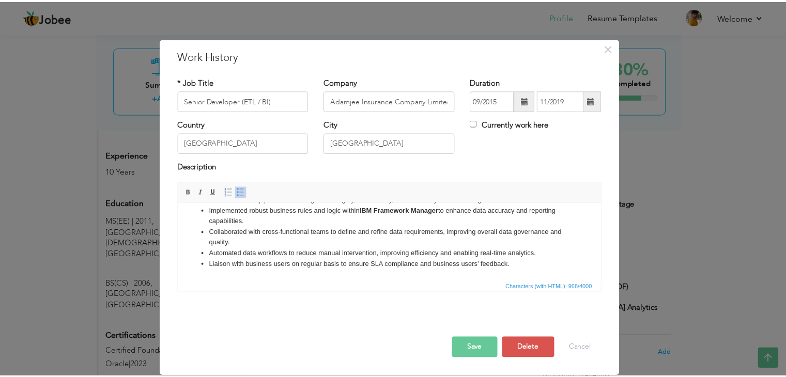
scroll to position [0, 0]
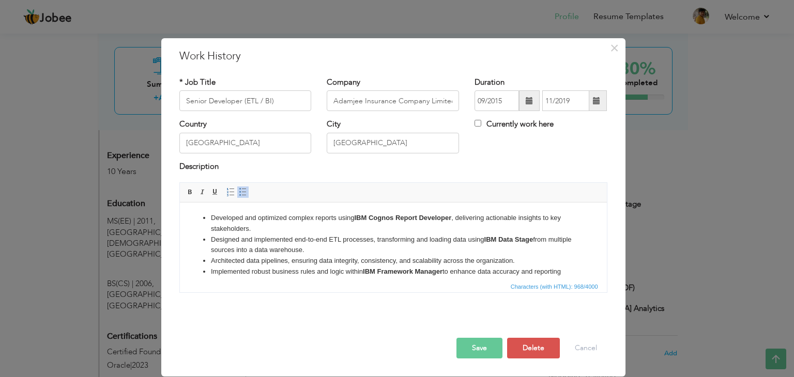
click at [488, 349] on button "Save" at bounding box center [479, 348] width 46 height 21
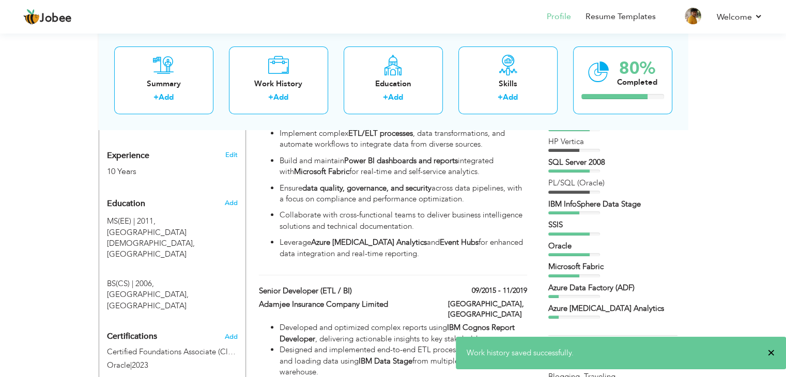
click at [771, 356] on span "×" at bounding box center [772, 353] width 8 height 10
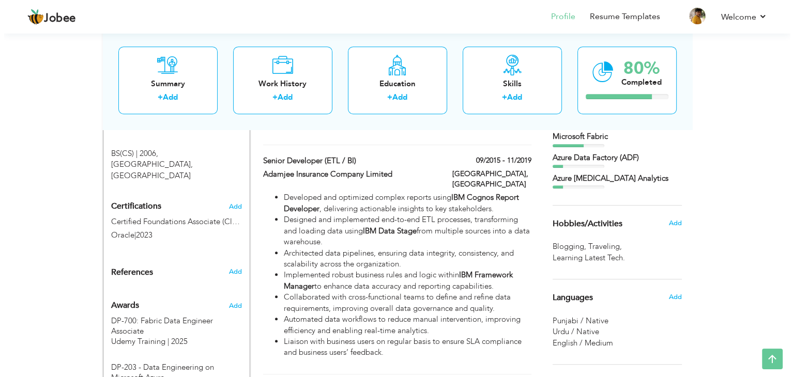
scroll to position [522, 0]
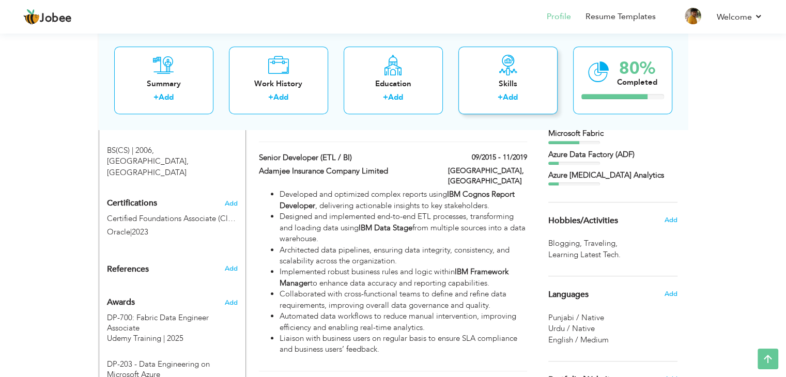
click at [510, 78] on div "Skills + Add" at bounding box center [507, 81] width 99 height 68
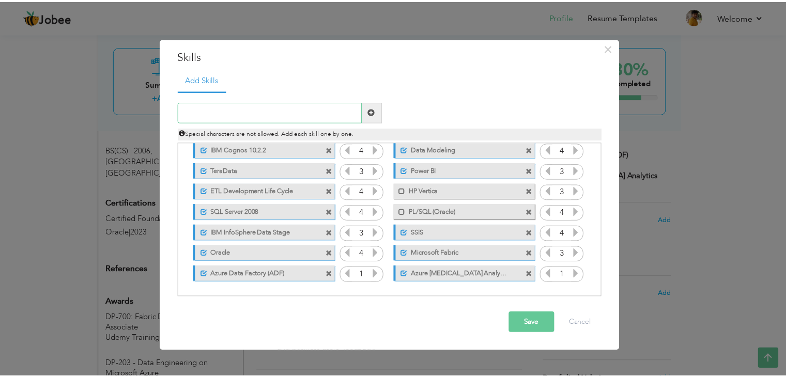
scroll to position [0, 0]
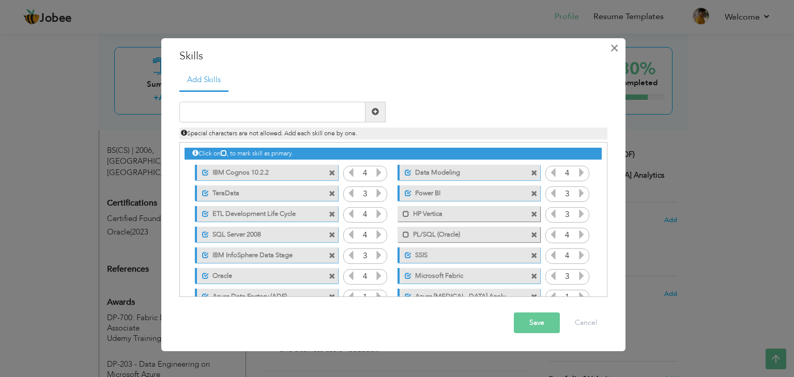
click at [612, 49] on span "×" at bounding box center [614, 48] width 9 height 19
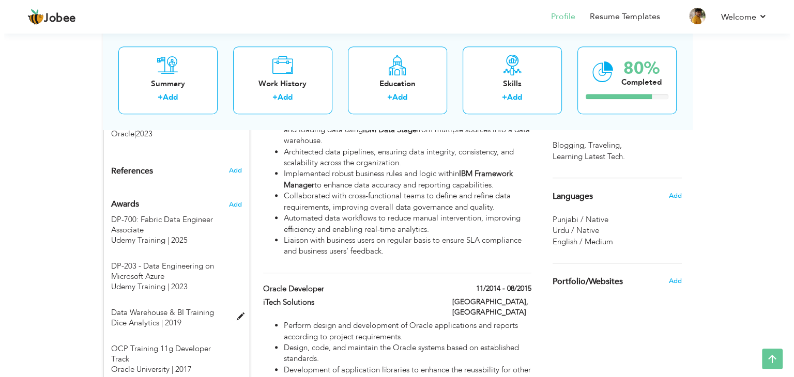
scroll to position [608, 0]
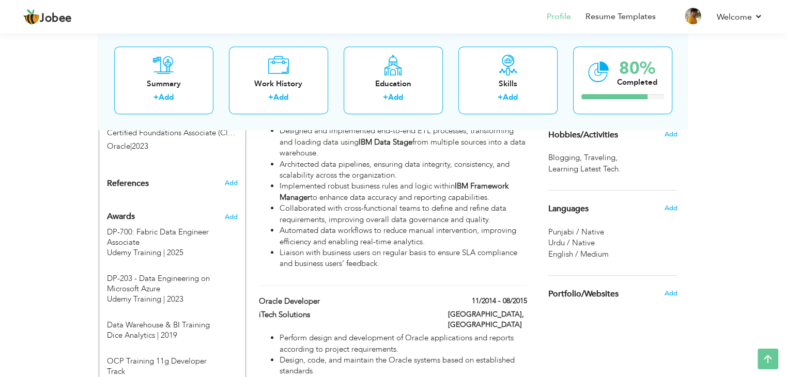
click at [121, 212] on span "Awards" at bounding box center [121, 216] width 28 height 9
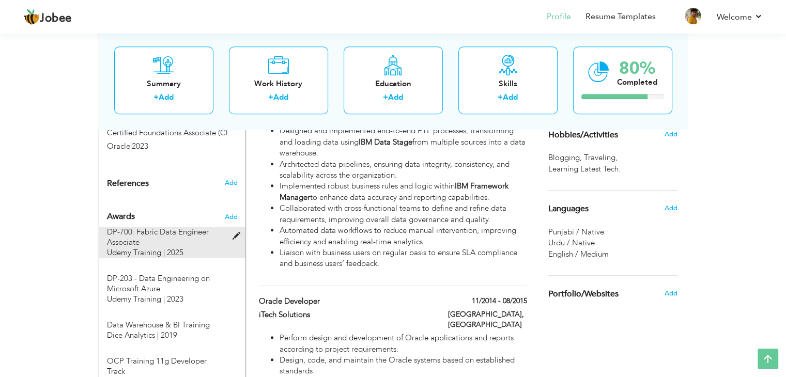
click at [237, 233] on span at bounding box center [238, 237] width 13 height 8
type input "DP-700: Fabric Data Engineer Associate"
type input "Udemy Training"
type input "2025"
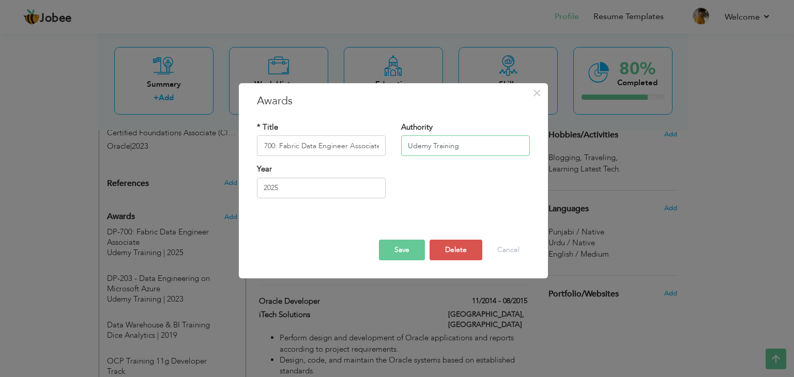
scroll to position [0, 0]
click at [451, 147] on input "Udemy Training" at bounding box center [465, 146] width 129 height 21
type input "Udemy"
click at [402, 254] on button "Save" at bounding box center [402, 250] width 46 height 21
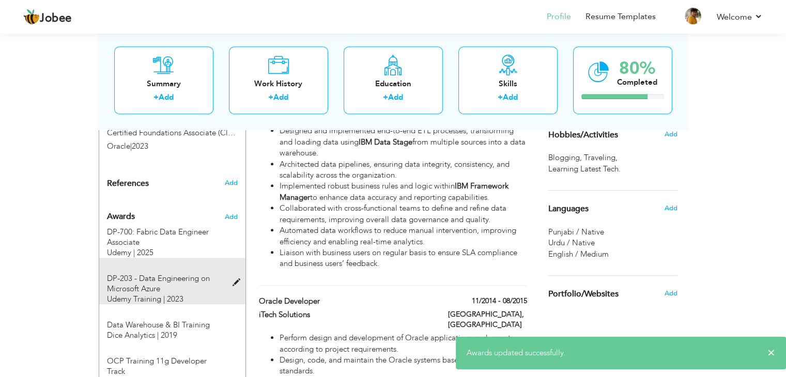
click at [234, 279] on span at bounding box center [238, 283] width 13 height 8
type input "DP-203 - Data Engineering on Microsoft Azure"
type input "Udemy Training"
type input "2023"
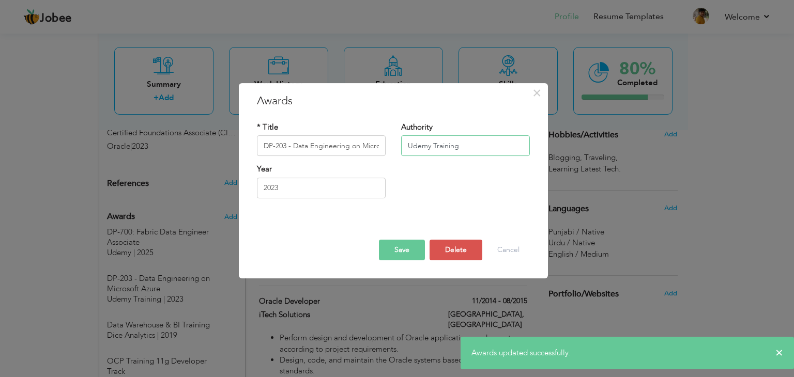
click at [439, 147] on input "Udemy Training" at bounding box center [465, 146] width 129 height 21
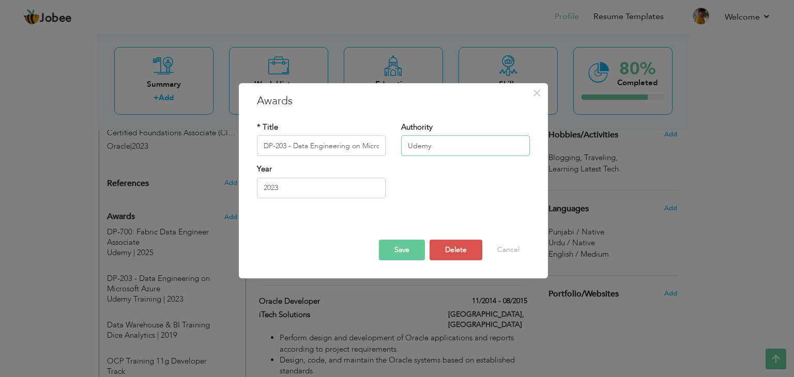
type input "Udemy"
click at [403, 251] on button "Save" at bounding box center [402, 250] width 46 height 21
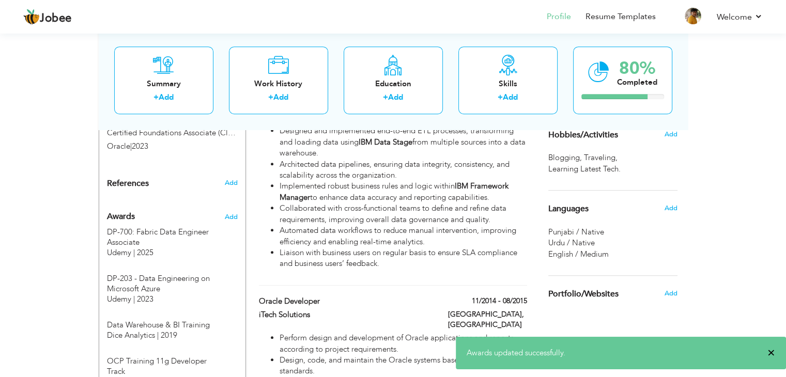
click at [769, 356] on span "×" at bounding box center [772, 353] width 8 height 10
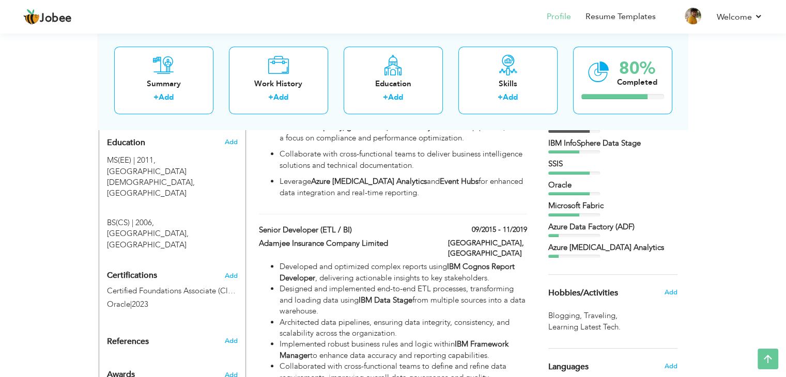
scroll to position [315, 0]
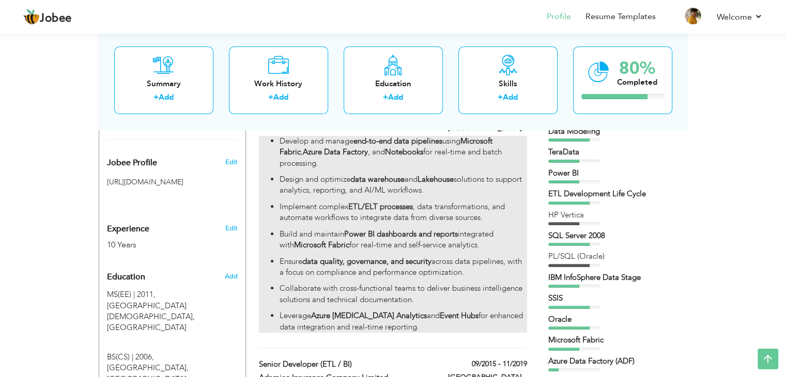
click at [379, 233] on ul "Develop and manage end-to-end data pipelines using Microsoft Fabric , Azure Dat…" at bounding box center [393, 234] width 268 height 197
type input "Principal Consultant"
type input "Systems (Pvt) Limited"
type input "11/2019"
checkbox input "true"
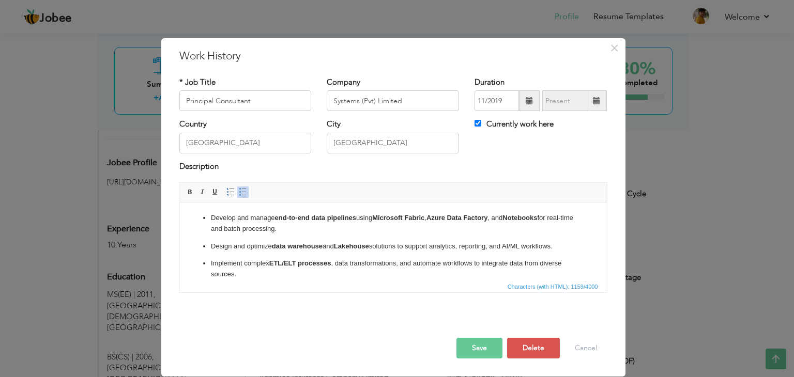
click at [379, 234] on p "Develop and manage end-to-end data pipelines using Microsoft Fabric , Azure Dat…" at bounding box center [392, 224] width 365 height 22
click at [345, 236] on ul "Develop and manage end-to-end data pipelines using Microsoft Fabric , Azure Dat…" at bounding box center [393, 292] width 406 height 159
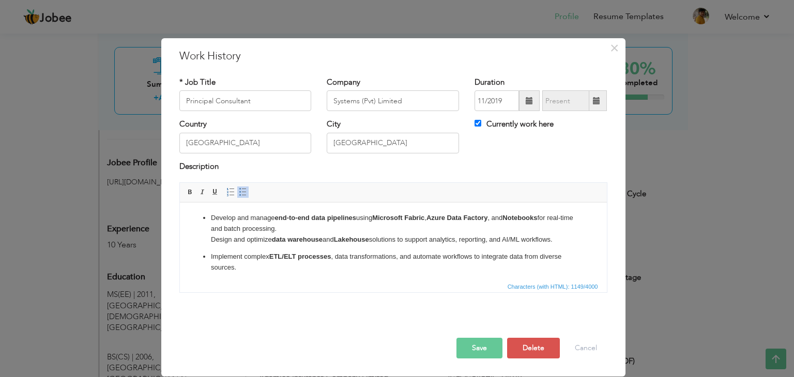
click at [240, 191] on span at bounding box center [243, 192] width 8 height 8
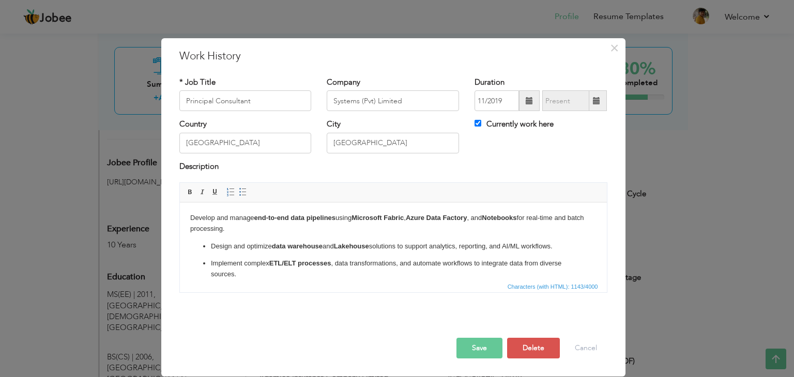
click at [187, 219] on html "Develop and manage end-to-end data pipelines using Microsoft Fabric , Azure Dat…" at bounding box center [392, 292] width 427 height 179
click at [245, 188] on span at bounding box center [243, 192] width 8 height 8
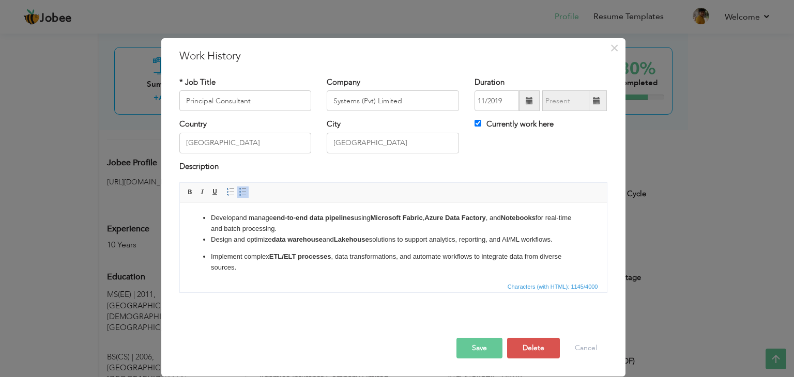
click at [235, 242] on li "​​​​​​​ Design and optimize data warehouse and Lakehouse solutions to support a…" at bounding box center [392, 240] width 365 height 11
click at [207, 258] on ul "Develop and manage end-to-end data pipelines using Microsoft Fabric , Azure Dat…" at bounding box center [393, 289] width 406 height 152
click at [591, 346] on button "Cancel" at bounding box center [585, 348] width 43 height 21
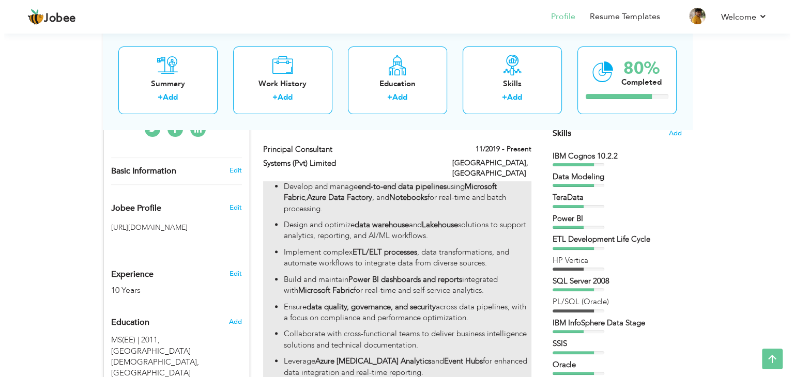
scroll to position [272, 0]
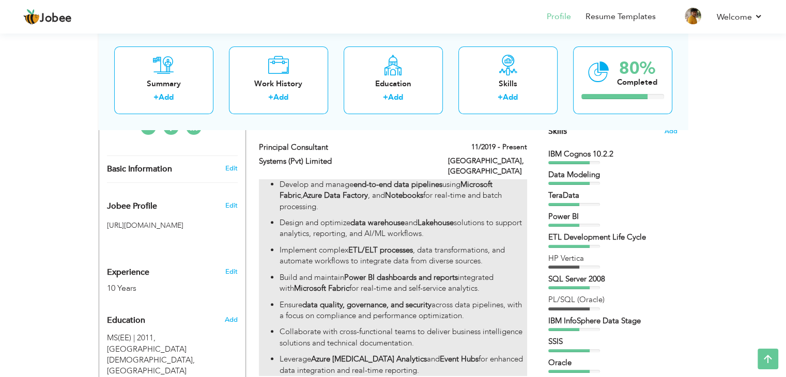
click at [379, 300] on strong "data quality, governance, and security" at bounding box center [366, 305] width 129 height 10
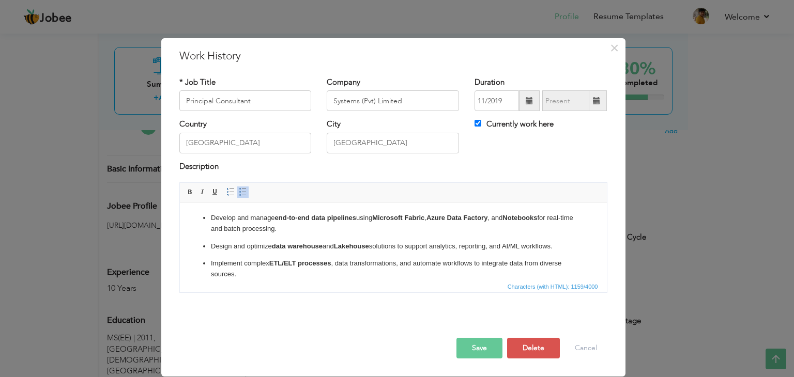
click at [351, 204] on html "Develop and manage end-to-end data pipelines using Microsoft Fabric , Azure Dat…" at bounding box center [392, 292] width 427 height 179
click at [352, 239] on ul "Develop and manage end-to-end data pipelines using Microsoft Fabric , Azure Dat…" at bounding box center [393, 292] width 406 height 159
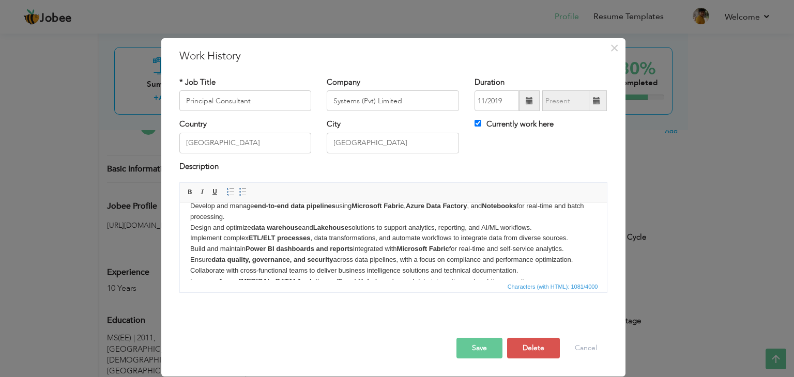
scroll to position [0, 0]
click at [243, 194] on span "Insert/Remove Numbered List Insert/Remove Bulleted List" at bounding box center [236, 192] width 25 height 12
click at [243, 194] on span at bounding box center [243, 192] width 8 height 8
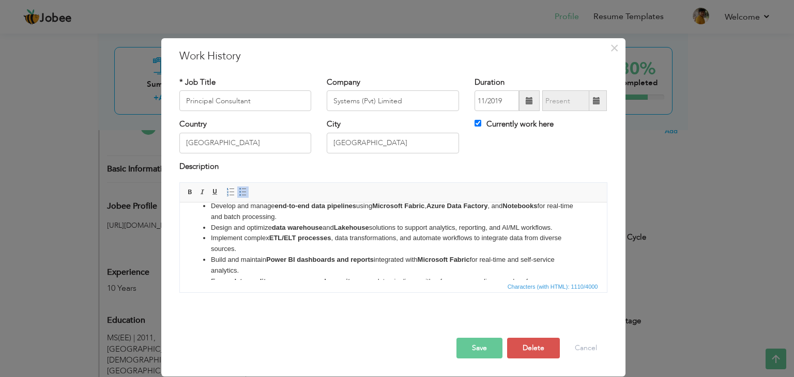
click at [335, 248] on li "Implement complex ETL/ELT processes , data transformations, and automate workfl…" at bounding box center [392, 244] width 365 height 22
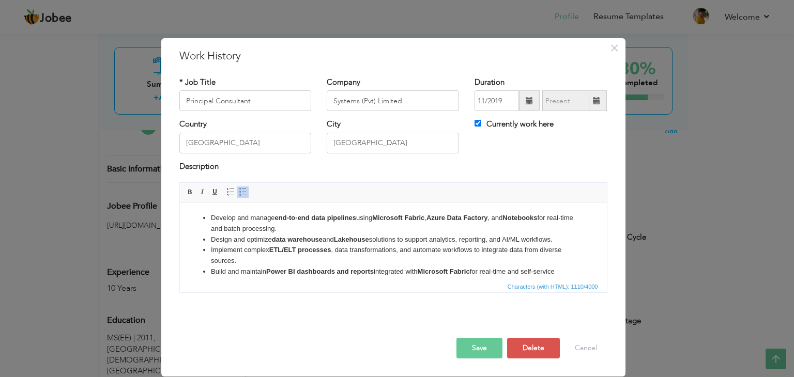
click at [471, 350] on button "Save" at bounding box center [479, 348] width 46 height 21
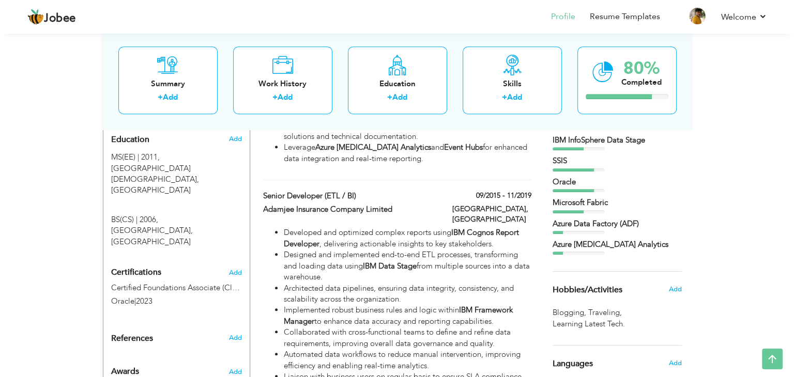
scroll to position [452, 0]
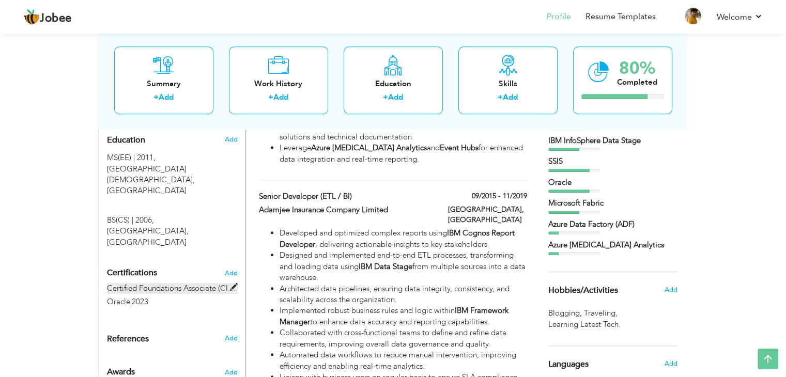
click at [201, 283] on label "Certified Foundations Associate (Cloud Infra.)" at bounding box center [172, 288] width 131 height 11
type input "Certified Foundations Associate (Cloud Infra.)"
type input "Oracle"
type input "2023"
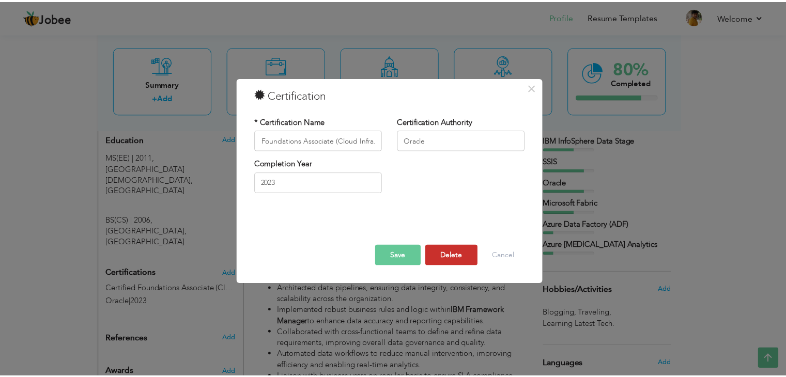
scroll to position [0, 0]
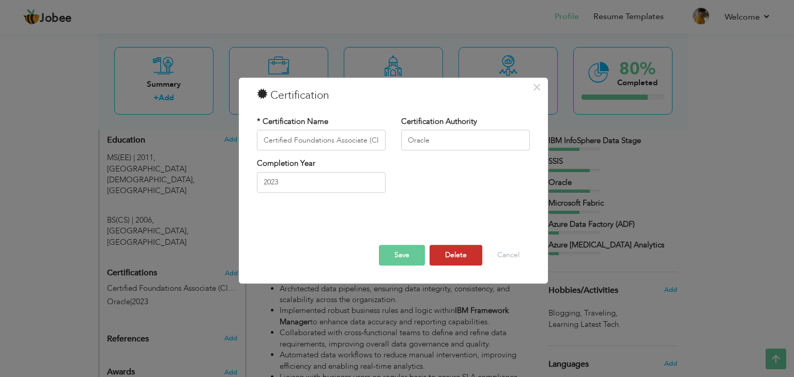
click at [449, 256] on button "Delete" at bounding box center [456, 256] width 53 height 21
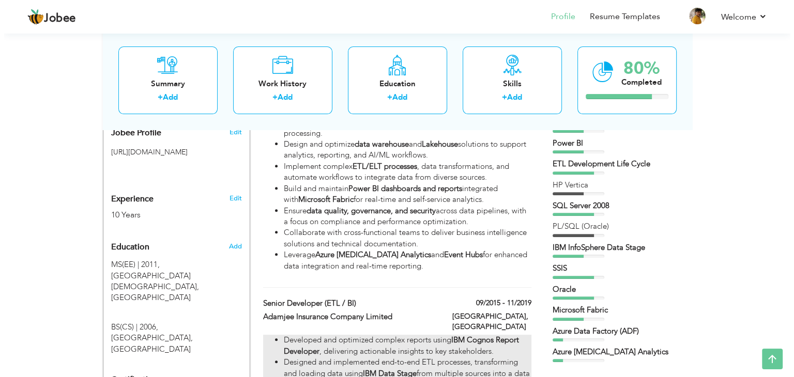
scroll to position [345, 0]
click at [405, 227] on li "Collaborate with cross-functional teams to deliver business intelligence soluti…" at bounding box center [403, 238] width 247 height 22
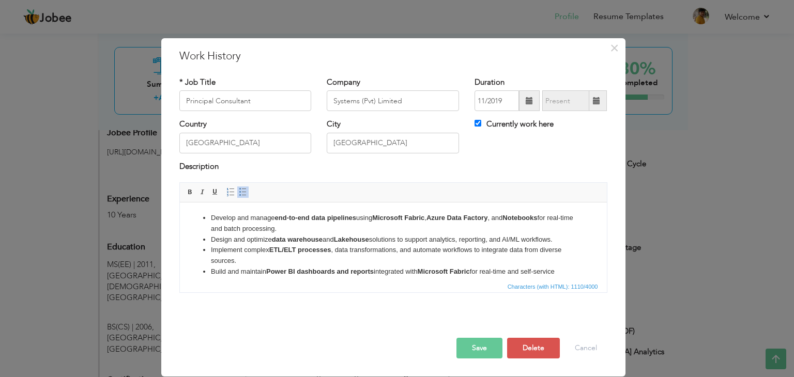
click at [434, 261] on li "Implement complex ETL/ELT processes , data transformations, and automate workfl…" at bounding box center [392, 256] width 365 height 22
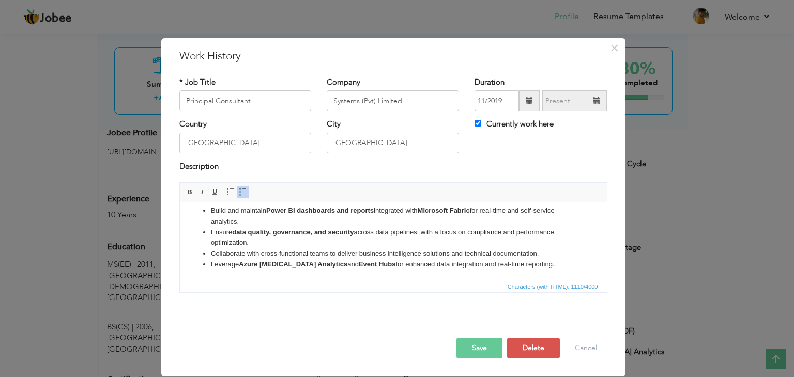
click at [551, 254] on li "Collaborate with cross-functional teams to deliver business intelligence soluti…" at bounding box center [392, 254] width 365 height 11
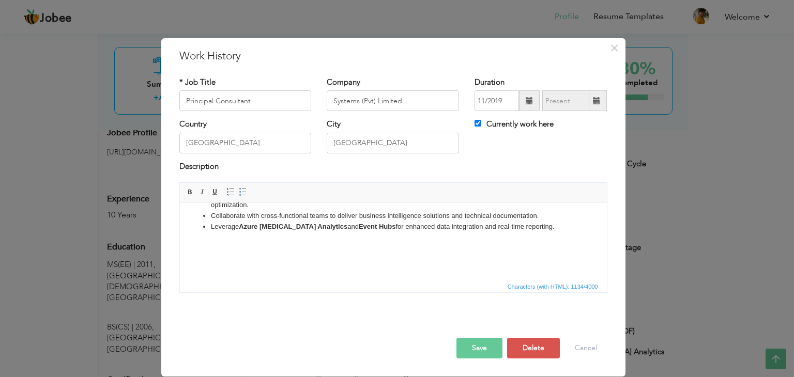
scroll to position [110, 0]
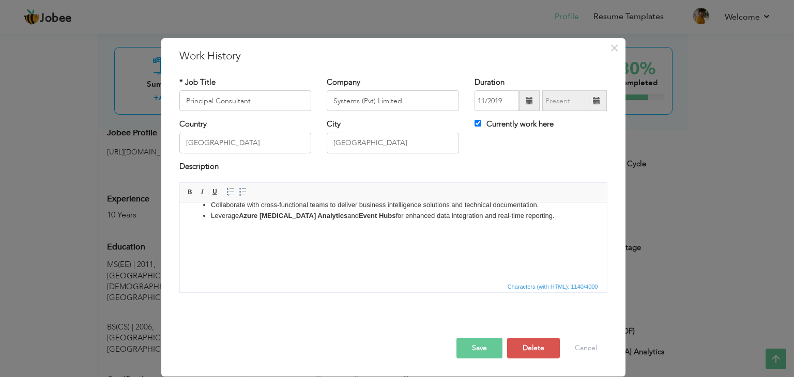
click at [484, 354] on button "Save" at bounding box center [479, 348] width 46 height 21
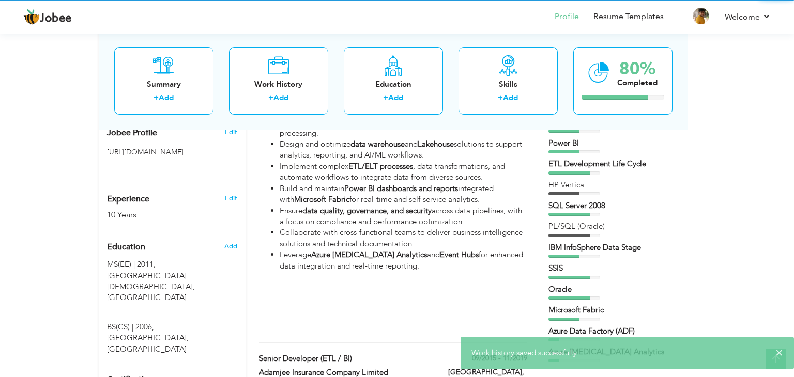
scroll to position [0, 0]
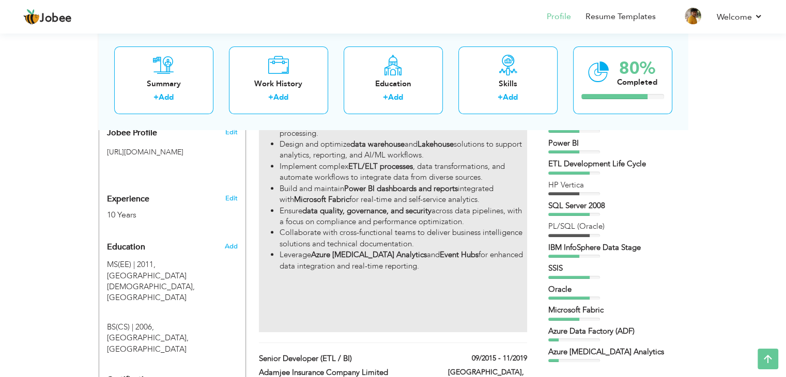
click at [404, 254] on div "Develop and manage end-to-end data pipelines using Microsoft Fabric , Azure Dat…" at bounding box center [393, 219] width 268 height 226
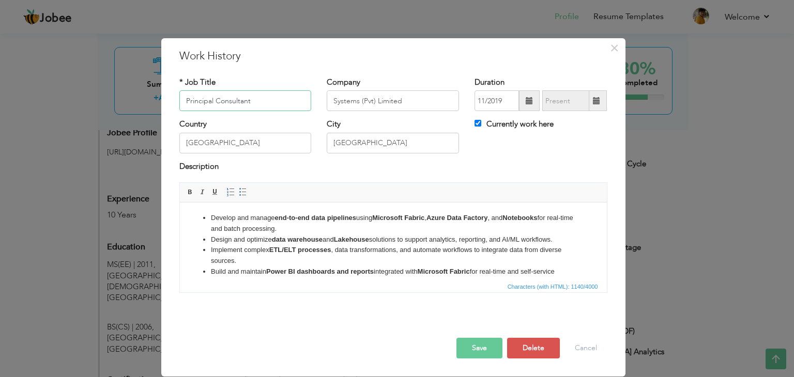
scroll to position [121, 0]
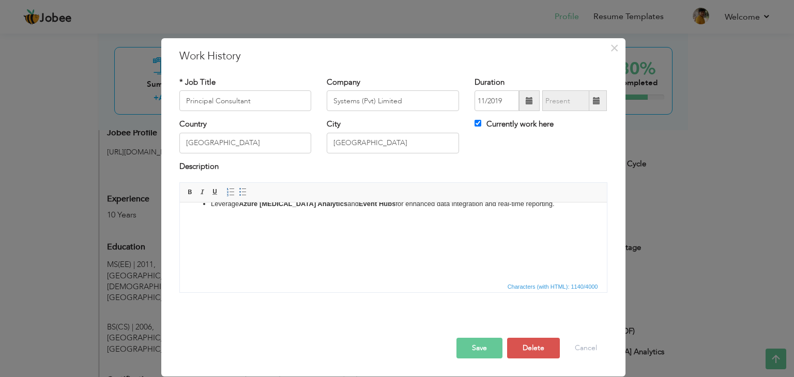
click at [363, 258] on body "Develop and manage end-to-end data pipelines using Microsoft Fabric , Azure Dat…" at bounding box center [393, 180] width 406 height 179
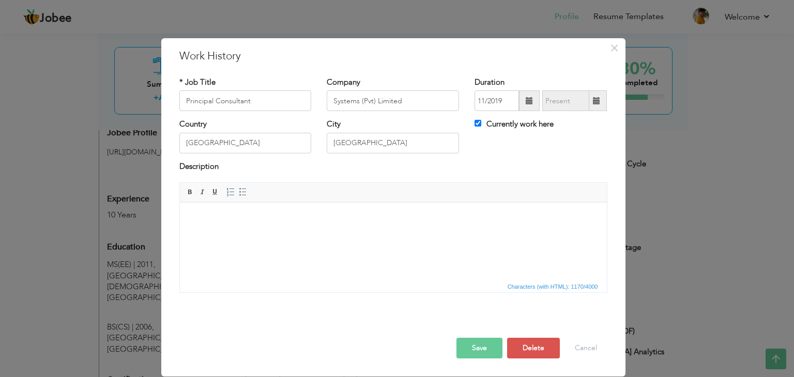
scroll to position [163, 0]
click at [485, 352] on button "Save" at bounding box center [479, 348] width 46 height 21
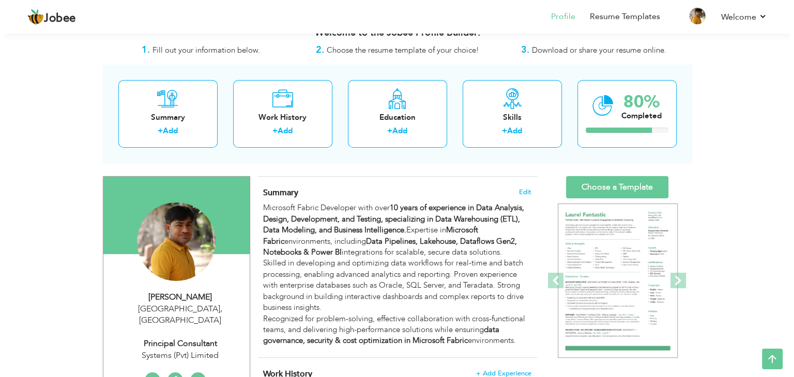
scroll to position [0, 0]
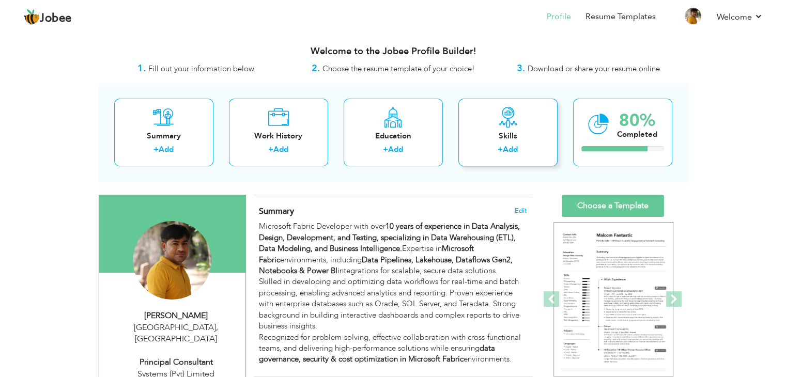
click at [516, 145] on link "Add" at bounding box center [510, 149] width 15 height 10
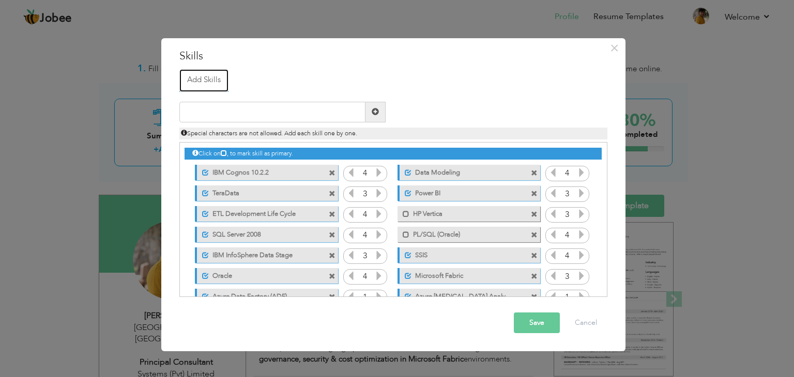
click at [194, 81] on link "Add Skills" at bounding box center [203, 80] width 49 height 23
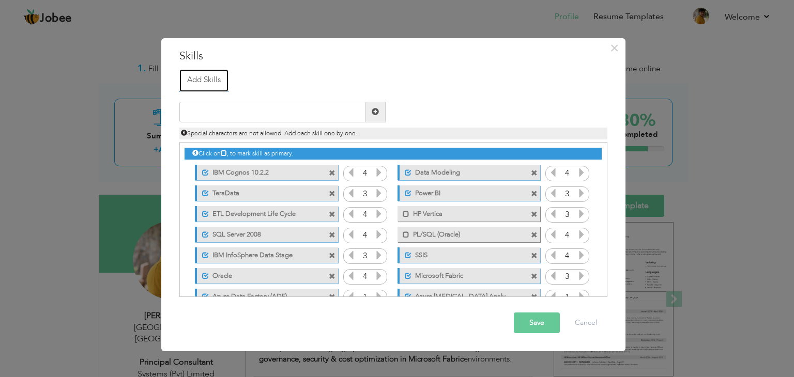
click at [194, 81] on link "Add Skills" at bounding box center [203, 80] width 49 height 23
click at [252, 133] on span "Special characters are not allowed. Add each skill one by one." at bounding box center [269, 133] width 176 height 8
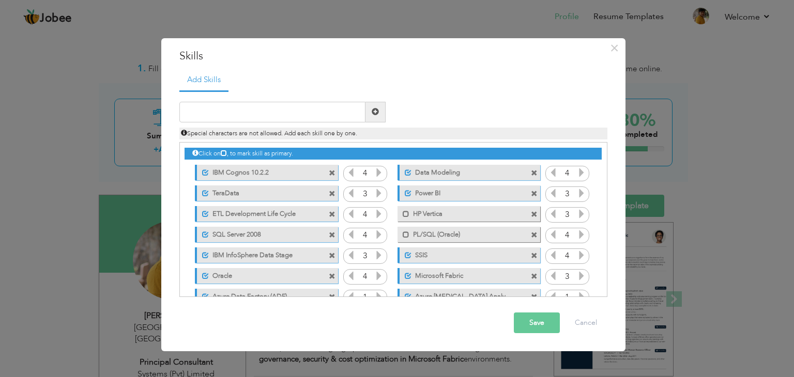
click at [252, 133] on span "Special characters are not allowed. Add each skill one by one." at bounding box center [269, 133] width 176 height 8
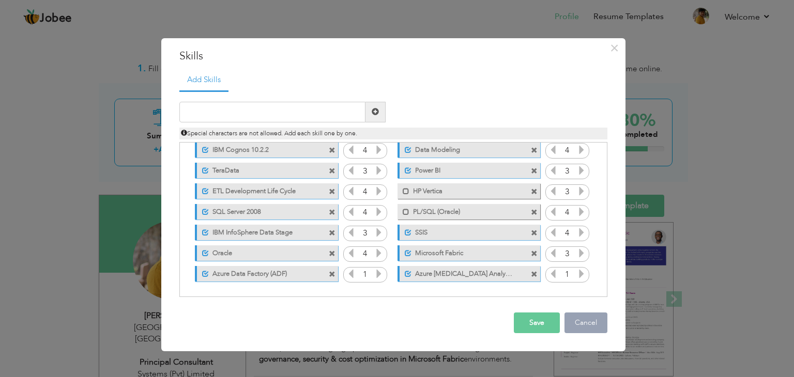
click at [585, 327] on button "Cancel" at bounding box center [585, 323] width 43 height 21
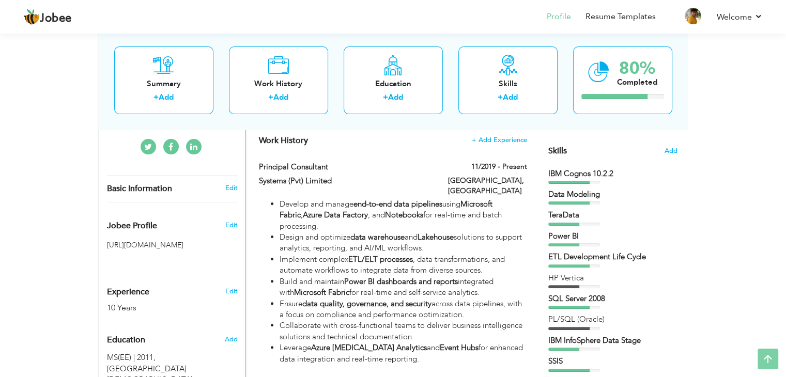
scroll to position [253, 0]
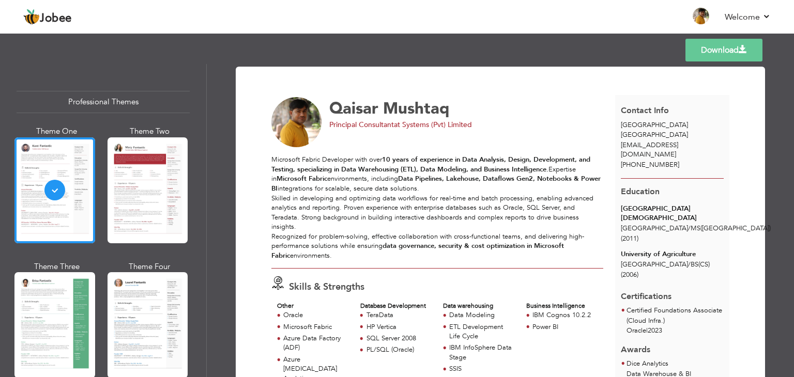
click at [566, 223] on div "Microsoft Fabric Developer with over 10 years of experience in Data Analysis, D…" at bounding box center [437, 207] width 332 height 105
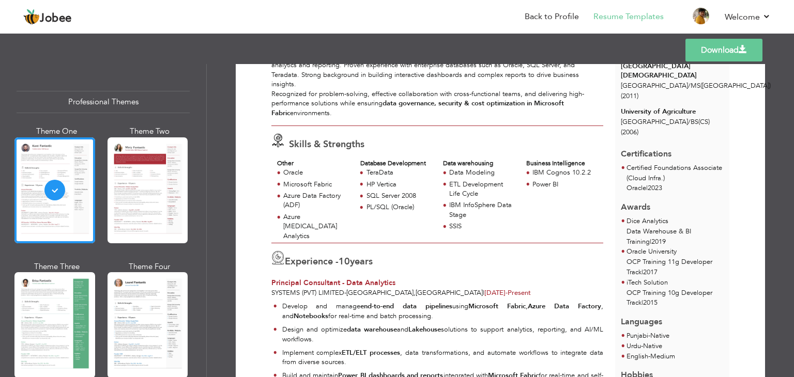
scroll to position [142, 0]
click at [285, 163] on div "Other" at bounding box center [312, 164] width 71 height 9
click at [513, 214] on div "IBM InfoSphere Data Stage" at bounding box center [478, 211] width 83 height 21
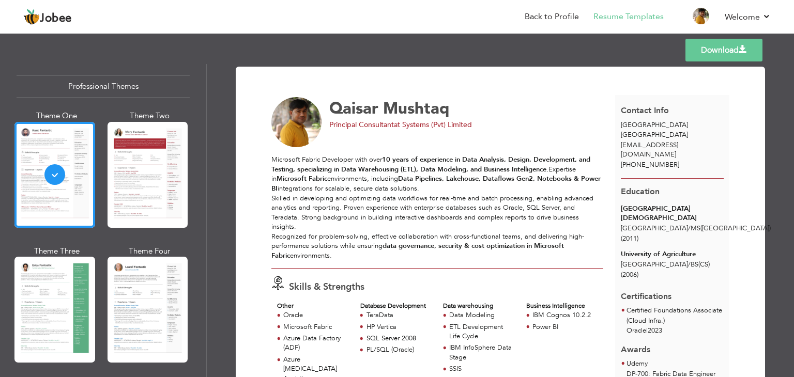
scroll to position [34, 0]
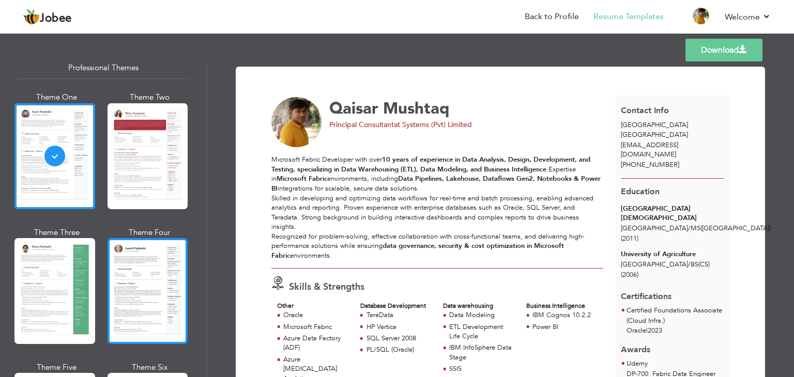
click at [159, 271] on div at bounding box center [148, 291] width 81 height 106
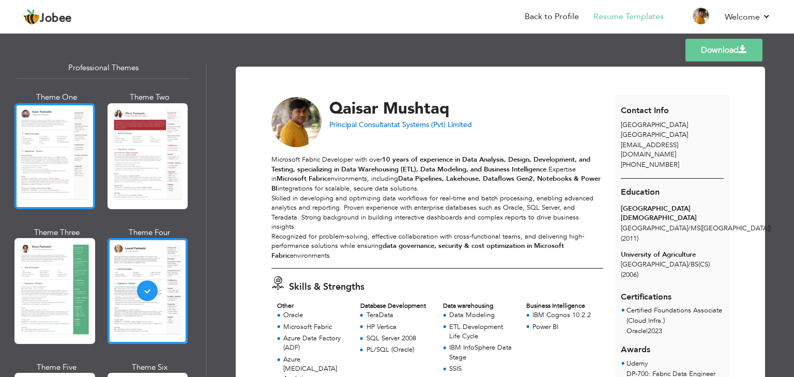
click at [61, 164] on div at bounding box center [54, 156] width 81 height 106
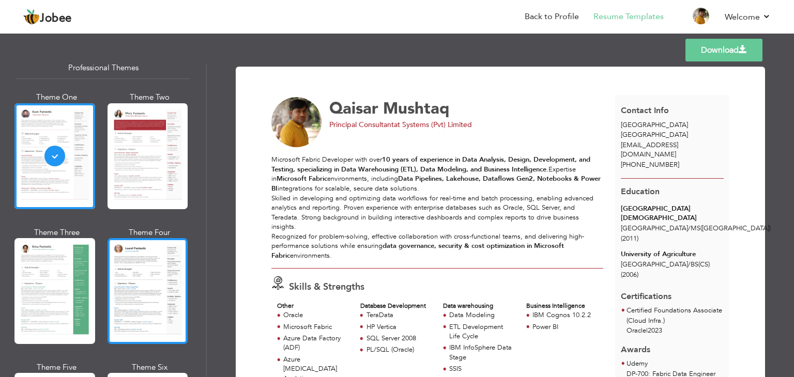
click at [149, 269] on div at bounding box center [148, 291] width 81 height 106
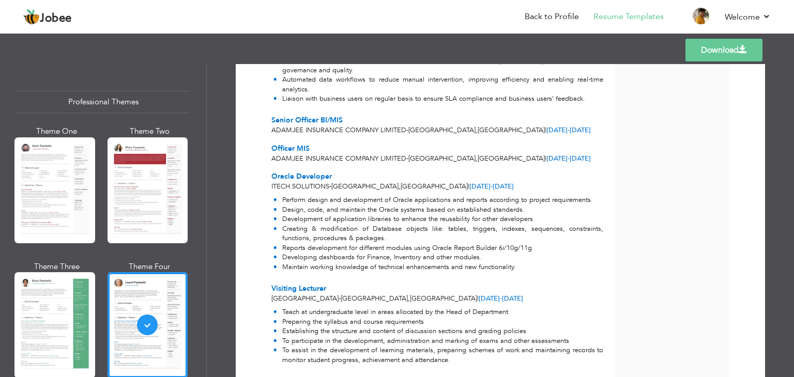
scroll to position [711, 0]
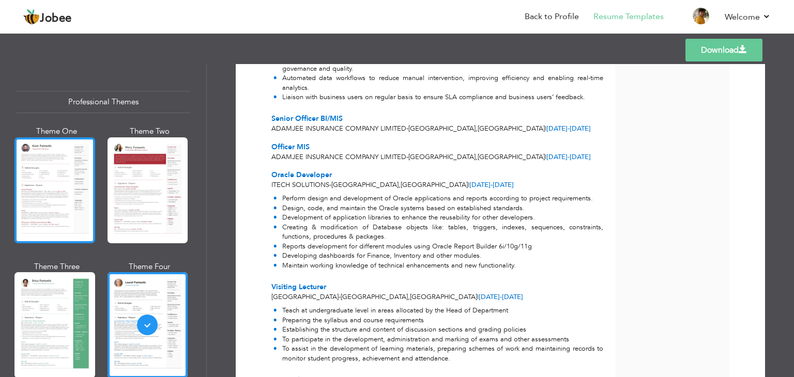
click at [43, 196] on div at bounding box center [54, 190] width 81 height 106
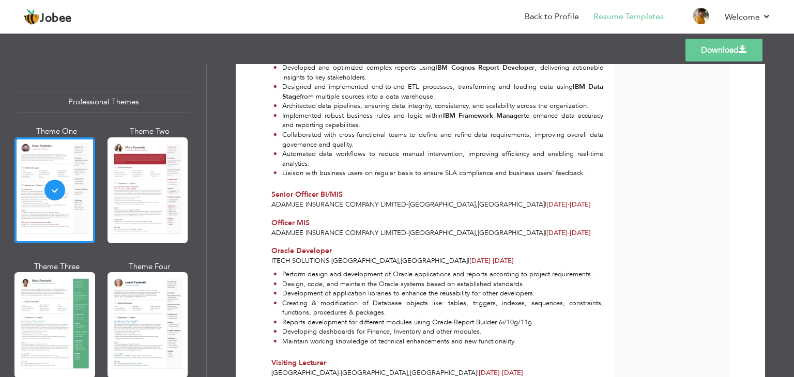
scroll to position [635, 0]
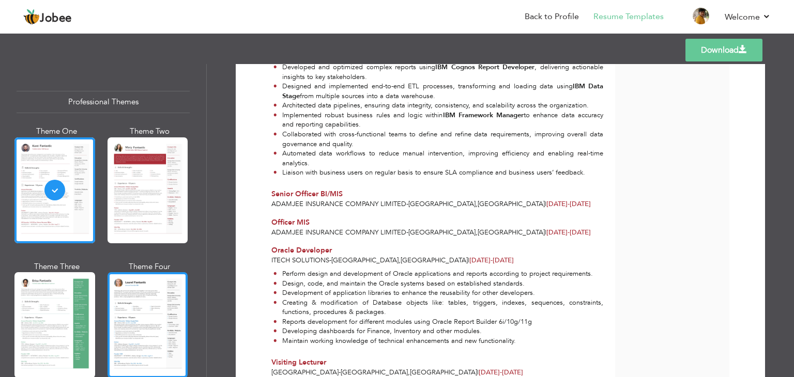
click at [119, 323] on div at bounding box center [148, 325] width 81 height 106
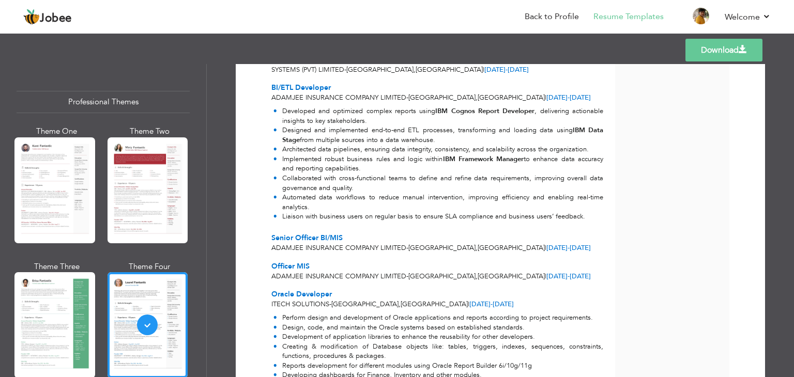
scroll to position [593, 0]
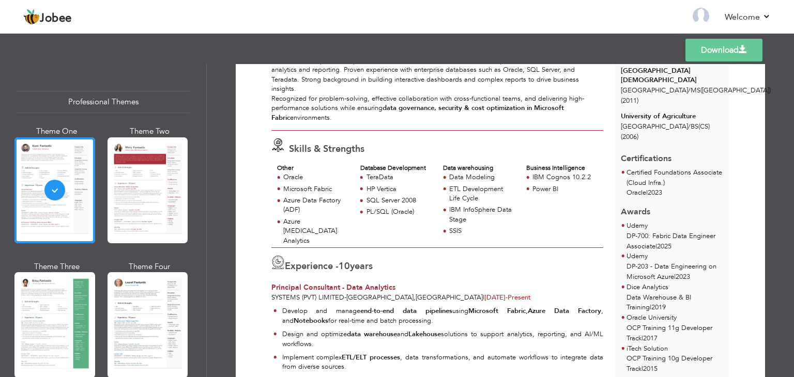
scroll to position [144, 0]
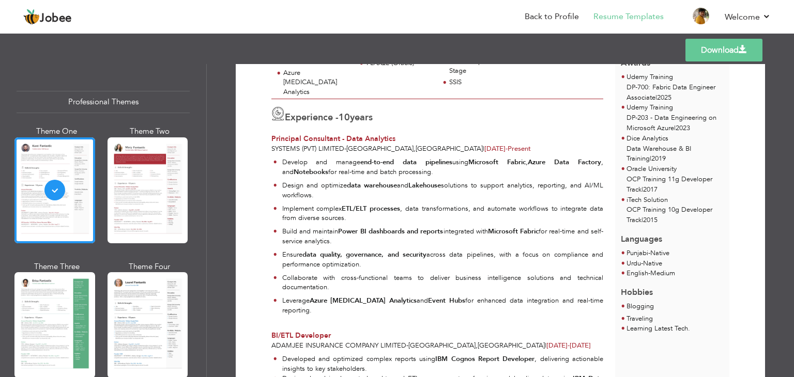
scroll to position [287, 0]
click at [319, 331] on span "BI/ETL Developer" at bounding box center [300, 336] width 59 height 10
click at [517, 331] on div "BI/ETL Developer" at bounding box center [437, 336] width 332 height 10
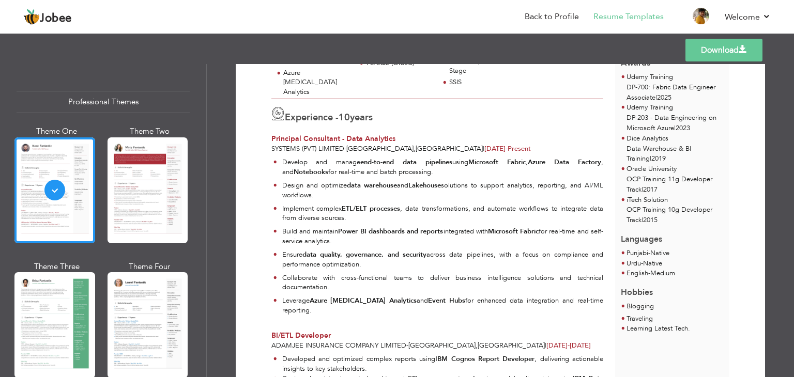
click at [517, 331] on div "BI/ETL Developer" at bounding box center [437, 336] width 332 height 10
click at [546, 341] on span "[DATE] - [DATE]" at bounding box center [568, 345] width 44 height 9
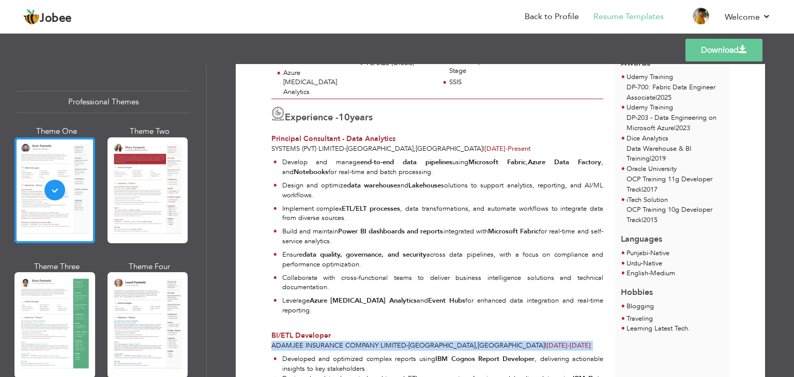
click at [546, 341] on span "[DATE] - [DATE]" at bounding box center [568, 345] width 44 height 9
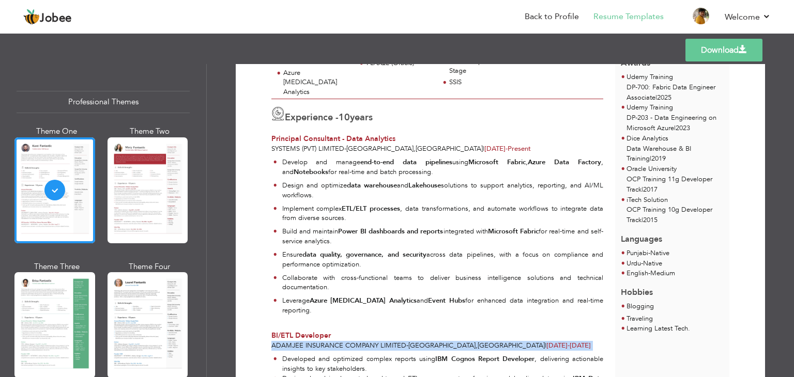
click at [546, 341] on span "[DATE] - [DATE]" at bounding box center [568, 345] width 44 height 9
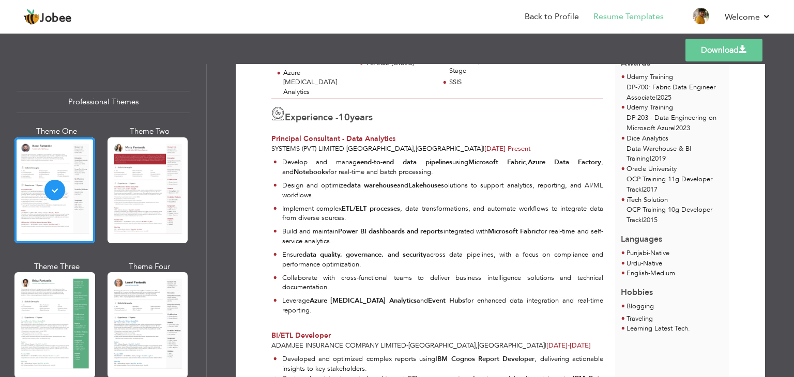
click at [546, 341] on span "[DATE] - [DATE]" at bounding box center [568, 345] width 44 height 9
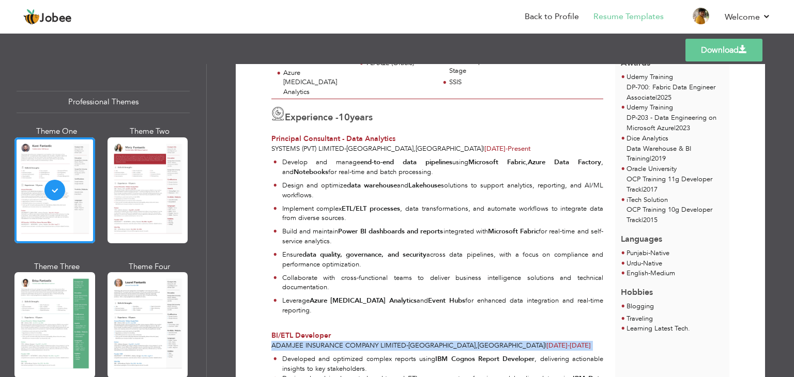
click at [546, 341] on span "[DATE] - [DATE]" at bounding box center [568, 345] width 44 height 9
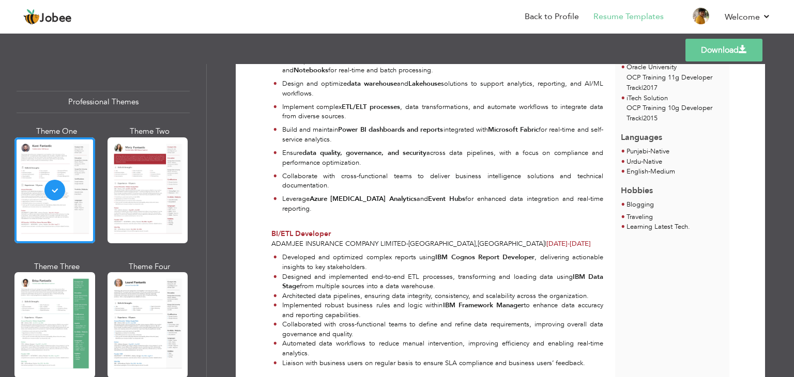
scroll to position [405, 0]
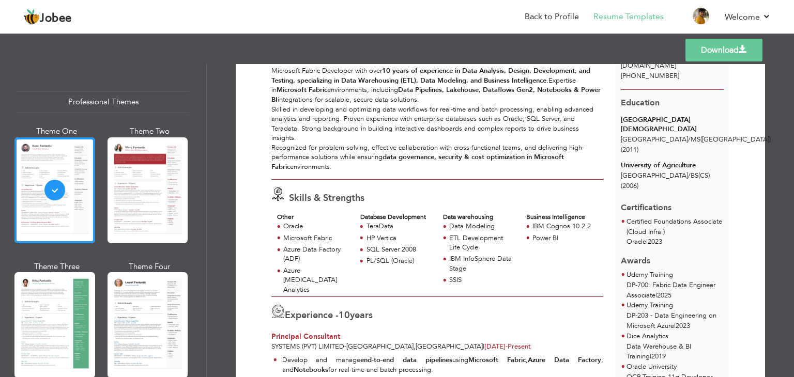
scroll to position [93, 0]
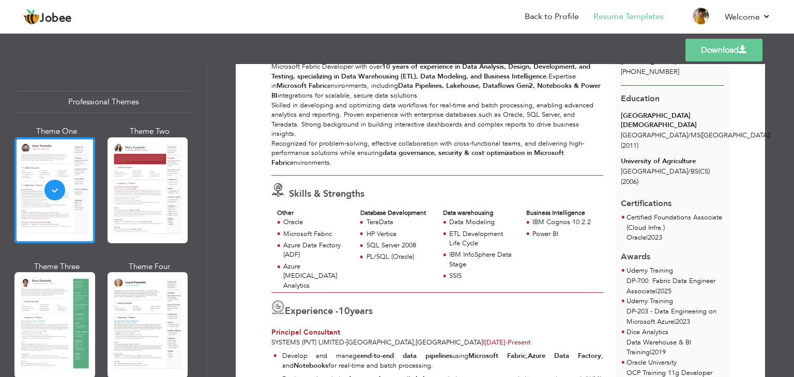
click at [423, 238] on div "HP Vertica" at bounding box center [395, 234] width 83 height 11
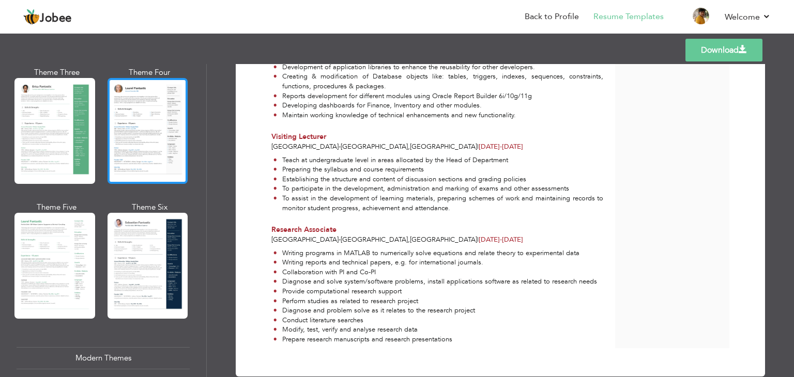
scroll to position [195, 0]
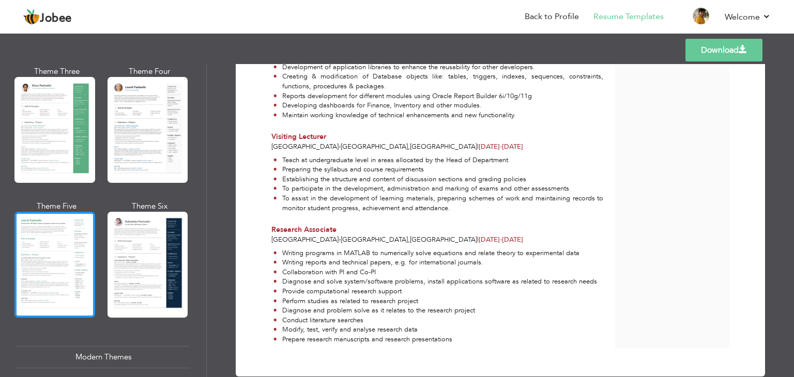
click at [71, 291] on div at bounding box center [54, 265] width 81 height 106
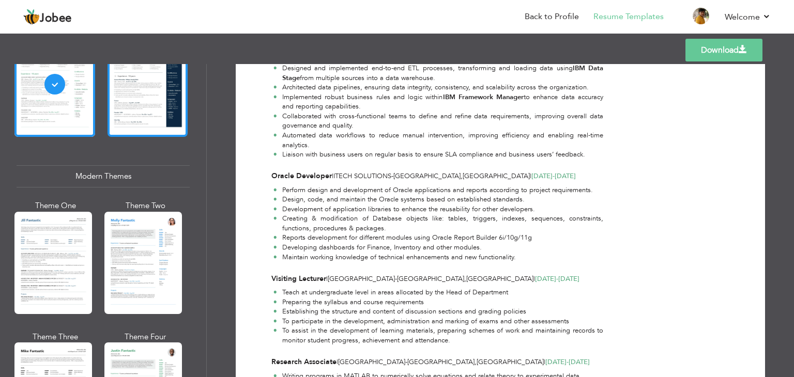
scroll to position [378, 0]
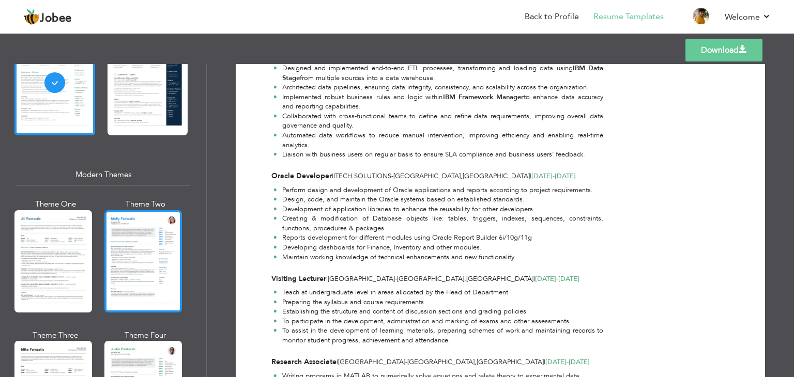
click at [145, 263] on div at bounding box center [143, 261] width 78 height 102
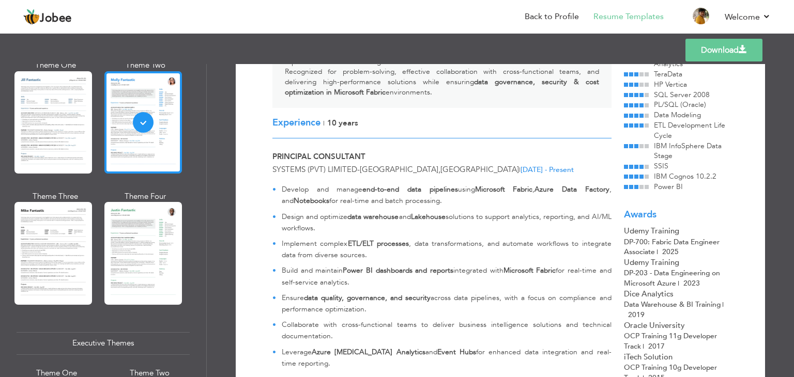
scroll to position [523, 0]
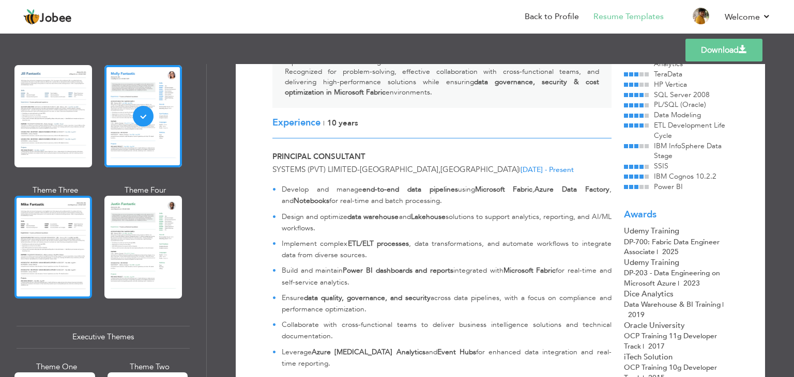
click at [71, 229] on div at bounding box center [53, 247] width 78 height 102
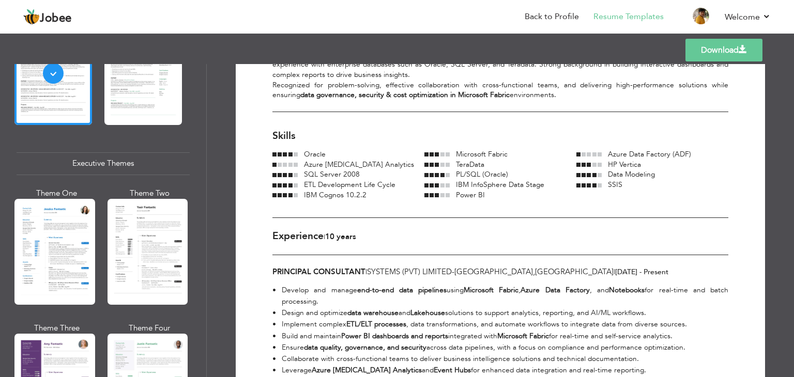
scroll to position [699, 0]
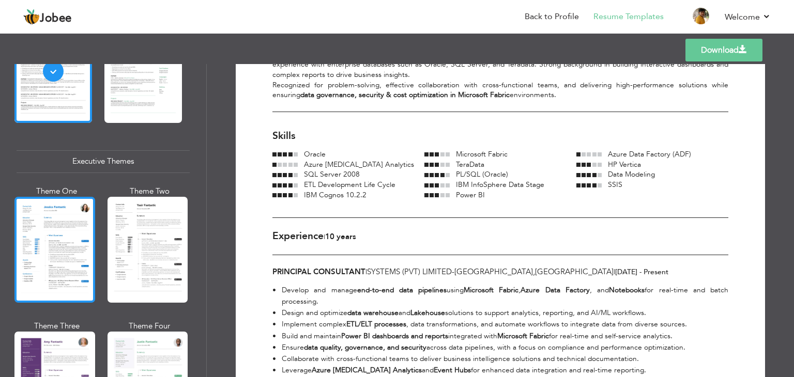
click at [68, 245] on div at bounding box center [54, 250] width 81 height 106
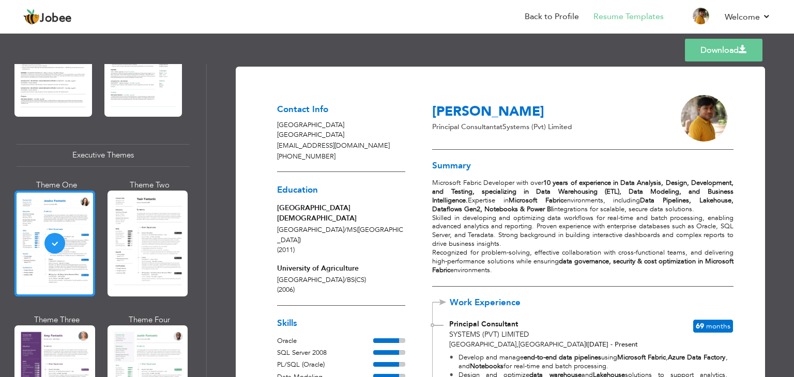
scroll to position [706, 0]
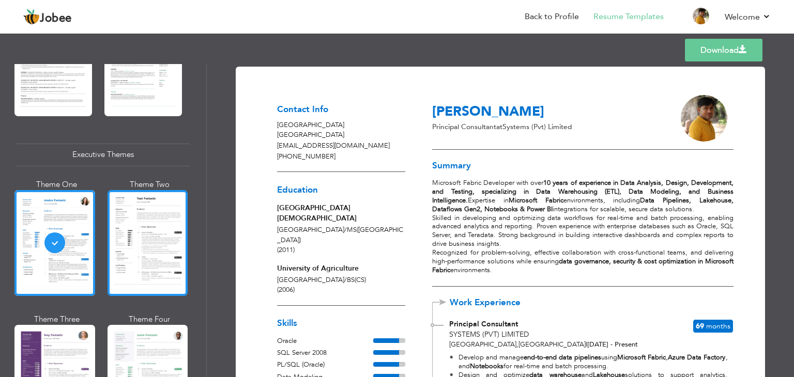
click at [143, 246] on div at bounding box center [148, 243] width 81 height 106
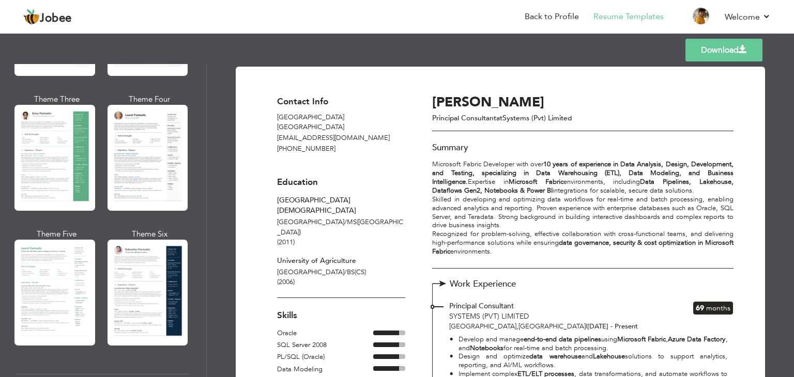
scroll to position [172, 0]
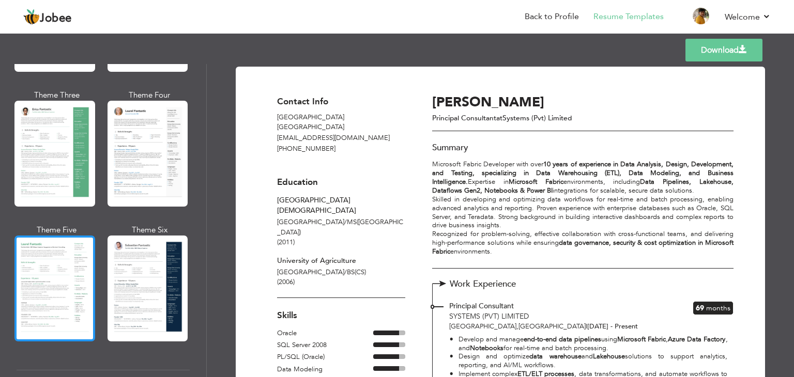
click at [39, 267] on div at bounding box center [54, 289] width 81 height 106
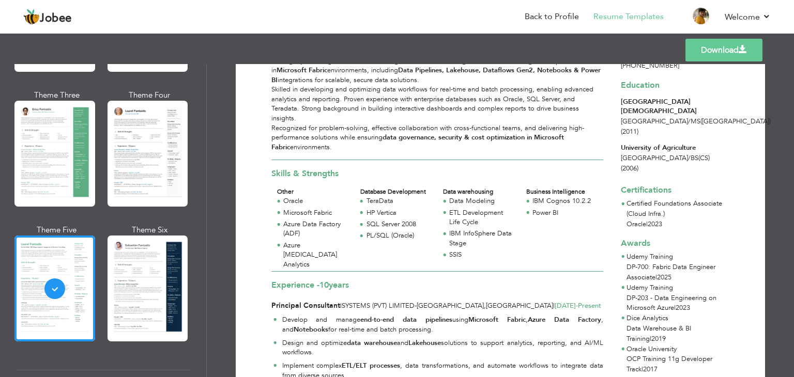
scroll to position [94, 0]
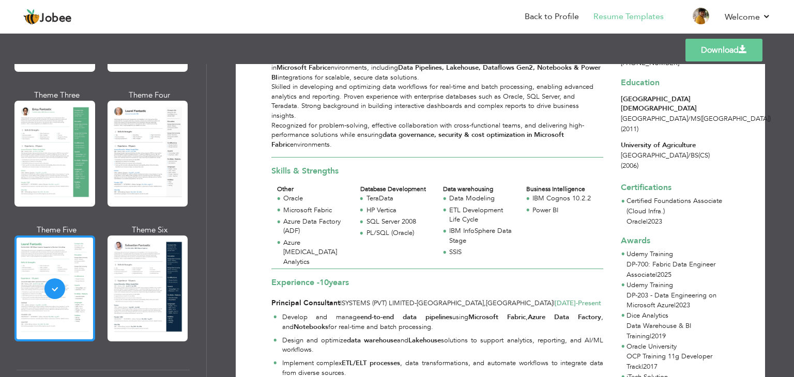
click at [73, 260] on div at bounding box center [54, 289] width 81 height 106
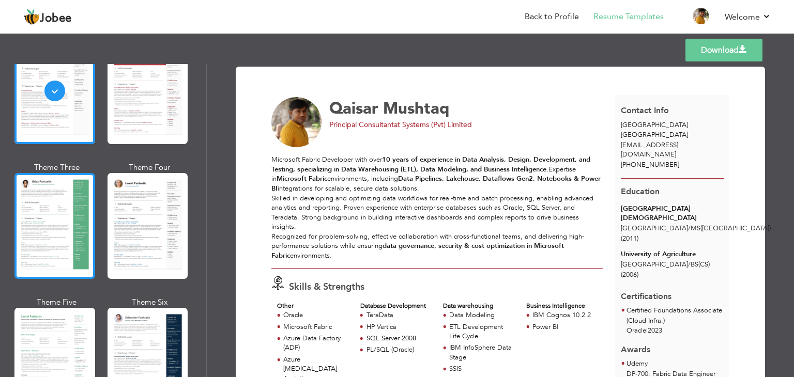
scroll to position [99, 0]
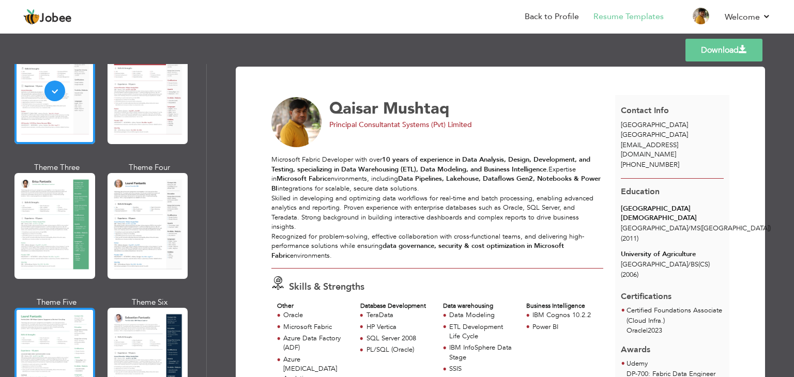
click at [75, 321] on div at bounding box center [54, 361] width 81 height 106
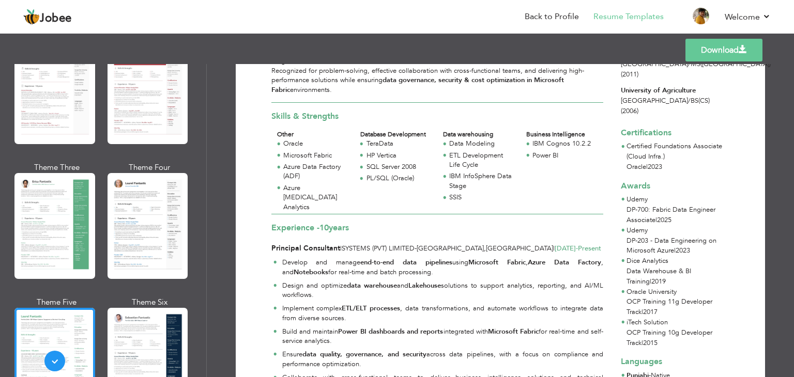
scroll to position [155, 0]
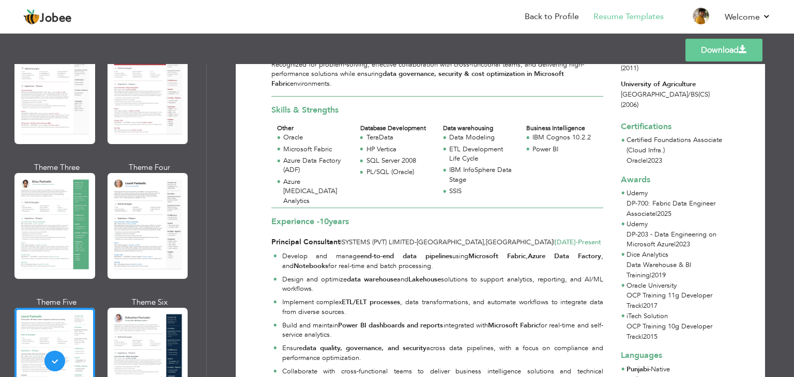
click at [286, 131] on div "Other" at bounding box center [312, 128] width 71 height 9
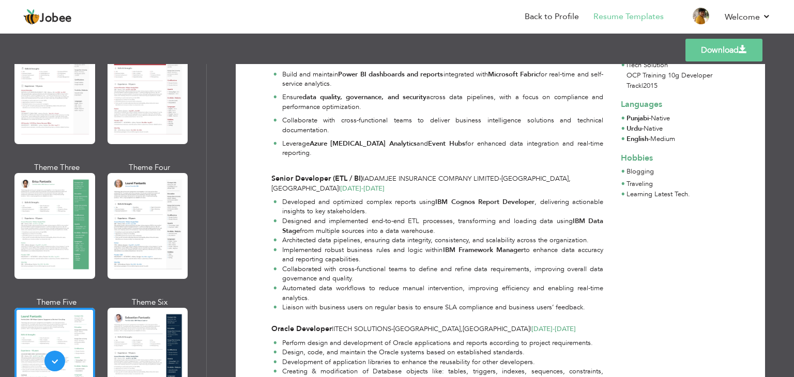
scroll to position [407, 0]
click at [418, 245] on li "Implemented robust business rules and logic within IBM Framework Manager to enh…" at bounding box center [438, 254] width 330 height 19
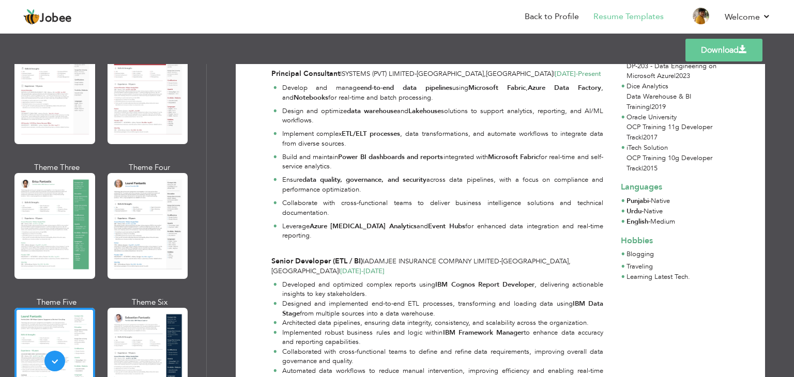
scroll to position [323, 0]
click at [402, 133] on p "Implement complex ETL/ELT processes , data transformations, and automate workfl…" at bounding box center [442, 139] width 321 height 19
click at [356, 114] on p "Design and optimize data warehouse and Lakehouse solutions to support analytics…" at bounding box center [442, 117] width 321 height 19
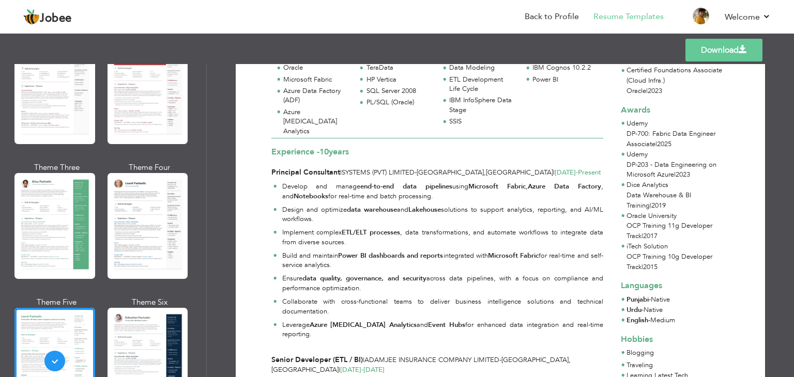
scroll to position [225, 0]
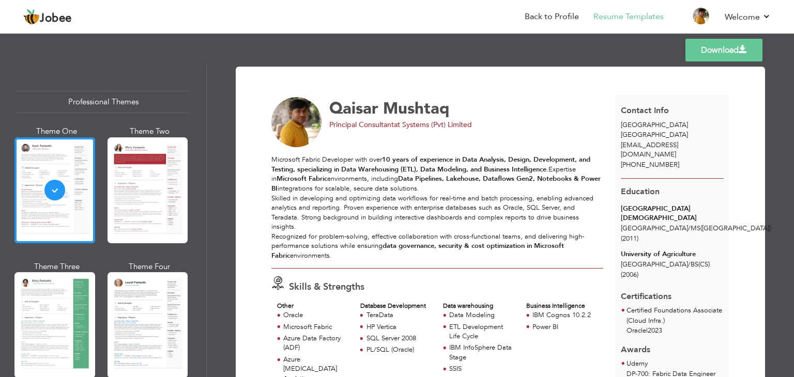
click at [458, 205] on div "Microsoft Fabric Developer with over 10 years of experience in Data Analysis, D…" at bounding box center [437, 207] width 332 height 105
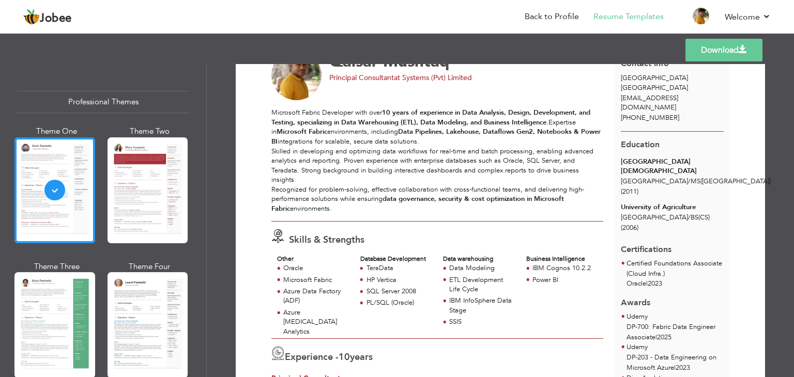
scroll to position [48, 0]
click at [458, 205] on div "Microsoft Fabric Developer with over 10 years of experience in Data Analysis, D…" at bounding box center [437, 160] width 332 height 105
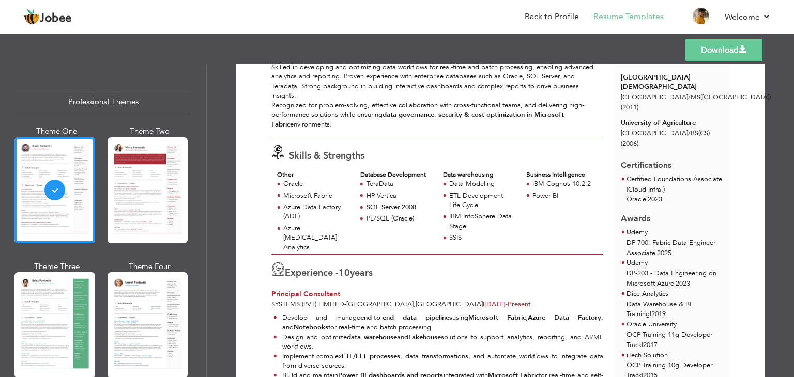
scroll to position [132, 0]
click at [467, 254] on div "Experience - 10 years Principal Consultant Systems (Pvt) Limited - [GEOGRAPHIC_…" at bounding box center [438, 281] width 344 height 55
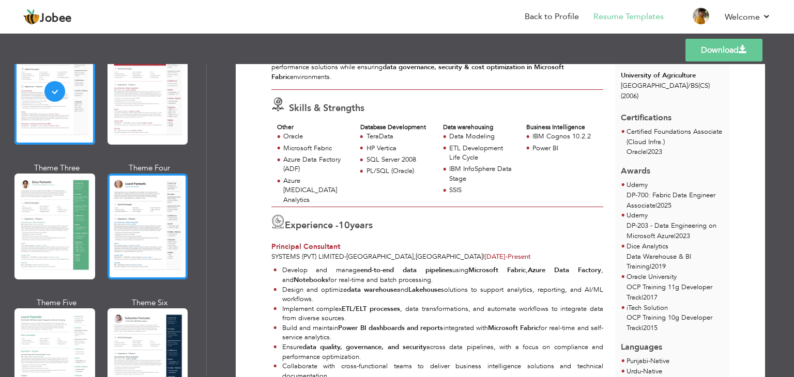
scroll to position [99, 0]
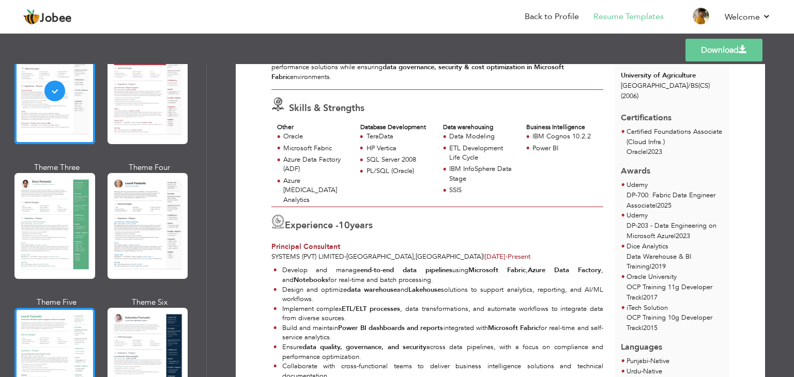
click at [53, 339] on div at bounding box center [54, 361] width 81 height 106
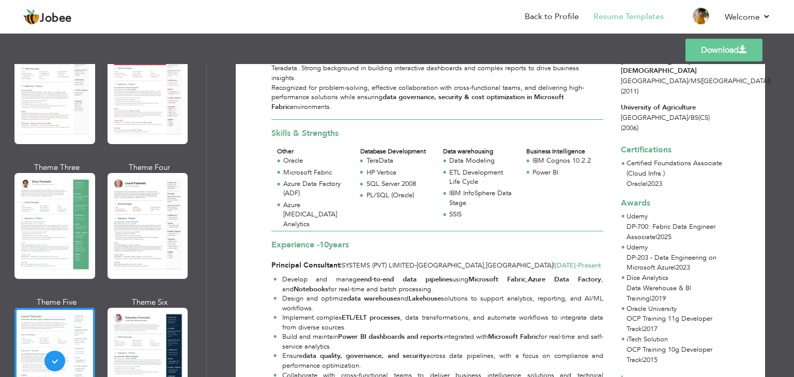
scroll to position [132, 0]
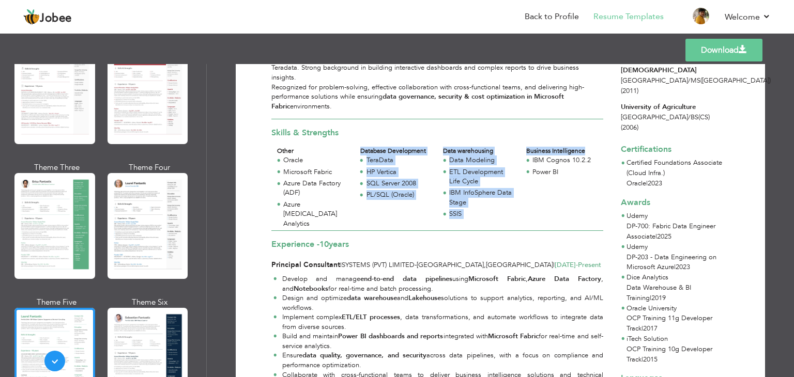
drag, startPoint x: 583, startPoint y: 149, endPoint x: 360, endPoint y: 152, distance: 222.8
click at [360, 152] on div "Other Oracle Microsoft Fabric Azure Data Factory (ADF) Azure Synapse Analytics …" at bounding box center [437, 189] width 332 height 84
click at [360, 152] on div "Database Development" at bounding box center [395, 151] width 71 height 9
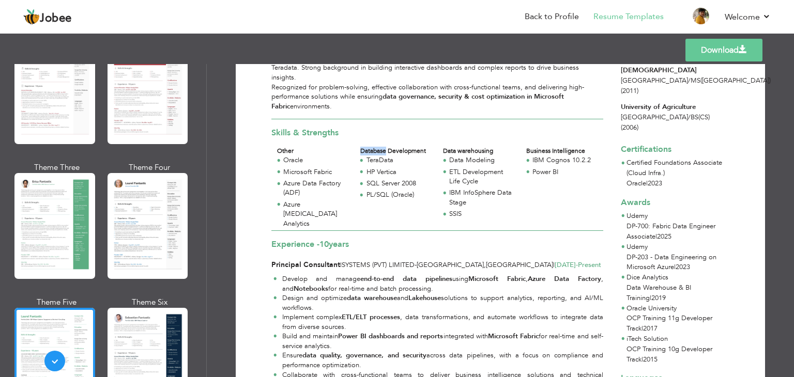
click at [360, 152] on div "Database Development" at bounding box center [395, 151] width 71 height 9
copy div "Database Development"
click at [483, 147] on div "Data warehousing" at bounding box center [478, 151] width 71 height 9
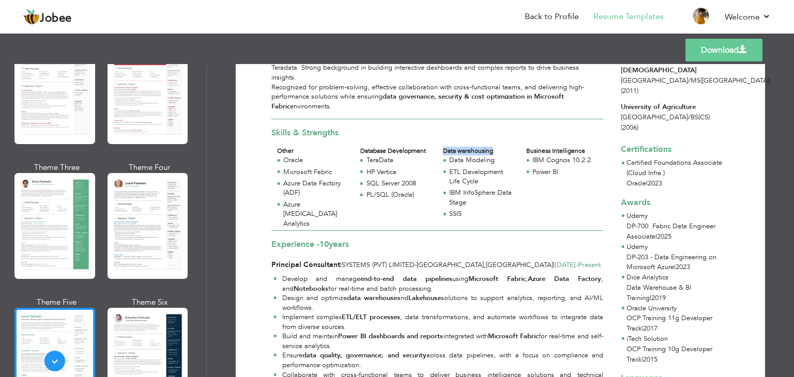
click at [483, 147] on div "Data warehousing" at bounding box center [478, 151] width 71 height 9
copy div "Data warehousing"
click at [582, 151] on div "Business Intelligence" at bounding box center [561, 151] width 71 height 9
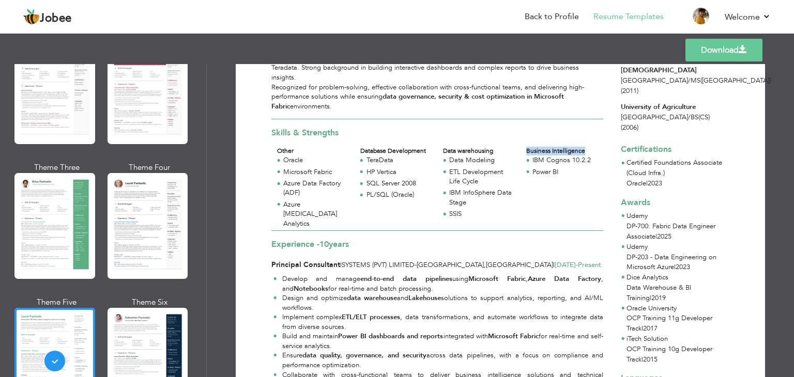
copy div "Business Intelligence"
drag, startPoint x: 313, startPoint y: 213, endPoint x: 281, endPoint y: 172, distance: 51.6
click at [281, 172] on div "Oracle Microsoft Fabric Azure Data Factory (ADF) Azure Synapse Analytics" at bounding box center [312, 193] width 83 height 75
copy div "Microsoft Fabric Azure Data Factory (ADF) Azure Synapse Analytics"
click at [281, 147] on div "Other" at bounding box center [312, 151] width 71 height 9
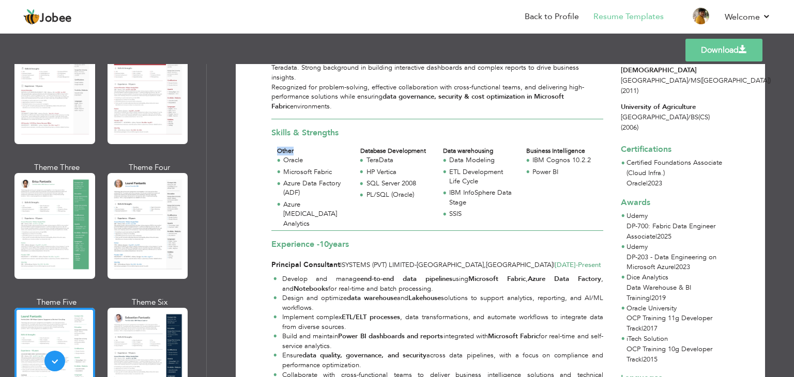
click at [281, 147] on div "Other" at bounding box center [312, 151] width 71 height 9
click at [507, 195] on div "IBM InfoSphere Data Stage" at bounding box center [481, 197] width 65 height 19
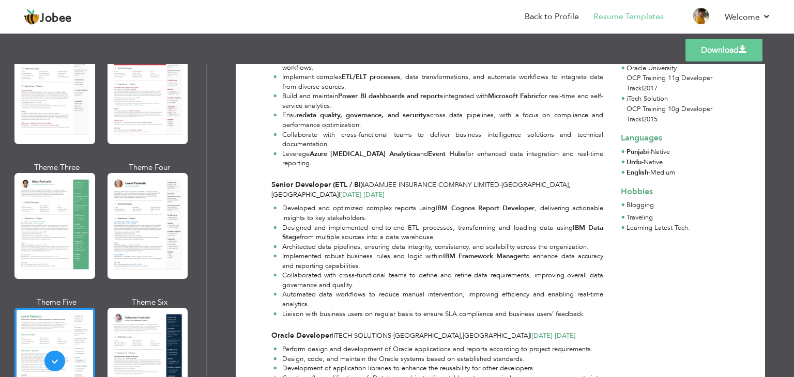
scroll to position [374, 0]
click at [709, 53] on link "Download" at bounding box center [723, 50] width 77 height 23
click at [440, 202] on strong "IBM Cognos Report Developer" at bounding box center [484, 206] width 99 height 9
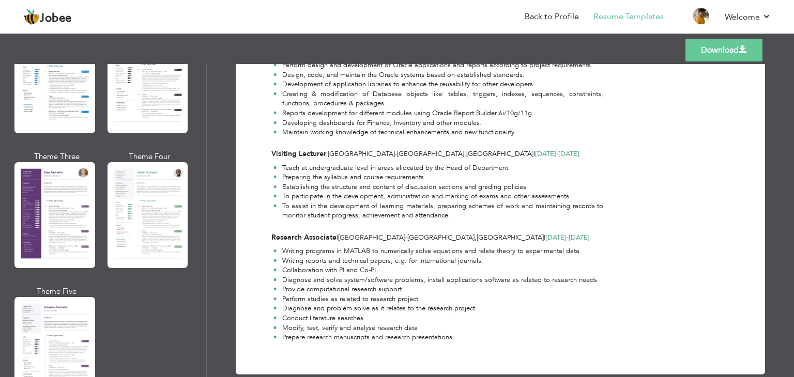
scroll to position [883, 0]
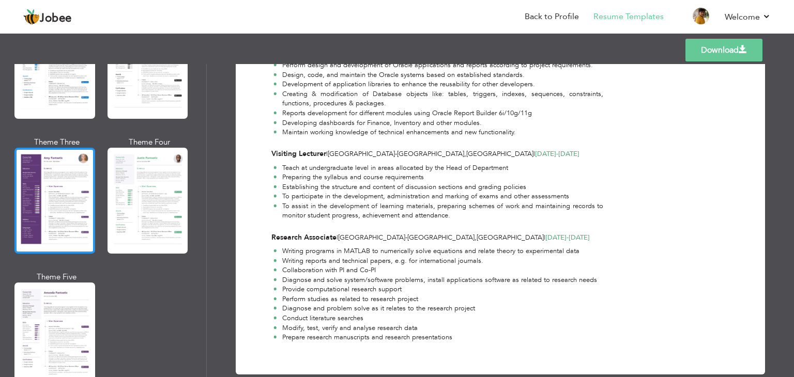
click at [71, 178] on div at bounding box center [54, 201] width 81 height 106
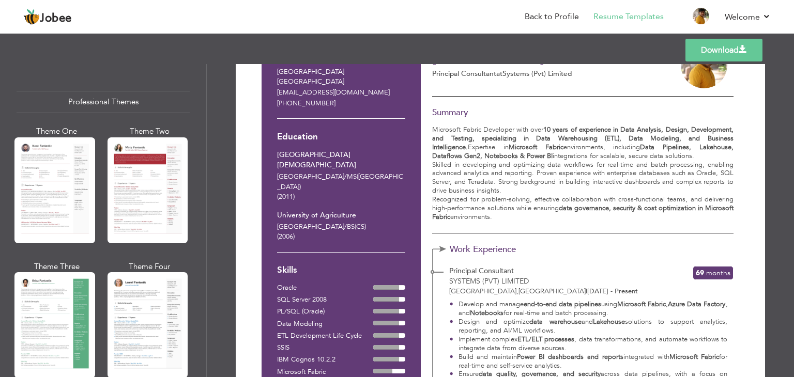
scroll to position [60, 0]
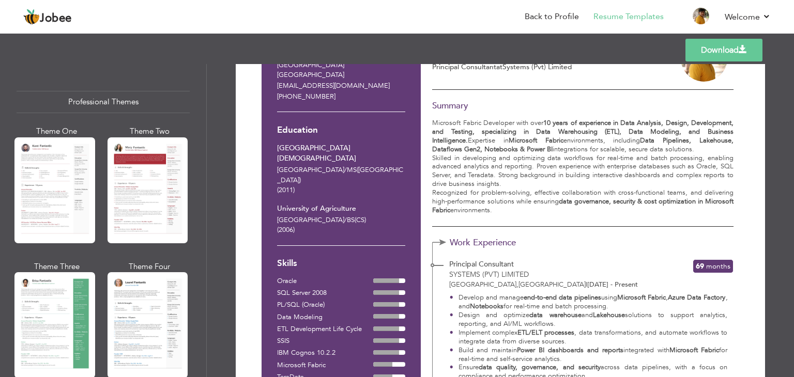
click at [287, 259] on h3 "Skills" at bounding box center [341, 264] width 128 height 10
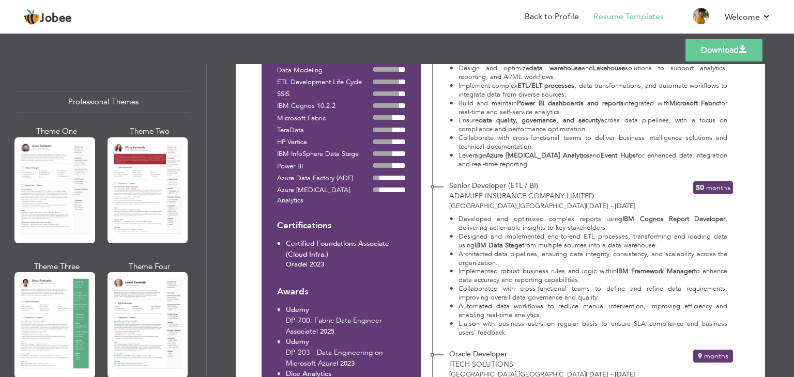
scroll to position [324, 0]
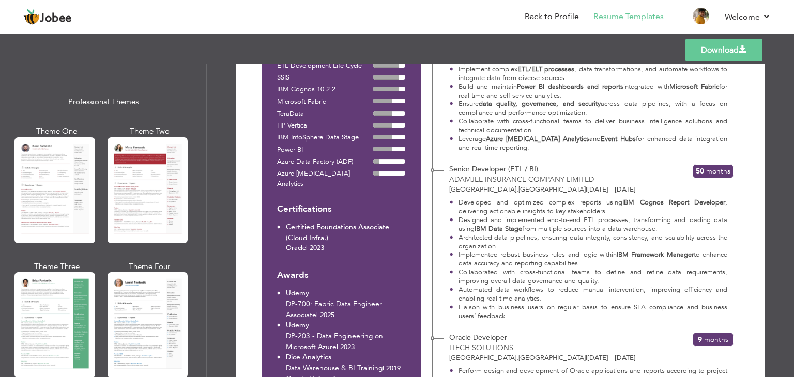
click at [287, 271] on h3 "Awards" at bounding box center [341, 276] width 128 height 10
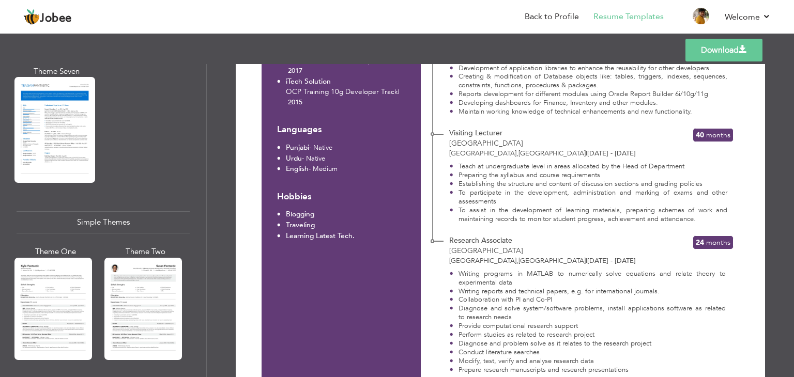
scroll to position [1796, 0]
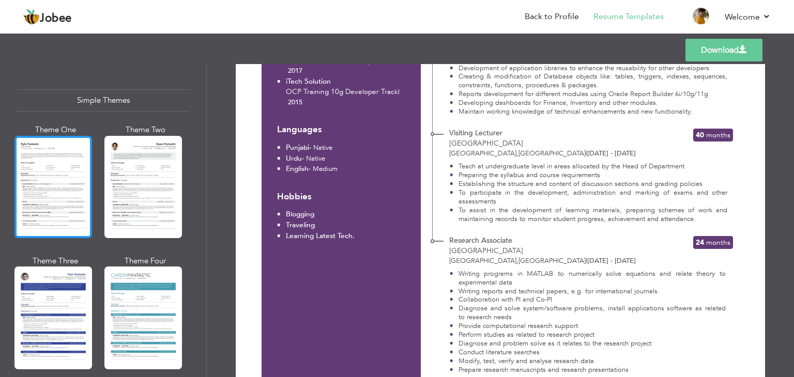
click at [79, 186] on div at bounding box center [53, 187] width 78 height 102
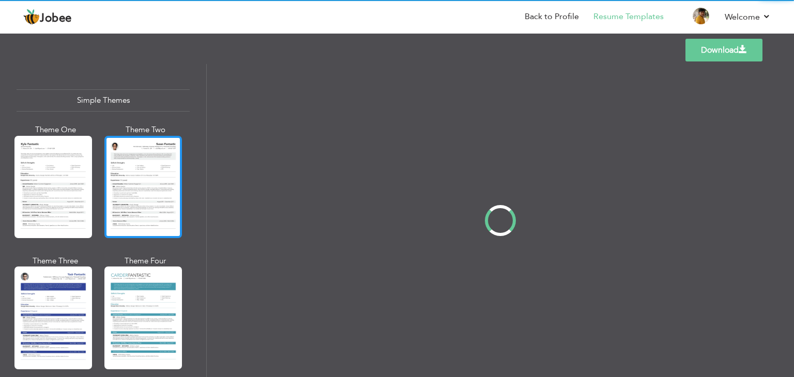
scroll to position [0, 0]
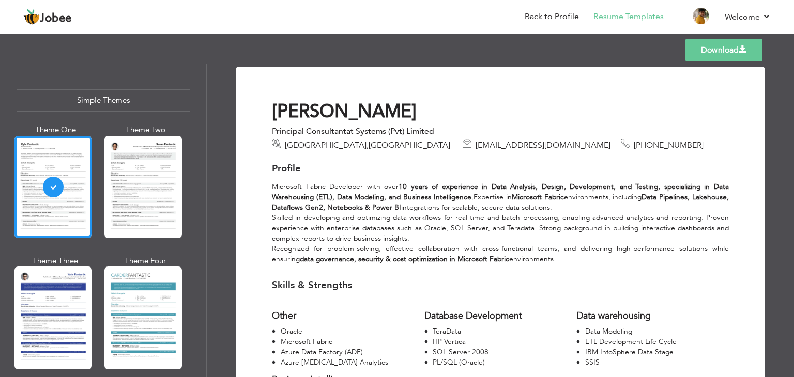
click at [379, 257] on strong "data governance, security & cost optimization in Microsoft Fabric" at bounding box center [404, 259] width 209 height 10
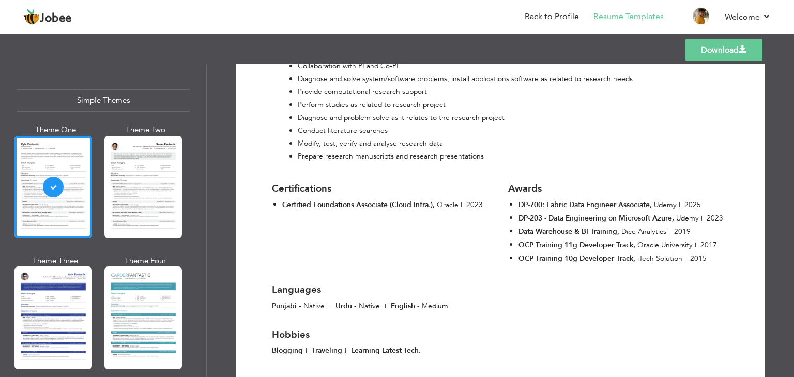
scroll to position [1129, 0]
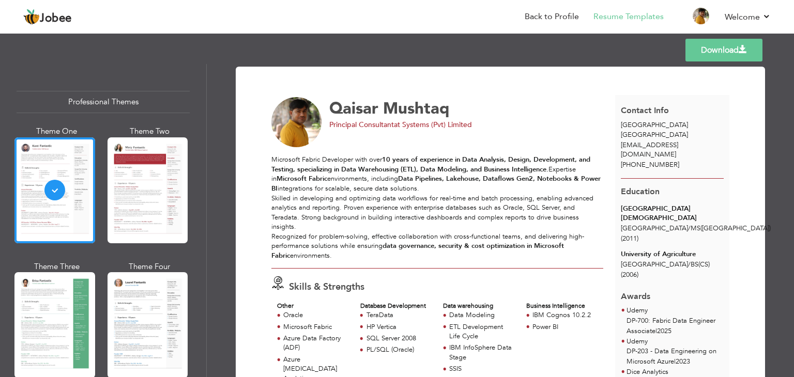
click at [540, 245] on strong "data governance, security & cost optimization in Microsoft Fabric" at bounding box center [417, 250] width 293 height 19
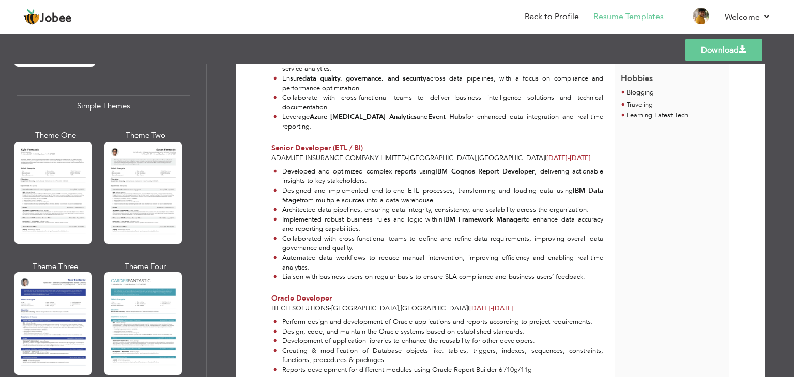
scroll to position [1796, 0]
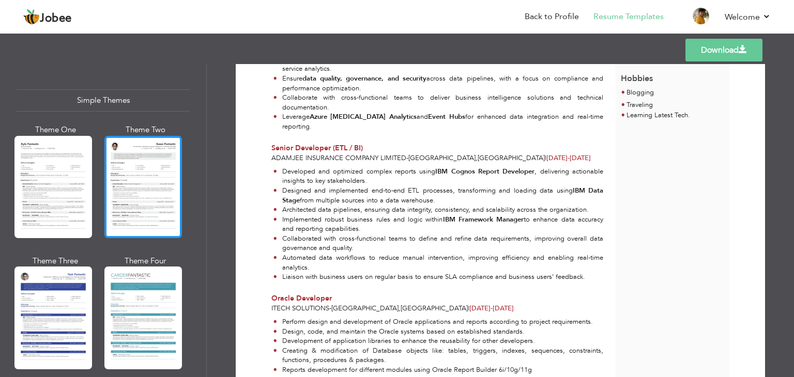
click at [149, 172] on div at bounding box center [143, 187] width 78 height 102
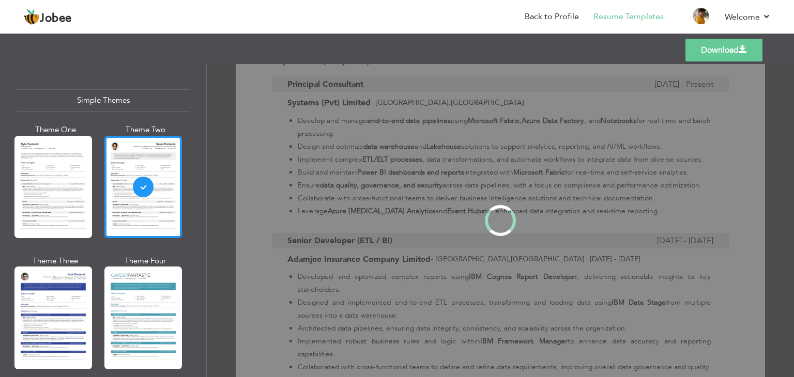
scroll to position [0, 0]
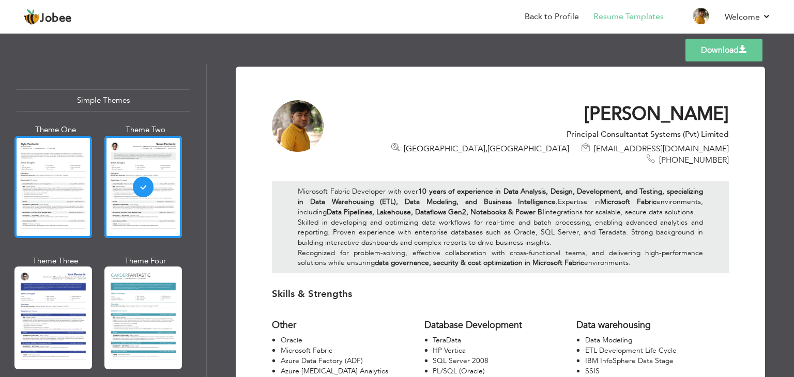
click at [85, 182] on div at bounding box center [53, 187] width 78 height 102
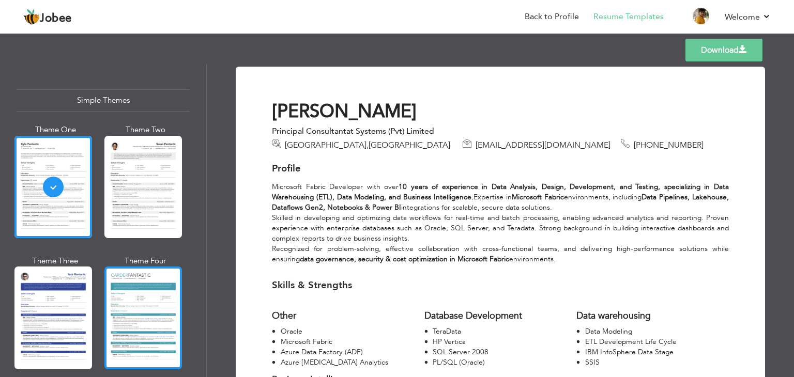
click at [157, 267] on div at bounding box center [143, 318] width 78 height 102
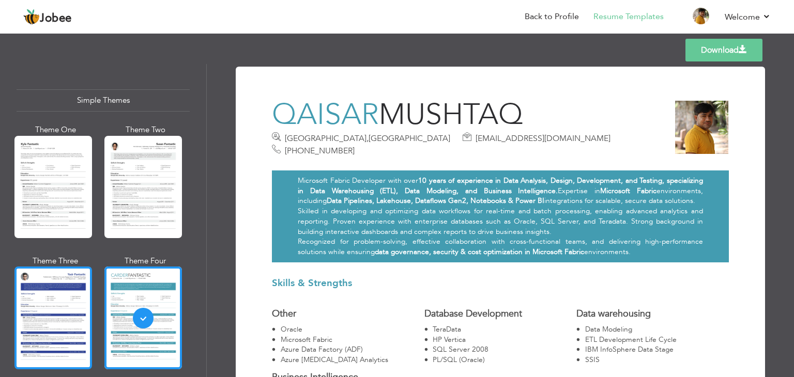
click at [64, 294] on div at bounding box center [53, 318] width 78 height 102
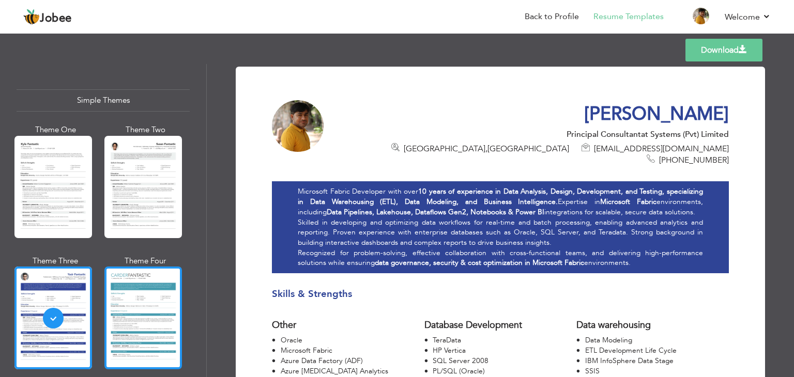
click at [153, 289] on div at bounding box center [143, 318] width 78 height 102
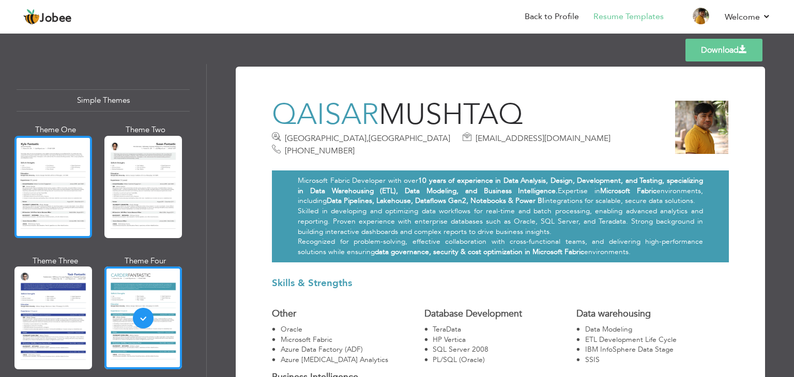
click at [79, 204] on div at bounding box center [53, 187] width 78 height 102
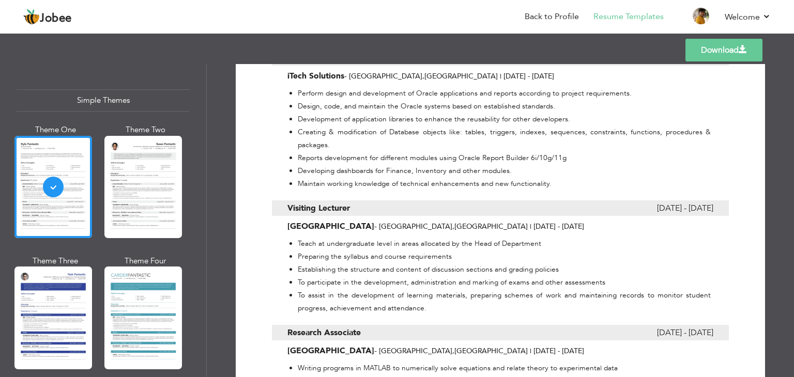
scroll to position [812, 0]
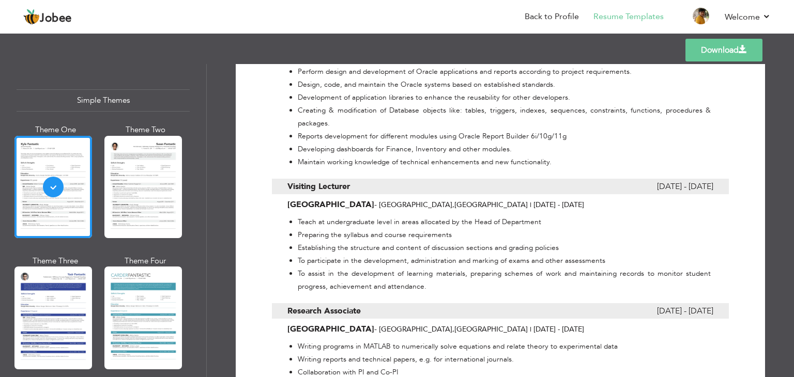
click at [713, 51] on link "Download" at bounding box center [723, 50] width 77 height 23
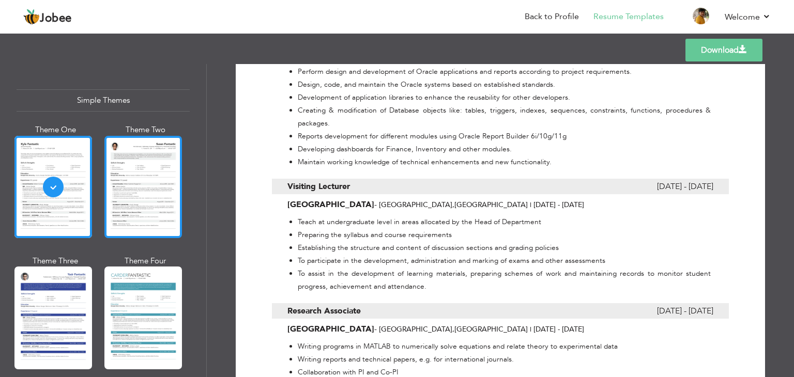
click at [163, 157] on div at bounding box center [143, 187] width 78 height 102
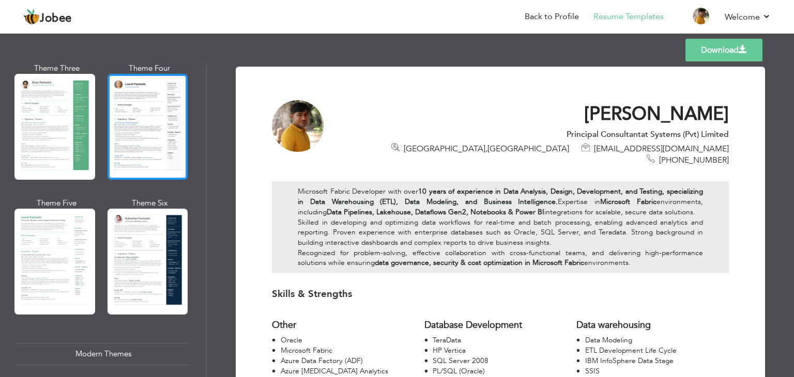
scroll to position [198, 0]
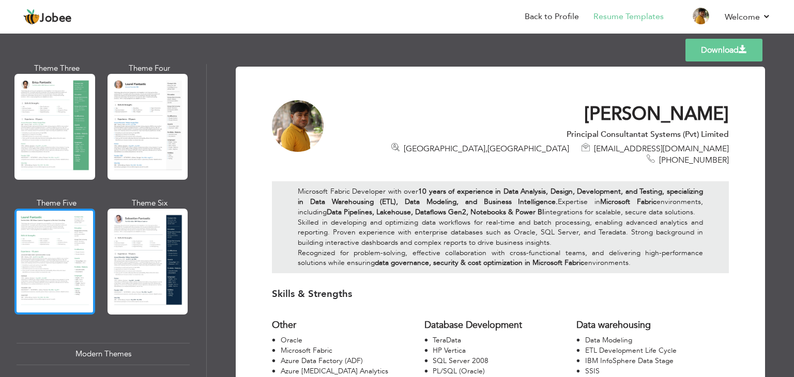
click at [80, 267] on div at bounding box center [54, 262] width 81 height 106
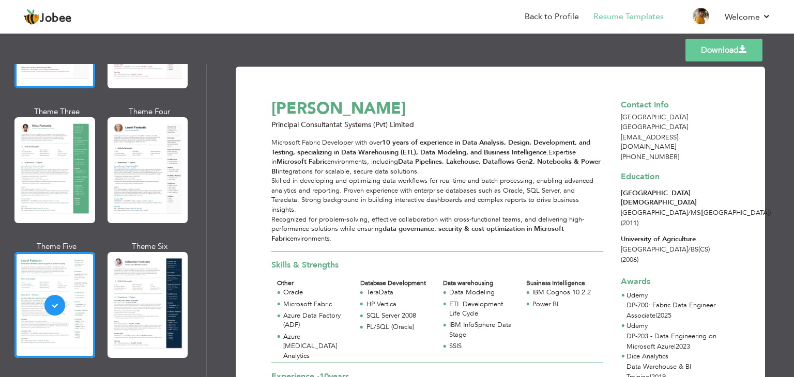
scroll to position [157, 0]
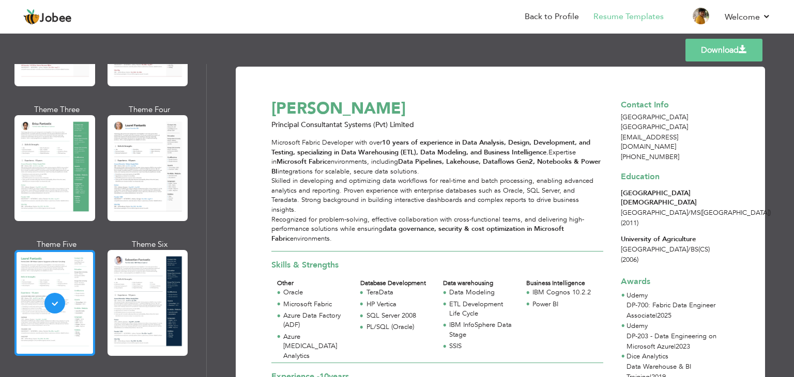
click at [64, 277] on div at bounding box center [54, 303] width 81 height 106
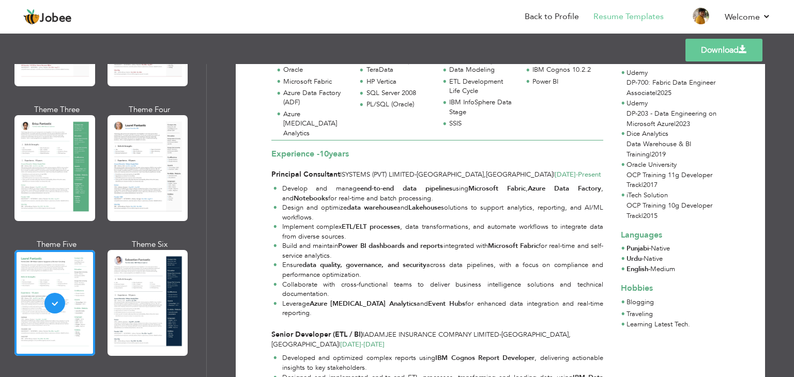
scroll to position [223, 0]
click at [428, 299] on strong "Event Hubs" at bounding box center [446, 303] width 37 height 9
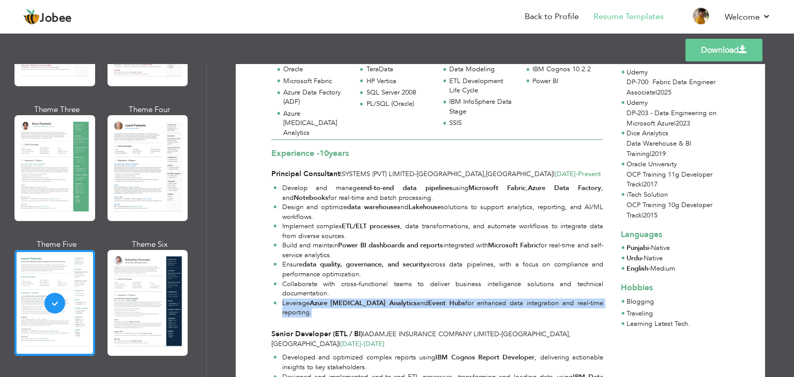
click at [428, 299] on strong "Event Hubs" at bounding box center [446, 303] width 37 height 9
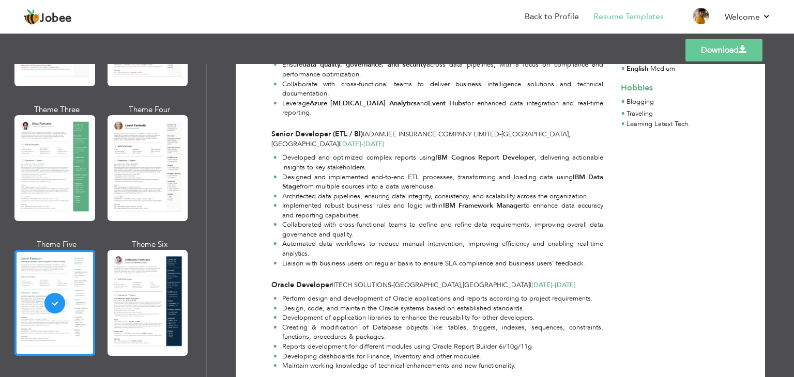
scroll to position [427, 0]
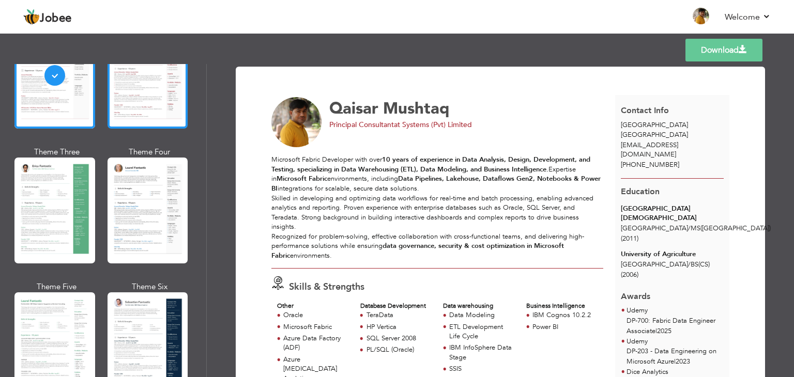
scroll to position [122, 0]
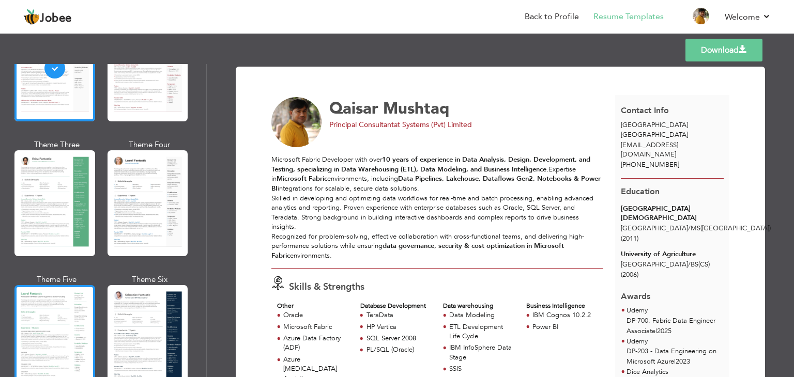
click at [64, 294] on div at bounding box center [54, 338] width 81 height 106
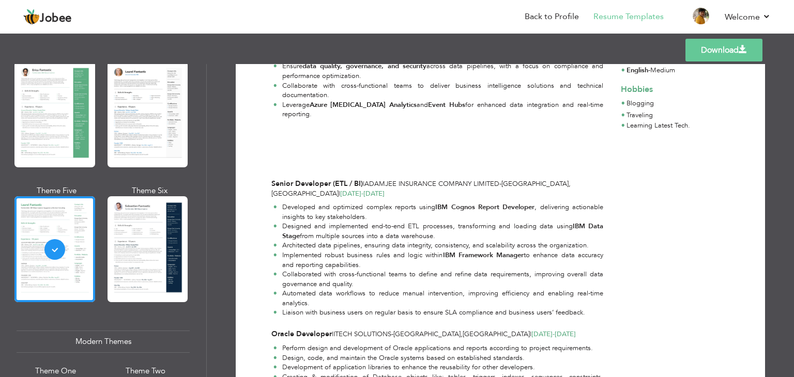
scroll to position [0, 0]
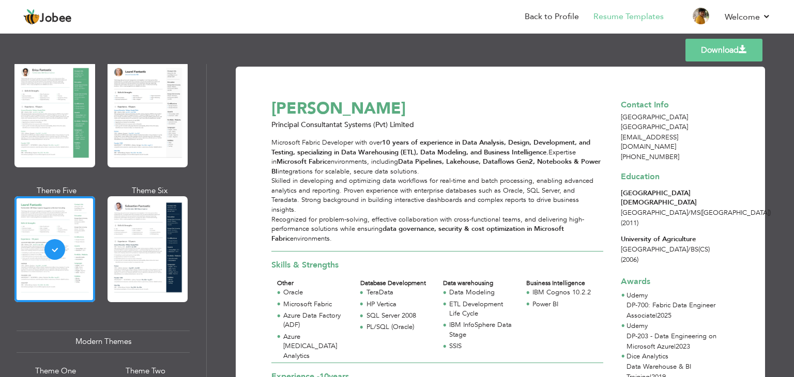
click at [711, 48] on link "Download" at bounding box center [723, 50] width 77 height 23
click at [709, 51] on link "Download" at bounding box center [723, 50] width 77 height 23
click at [723, 51] on link "Download" at bounding box center [723, 50] width 77 height 23
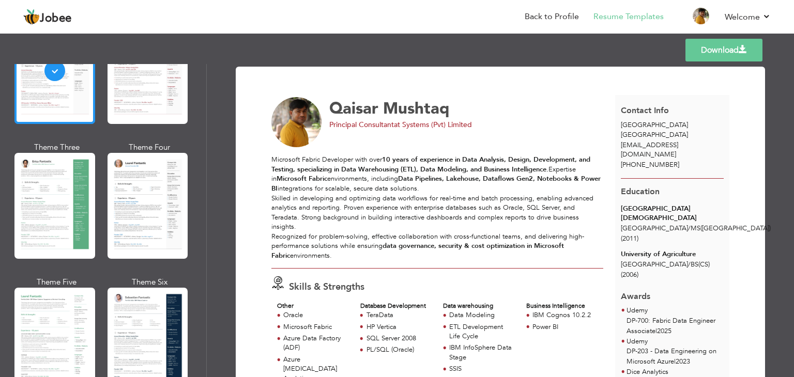
scroll to position [129, 0]
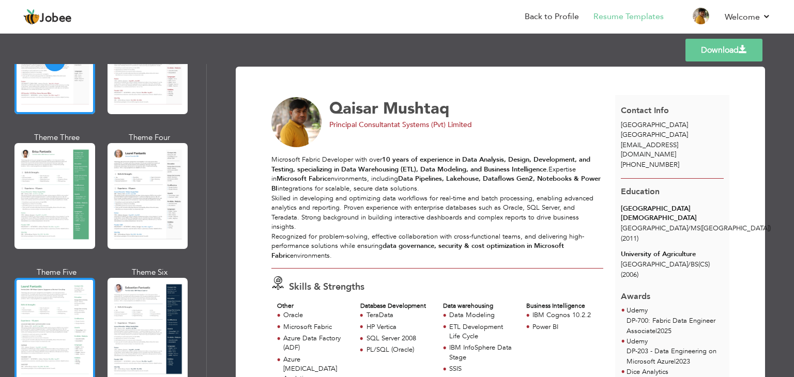
click at [57, 287] on div at bounding box center [54, 331] width 81 height 106
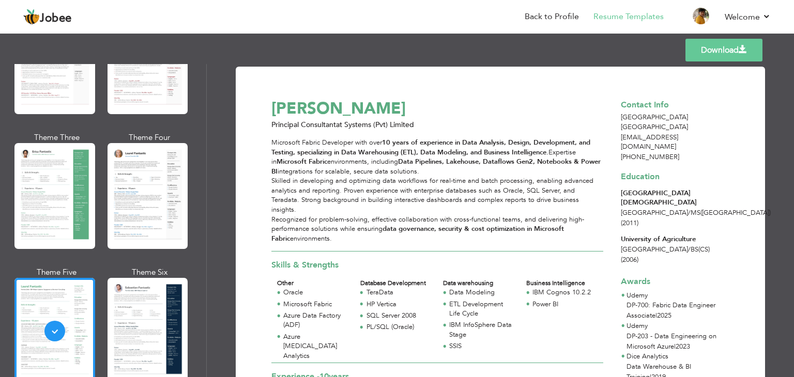
click at [726, 50] on link "Download" at bounding box center [723, 50] width 77 height 23
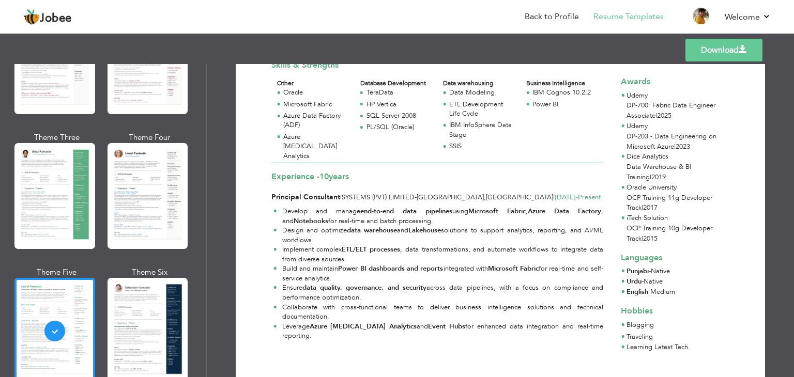
scroll to position [279, 0]
